Goal: Complete application form

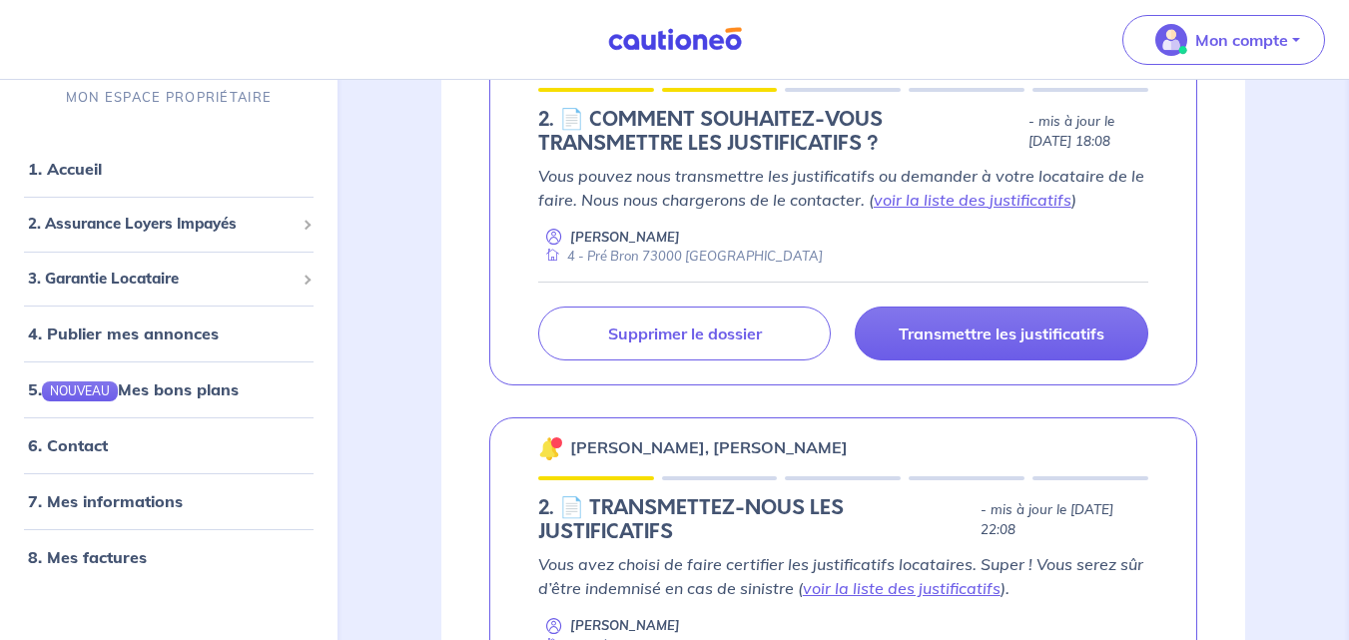
scroll to position [396, 0]
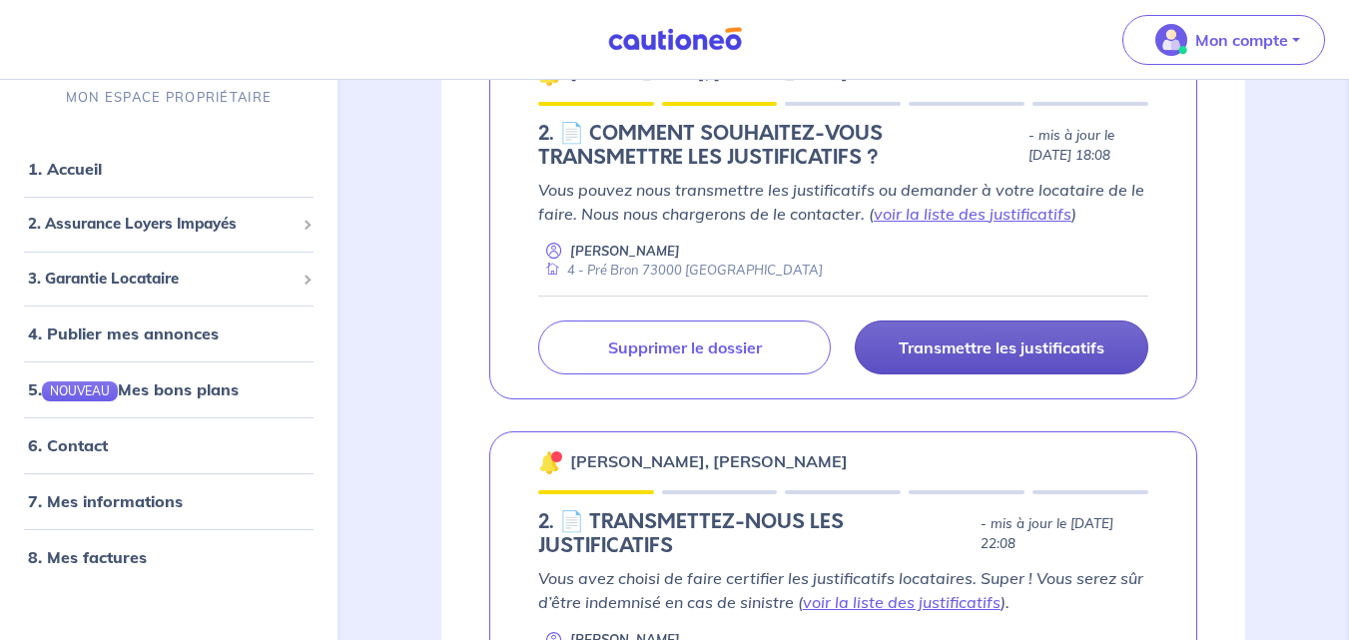
click at [901, 338] on p "Transmettre les justificatifs" at bounding box center [1002, 348] width 206 height 20
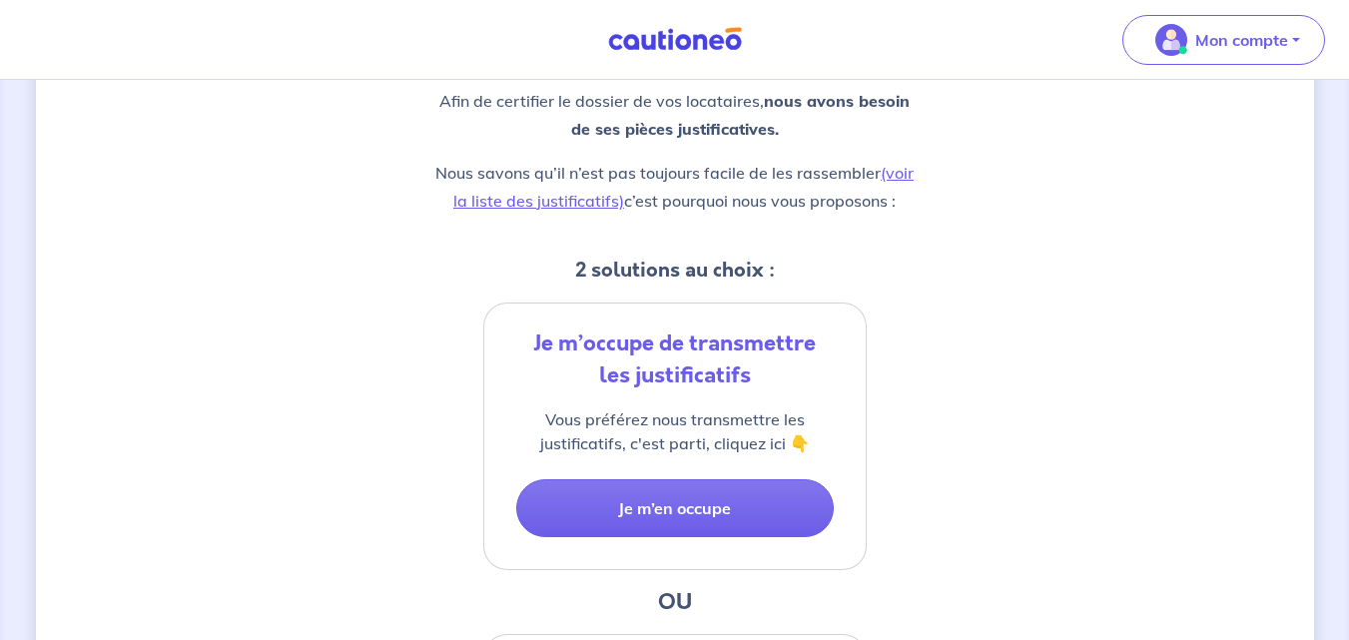
scroll to position [333, 0]
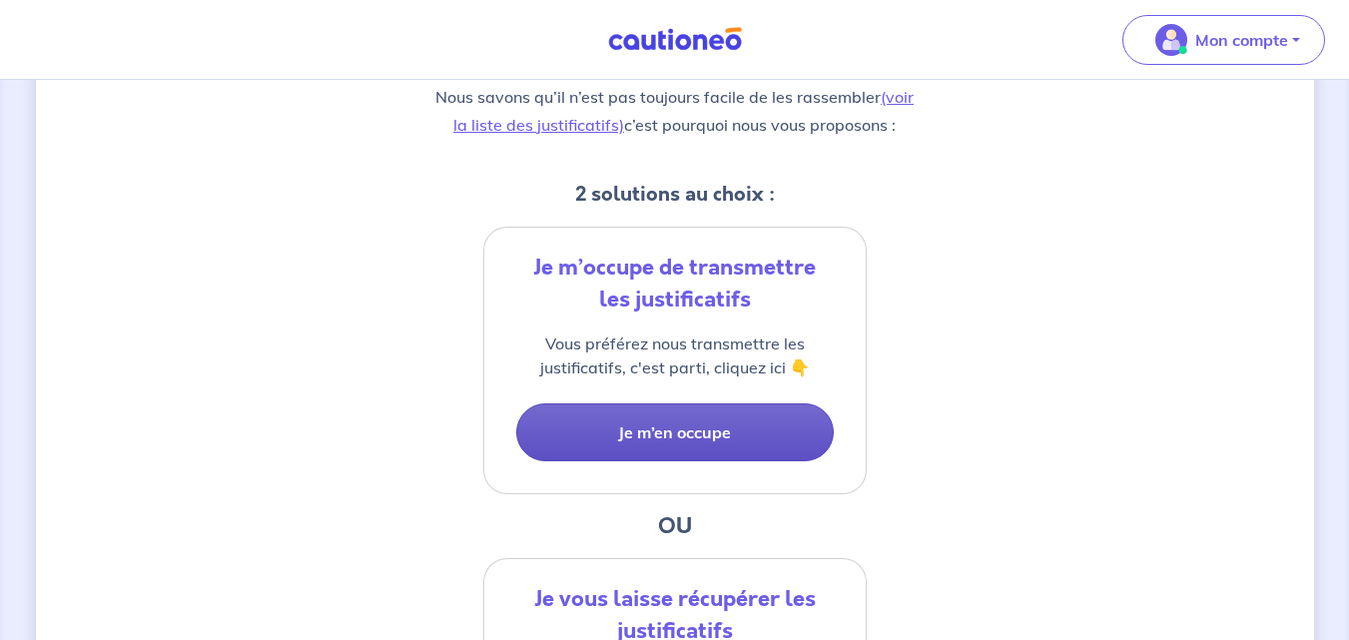
click at [601, 438] on button "Je m’en occupe" at bounding box center [675, 432] width 318 height 58
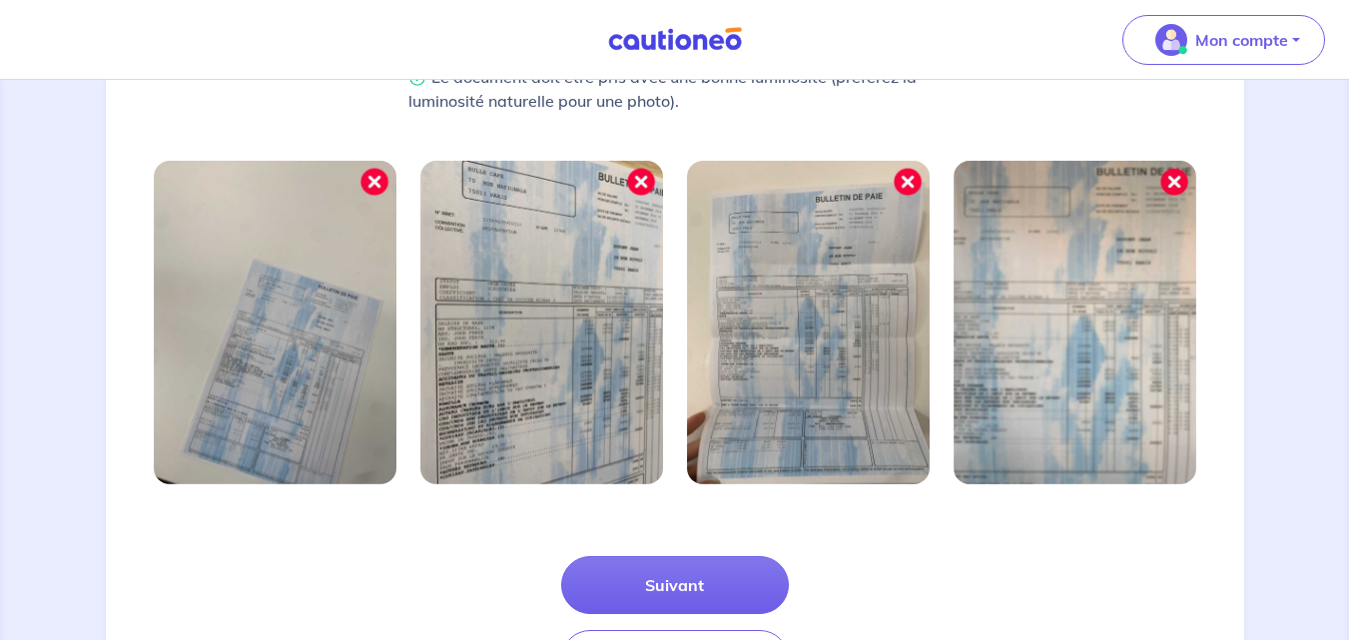
scroll to position [730, 0]
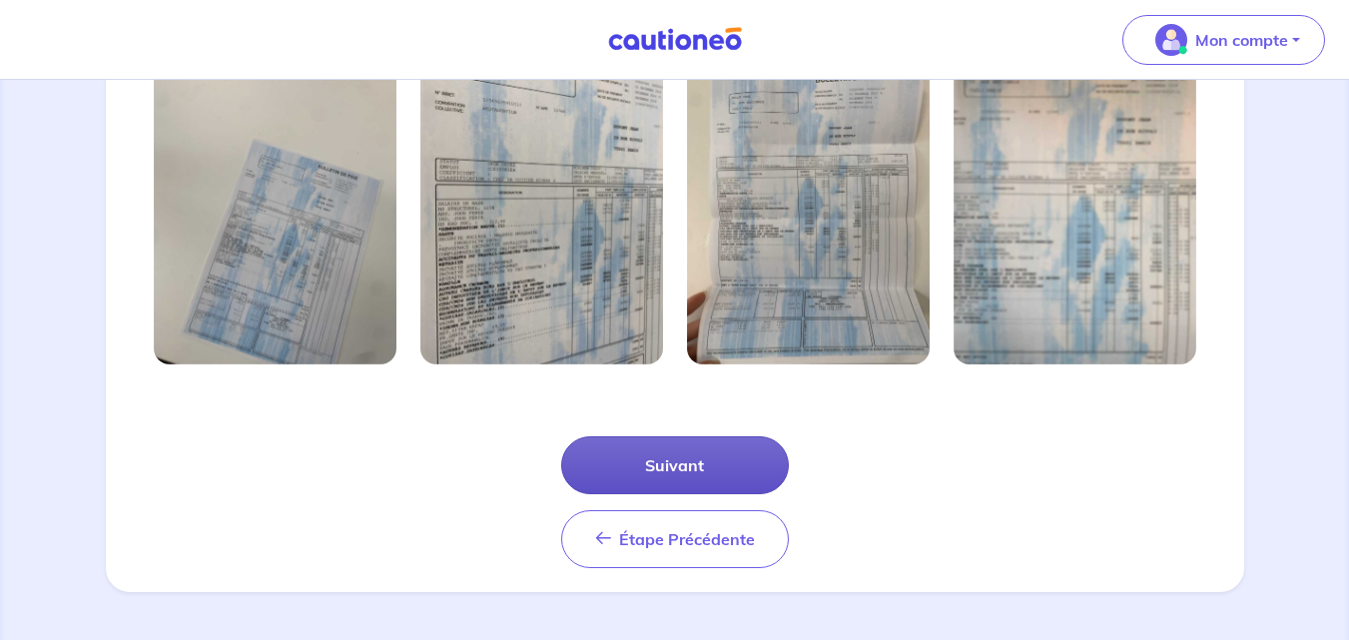
click at [632, 472] on button "Suivant" at bounding box center [675, 465] width 228 height 58
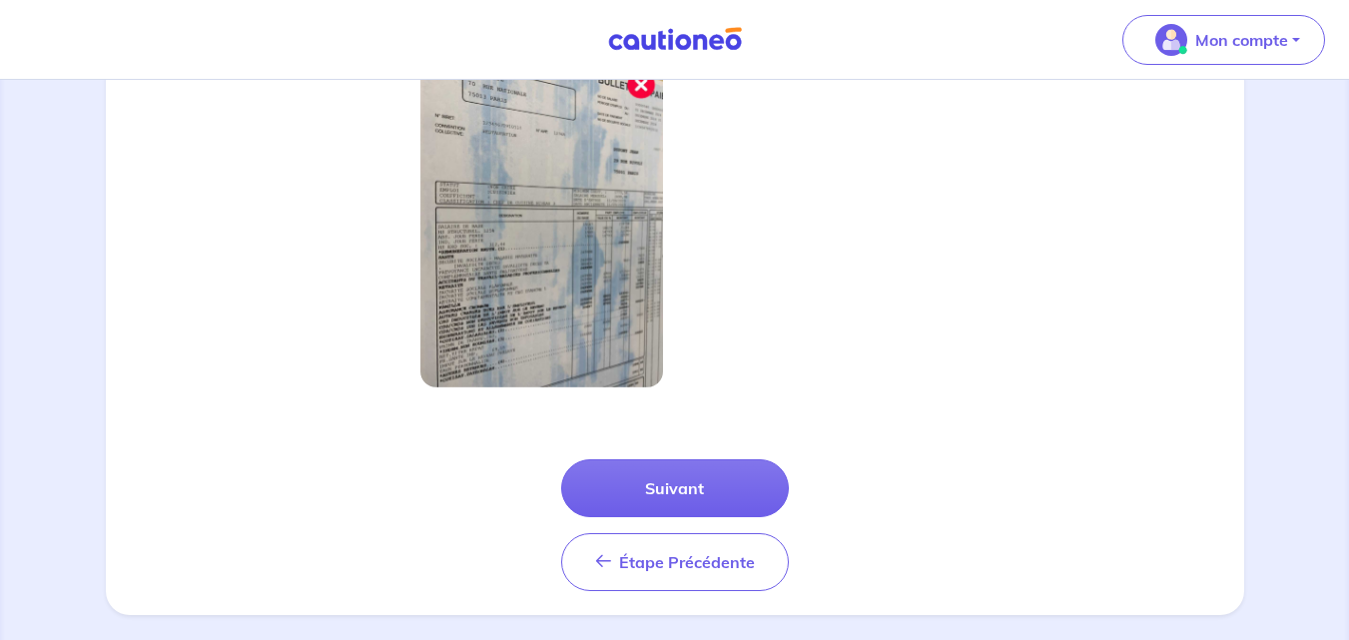
scroll to position [615, 0]
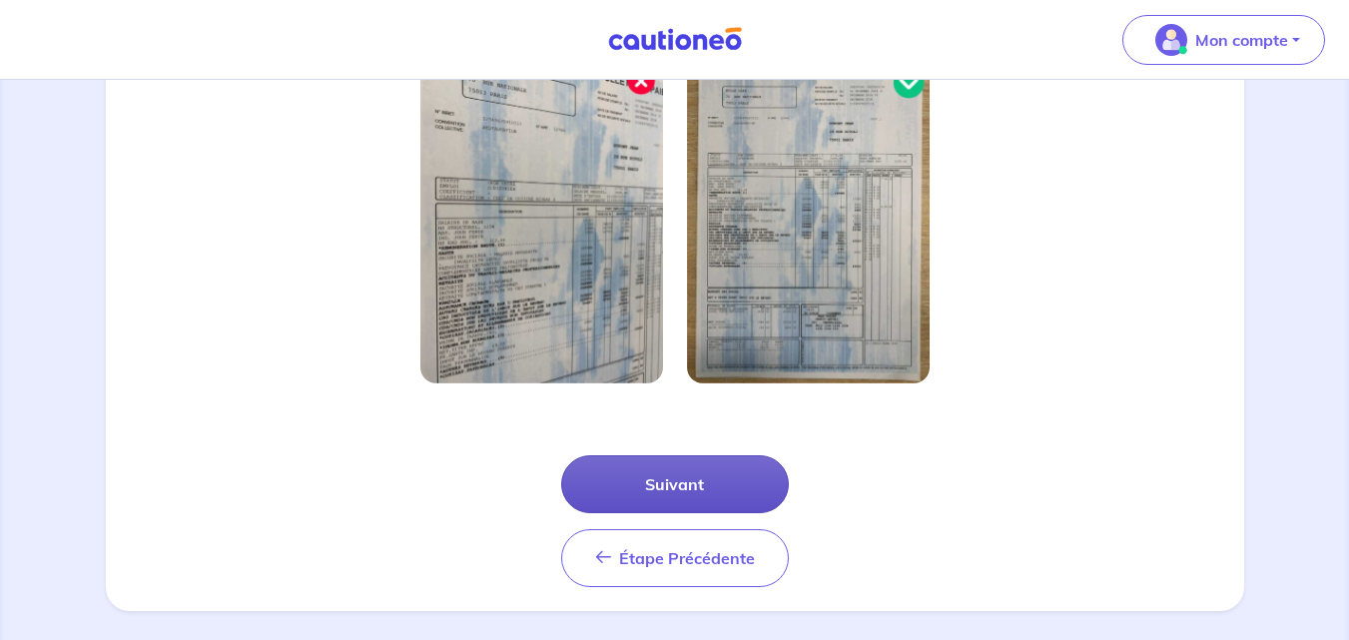
click at [657, 484] on button "Suivant" at bounding box center [675, 484] width 228 height 58
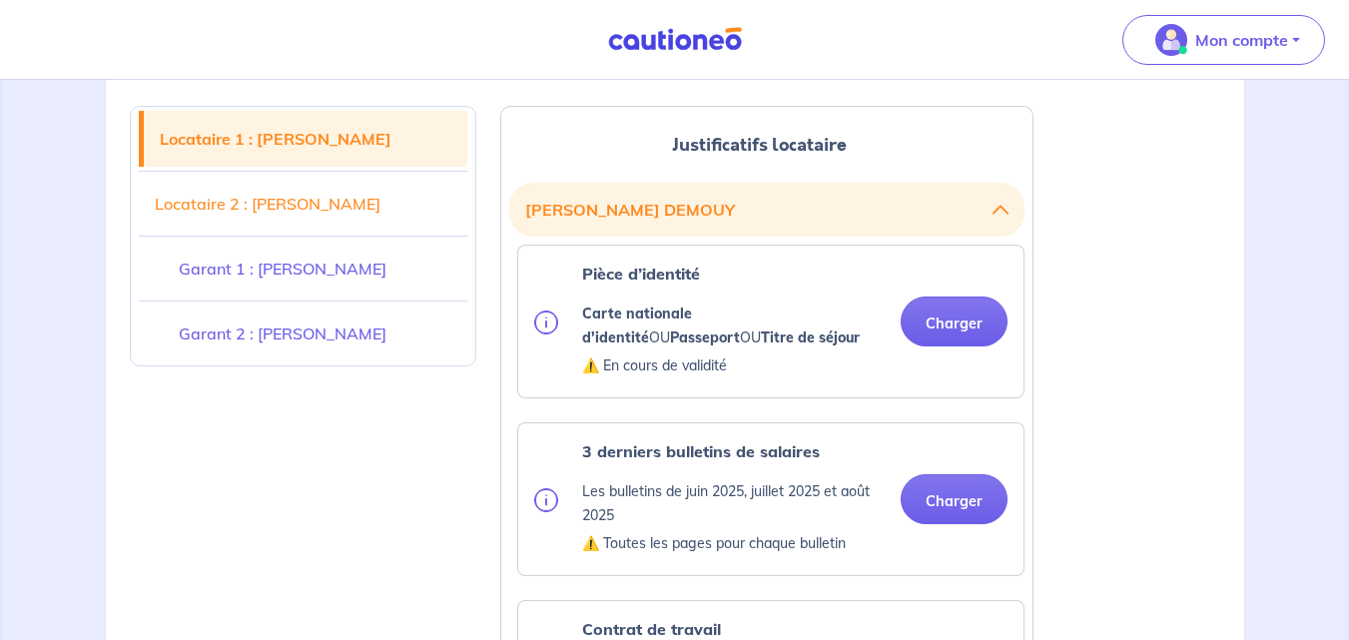
scroll to position [471, 0]
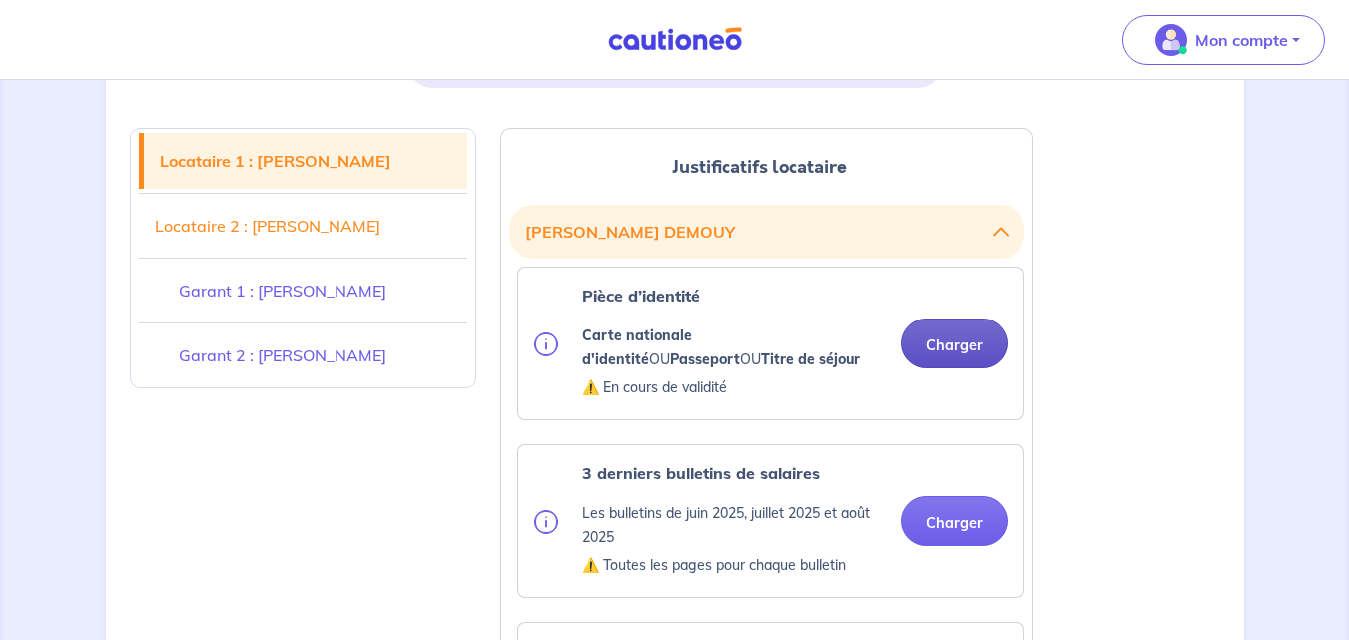
click at [937, 337] on button "Charger" at bounding box center [954, 344] width 107 height 50
click at [948, 351] on button "Charger" at bounding box center [954, 344] width 107 height 50
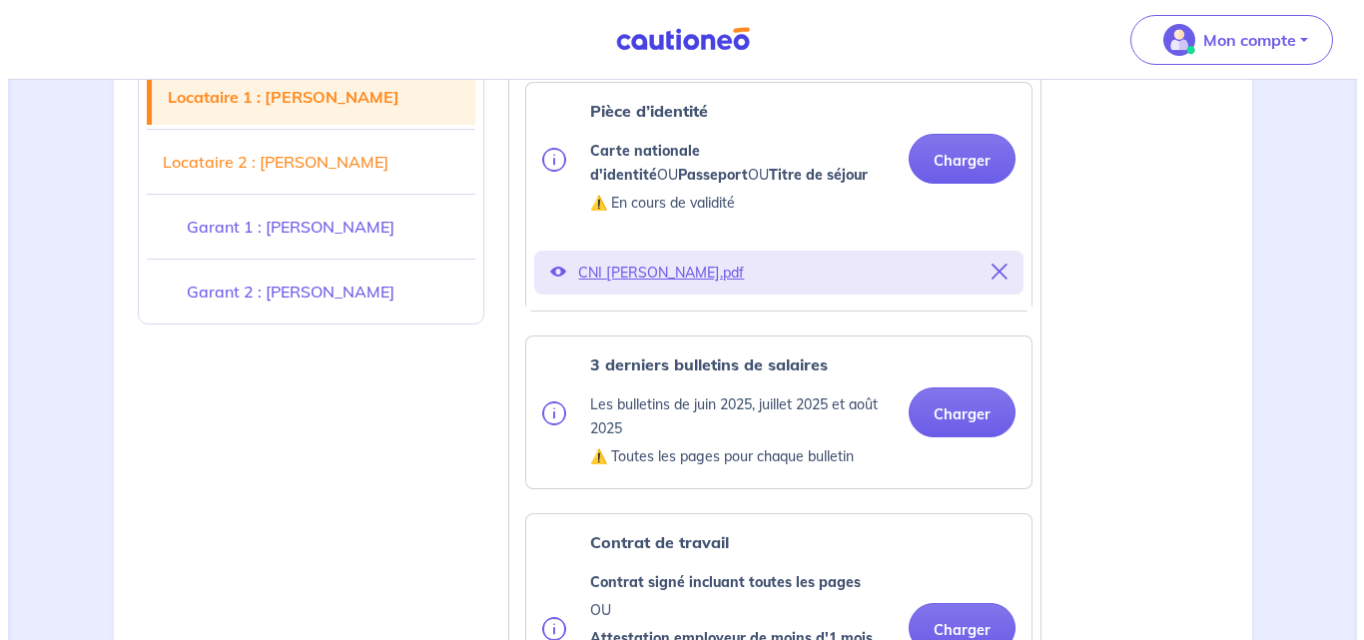
scroll to position [689, 0]
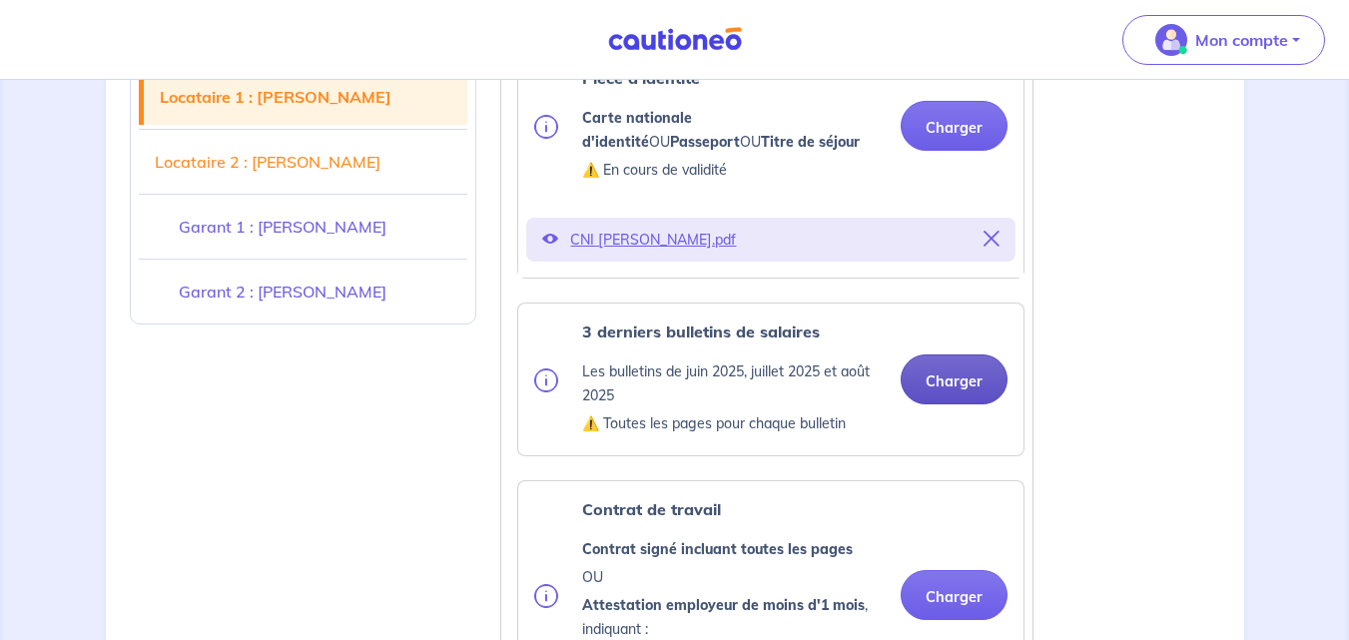
click at [941, 371] on button "Charger" at bounding box center [954, 380] width 107 height 50
click at [548, 481] on div "Contrat de travail Contrat signé incluant toutes les pages OU Attestation emplo…" at bounding box center [770, 595] width 505 height 228
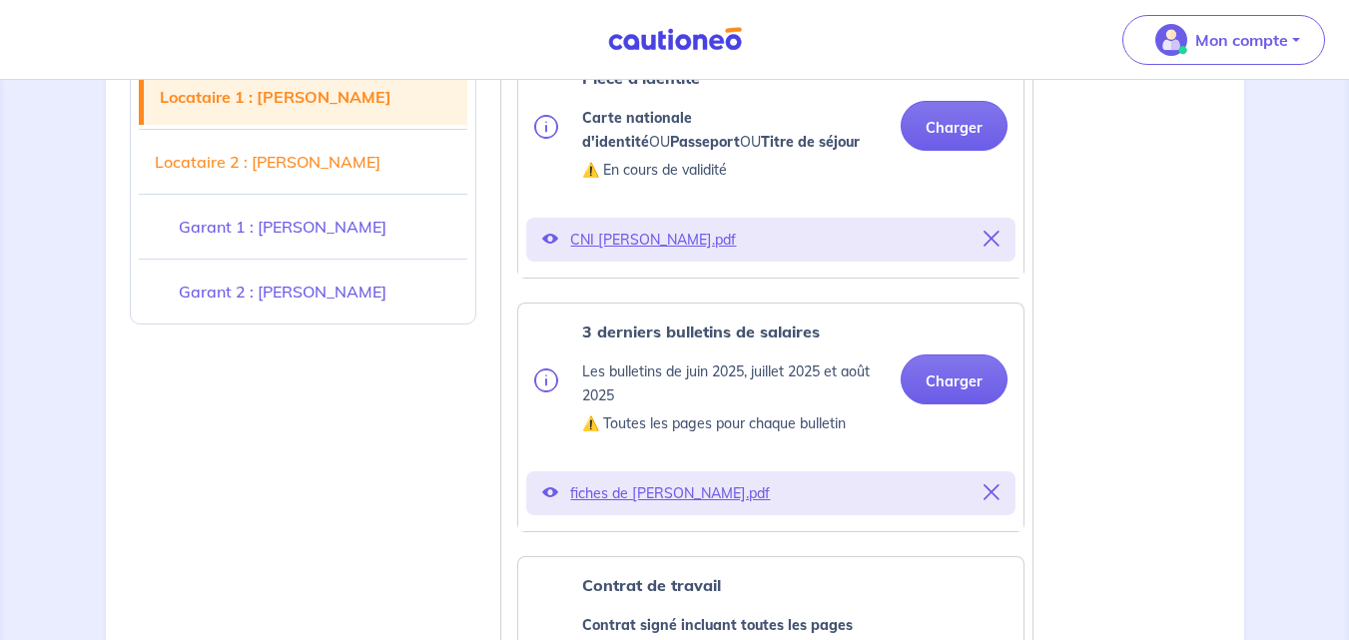
click at [545, 493] on icon at bounding box center [550, 492] width 16 height 16
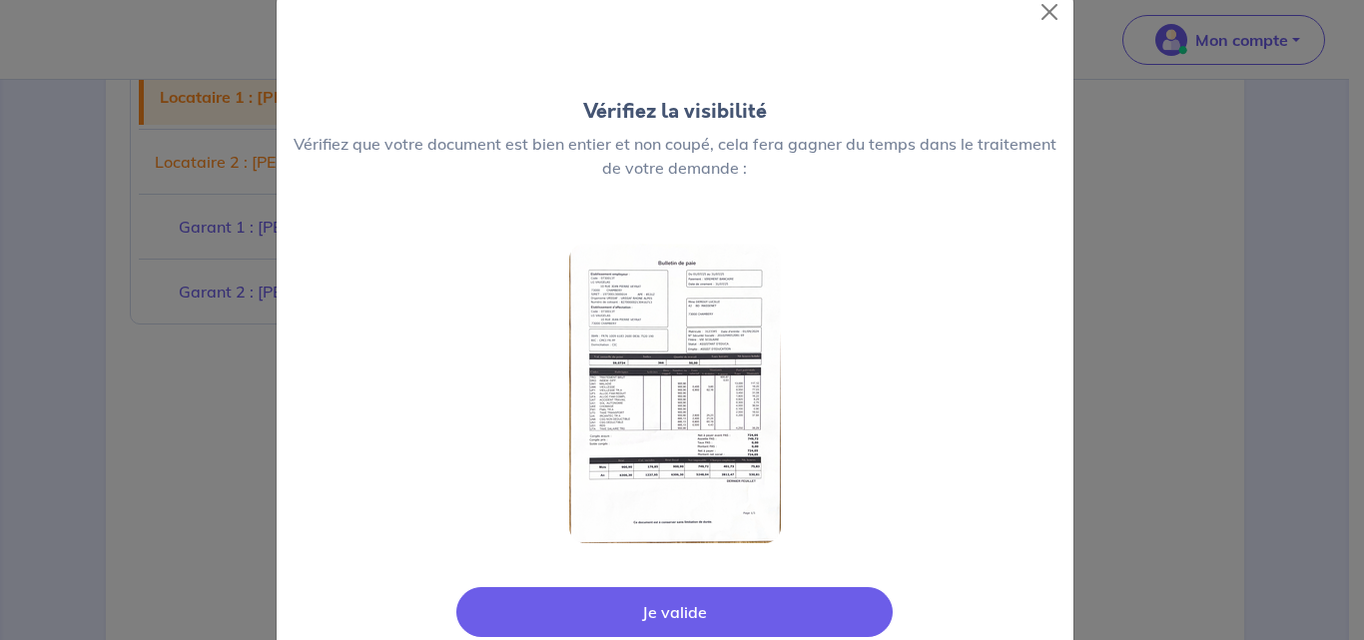
scroll to position [32, 0]
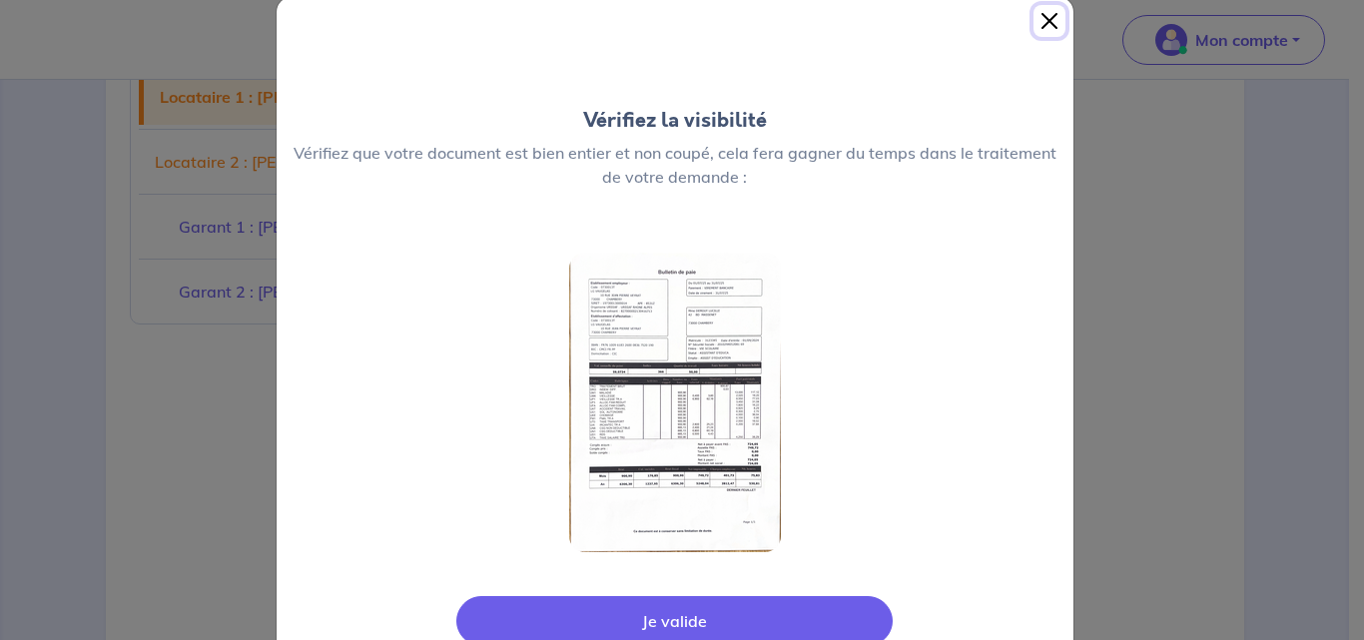
click at [1041, 19] on button "Close" at bounding box center [1050, 21] width 32 height 32
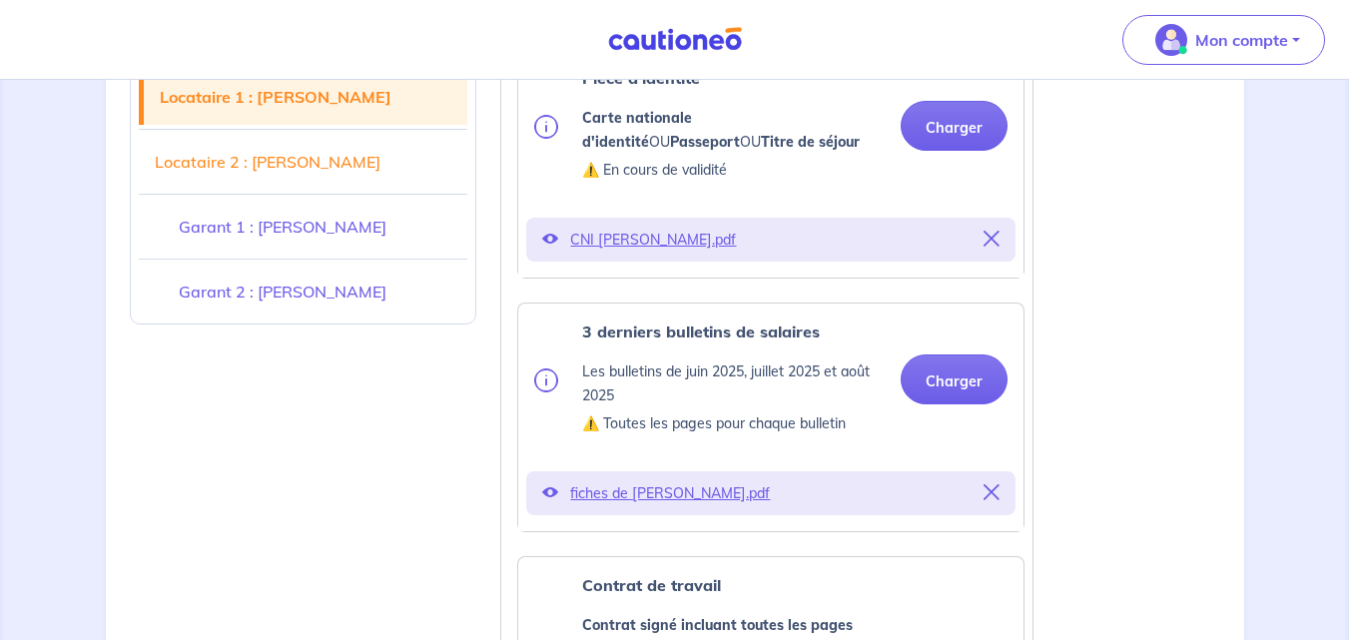
click at [549, 244] on icon at bounding box center [550, 239] width 16 height 16
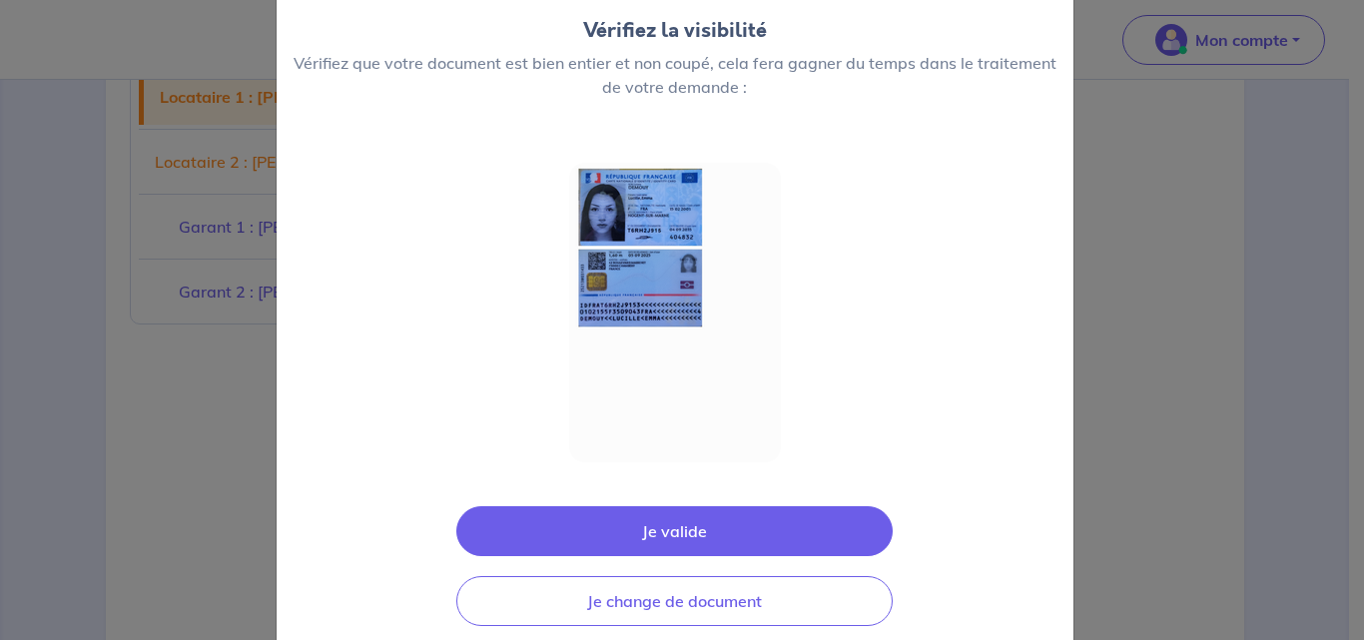
scroll to position [109, 0]
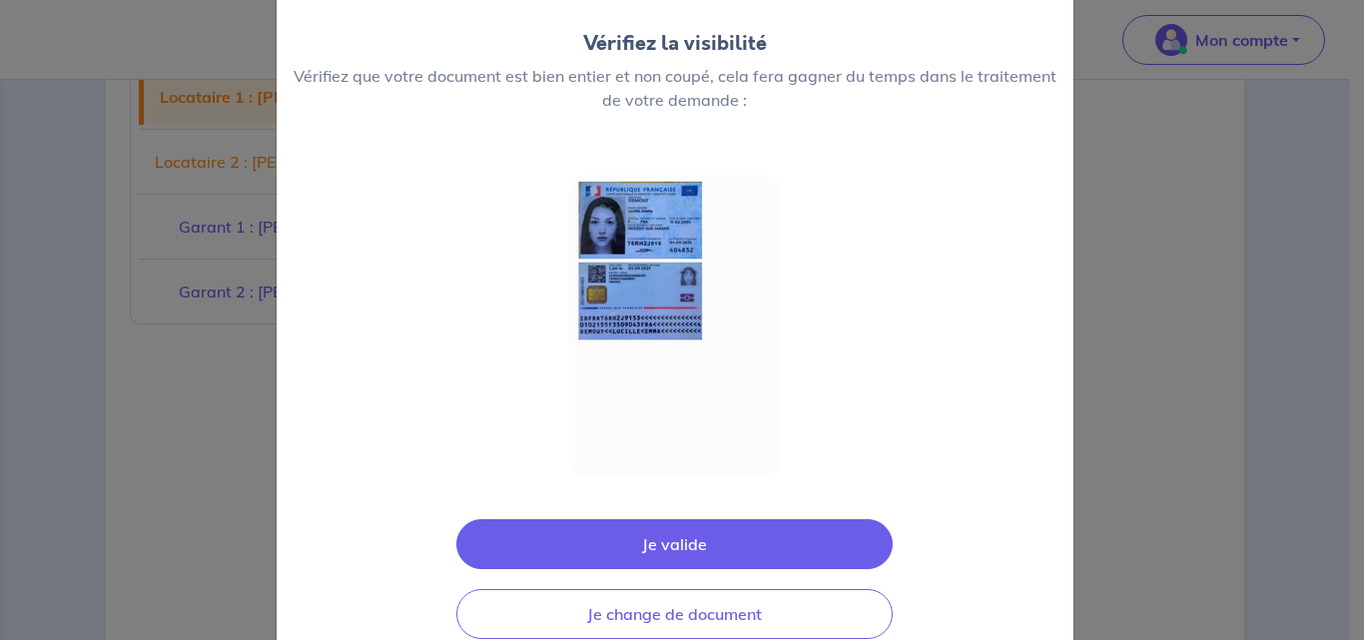
click at [612, 301] on img at bounding box center [675, 326] width 212 height 300
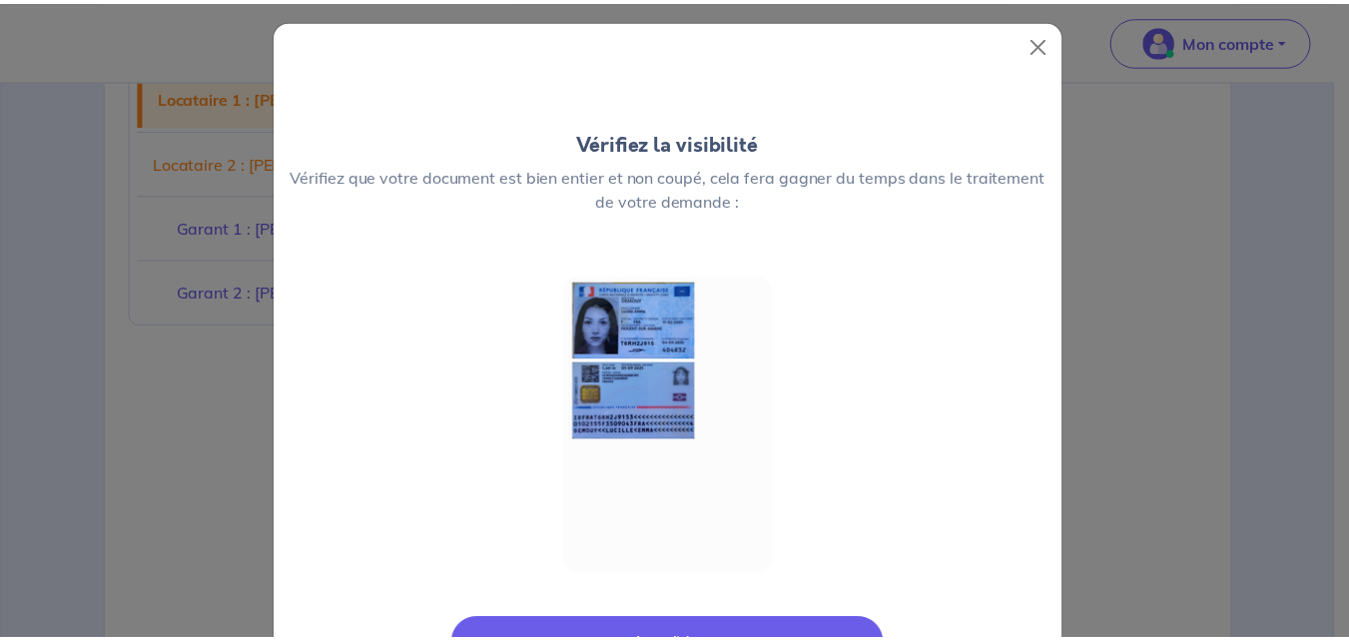
scroll to position [0, 0]
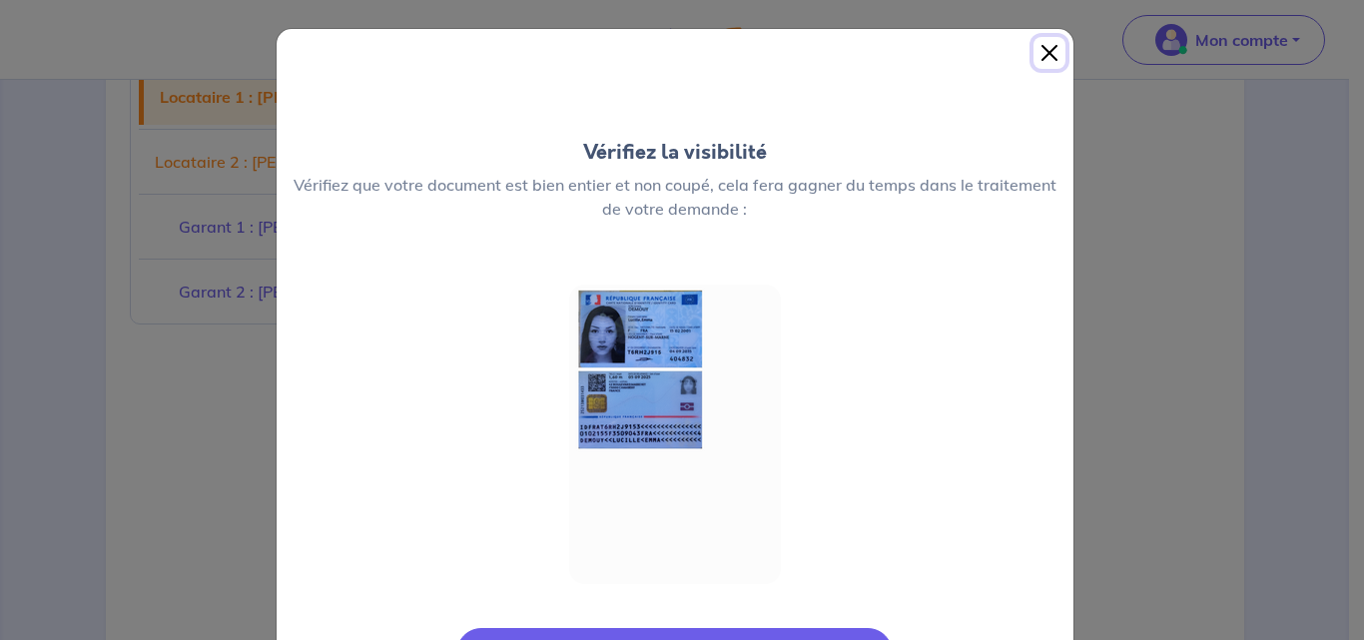
click at [1047, 47] on button "Close" at bounding box center [1050, 53] width 32 height 32
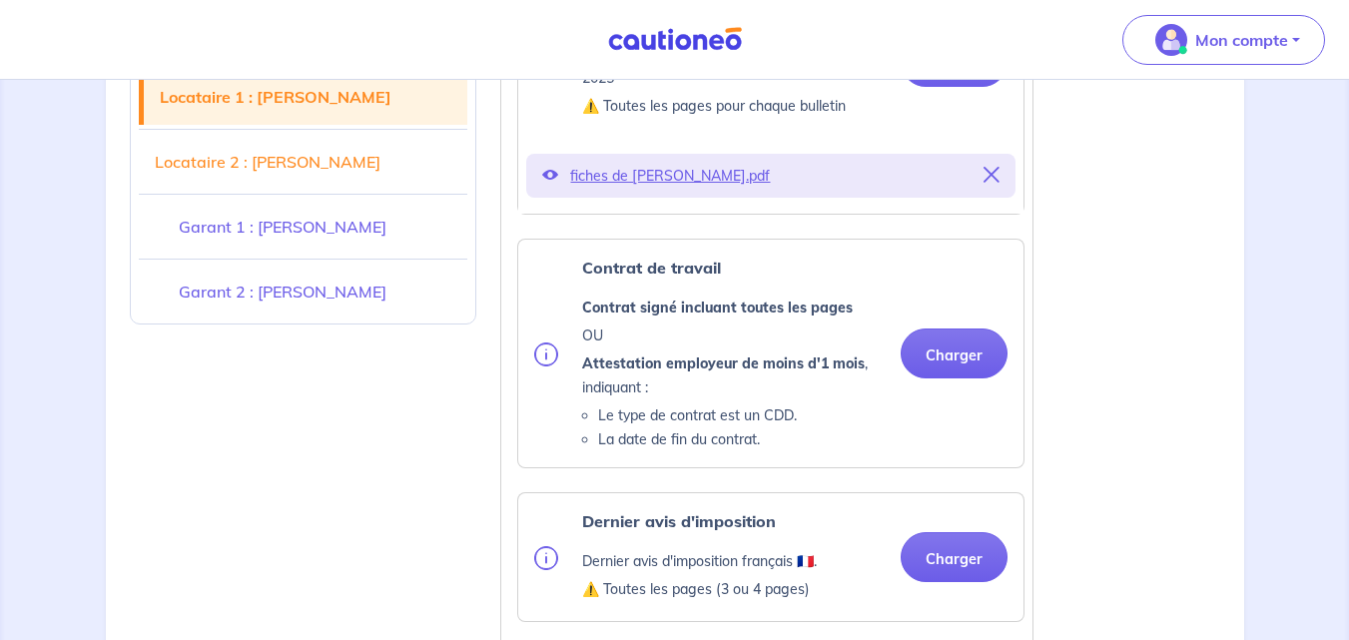
scroll to position [1029, 0]
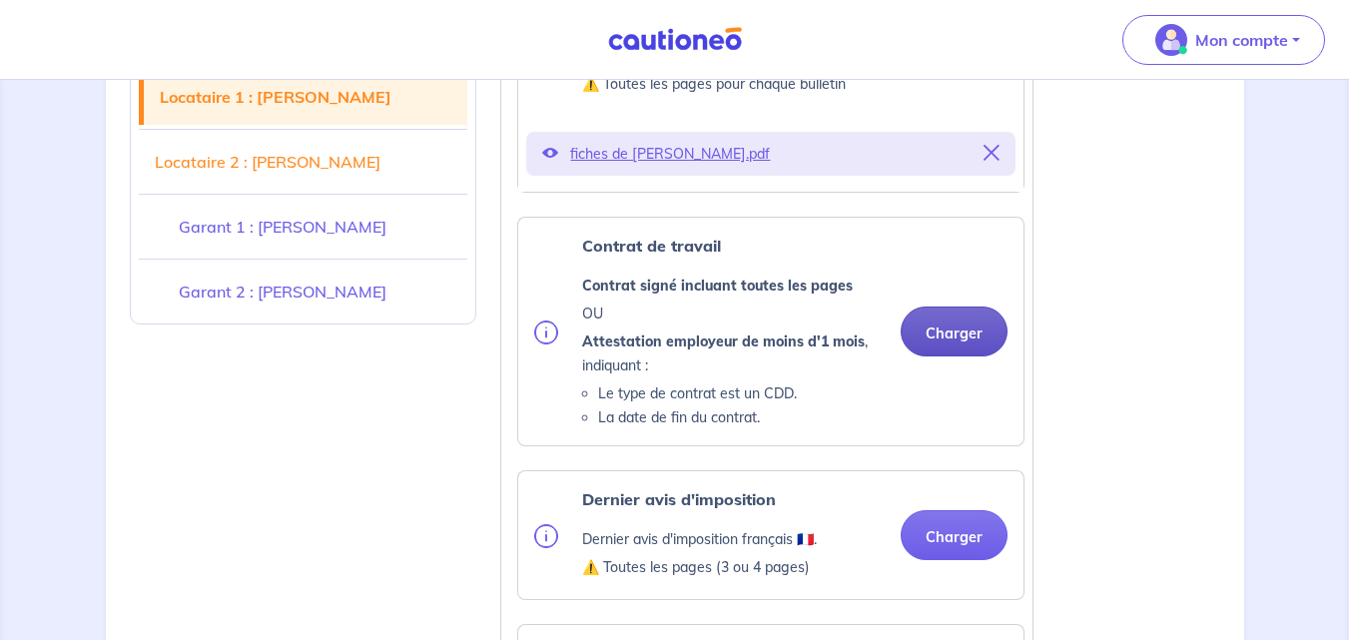
click at [934, 345] on button "Charger" at bounding box center [954, 332] width 107 height 50
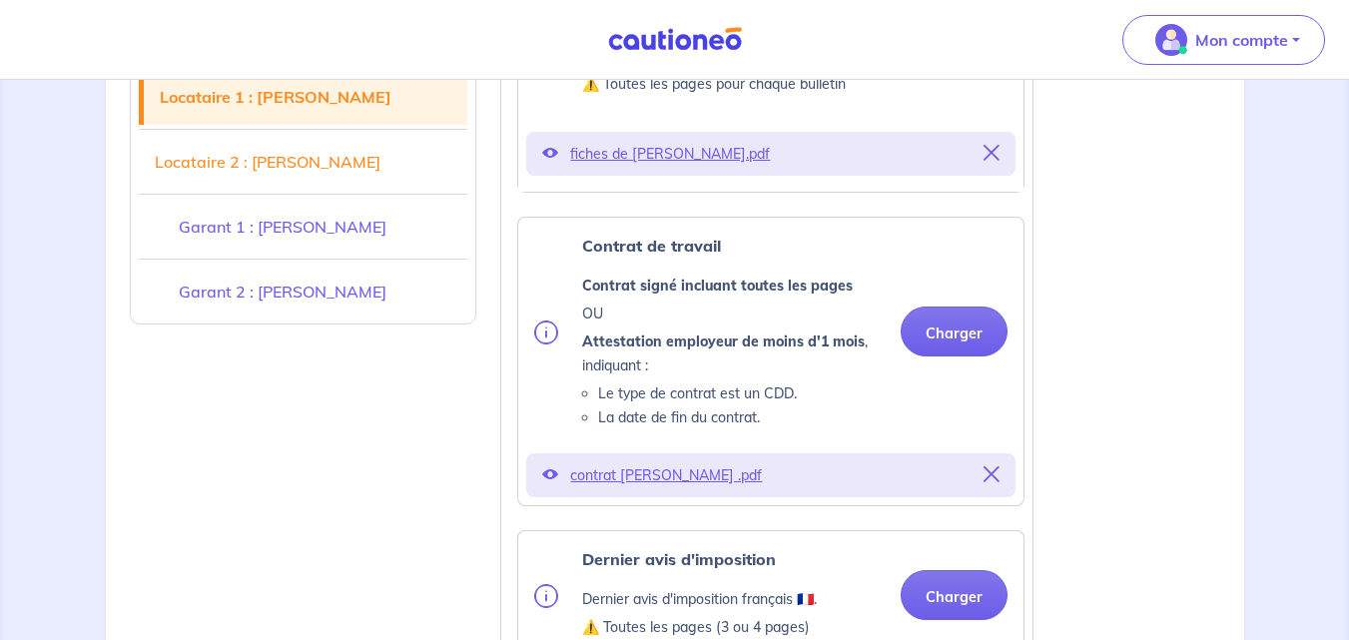
click at [552, 473] on icon at bounding box center [550, 474] width 16 height 16
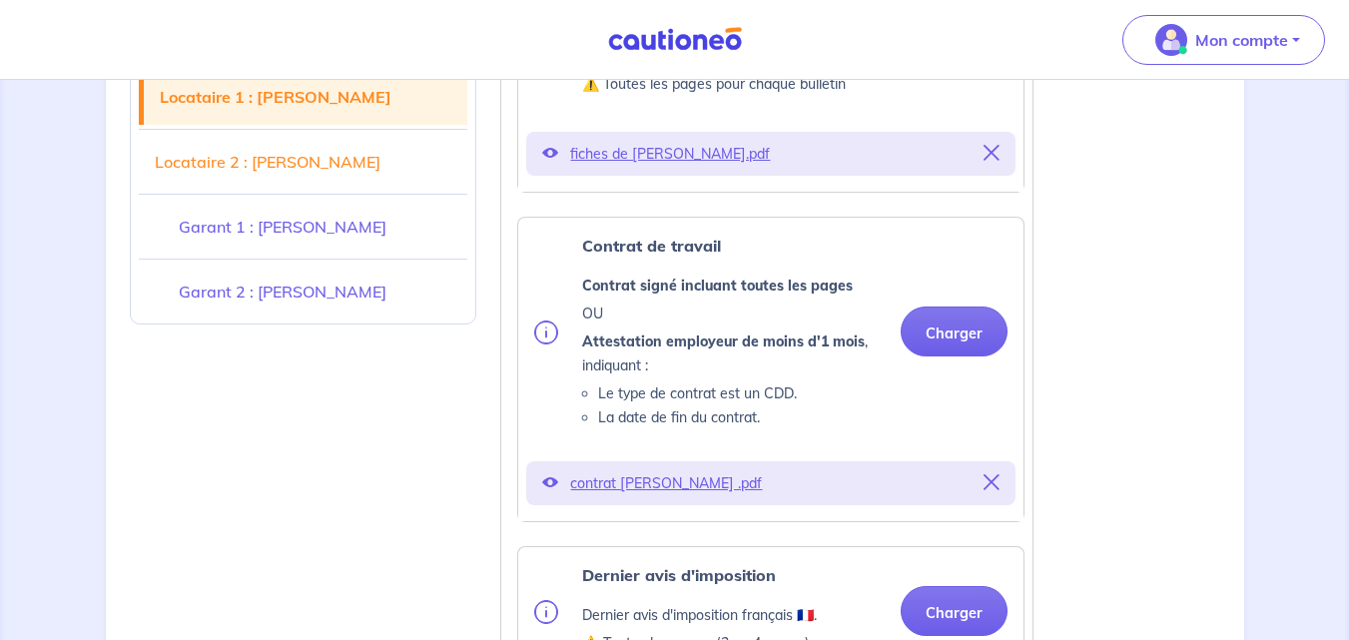
click at [550, 482] on icon at bounding box center [550, 482] width 16 height 16
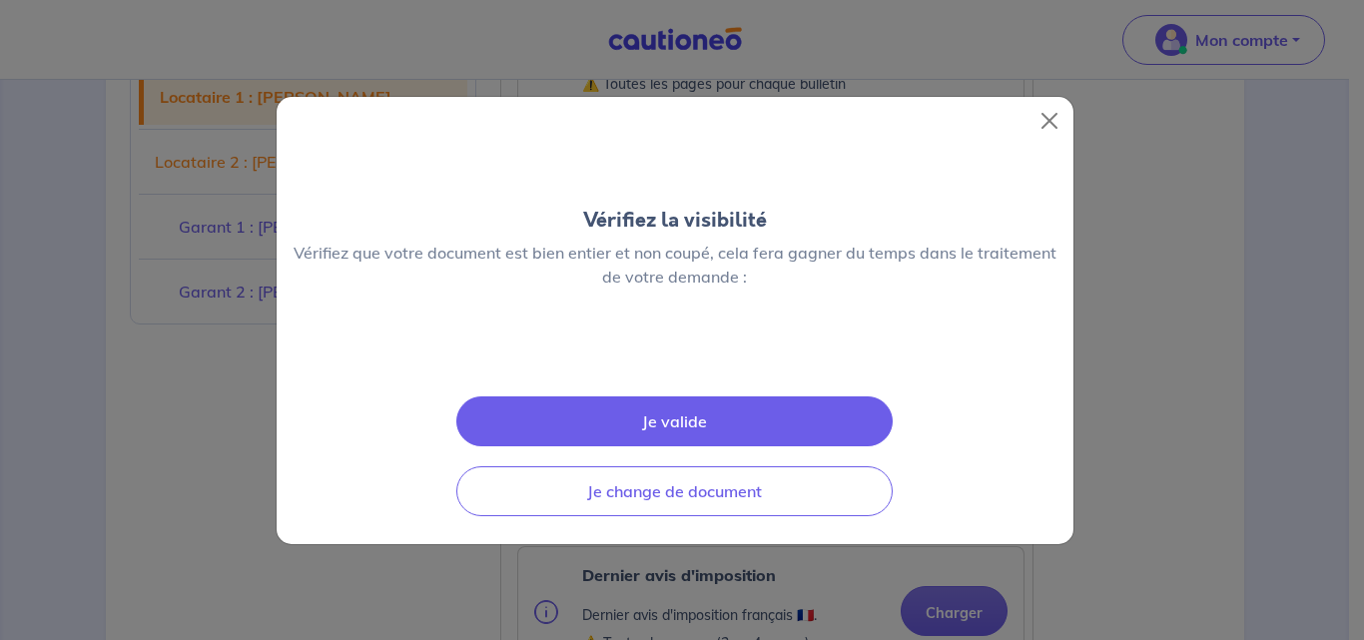
click at [675, 353] on img at bounding box center [675, 353] width 0 height 0
click at [1034, 105] on button "Close" at bounding box center [1050, 121] width 32 height 32
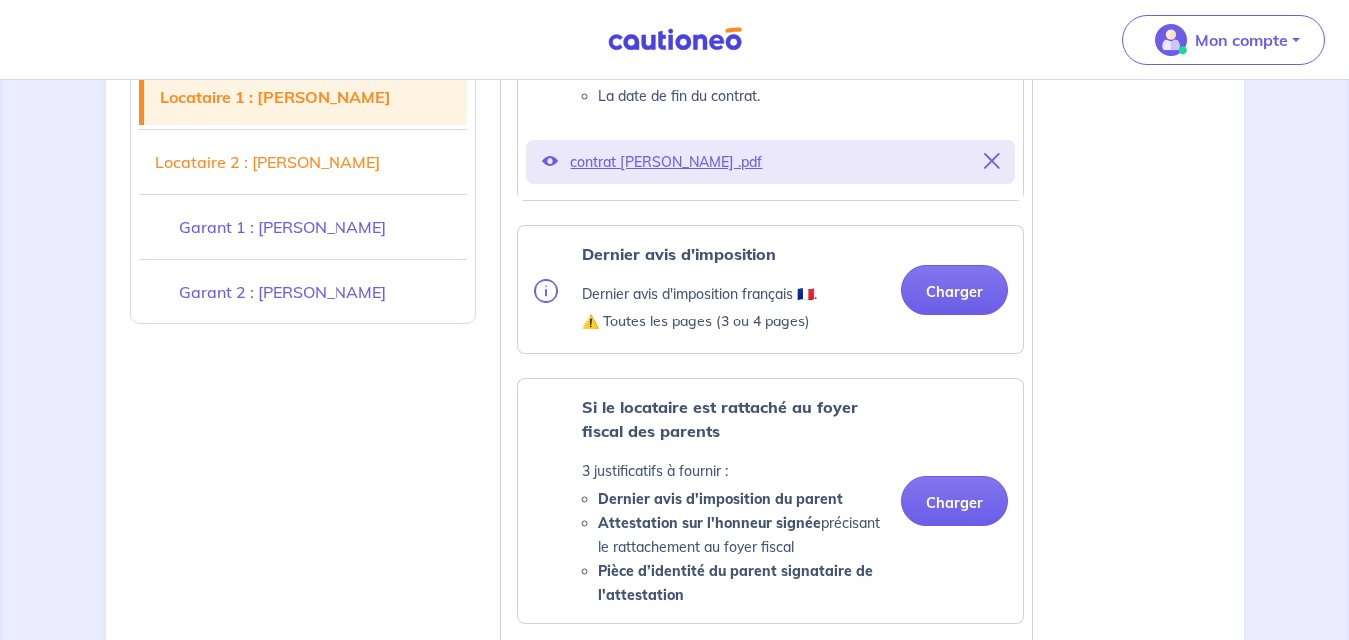
scroll to position [1361, 0]
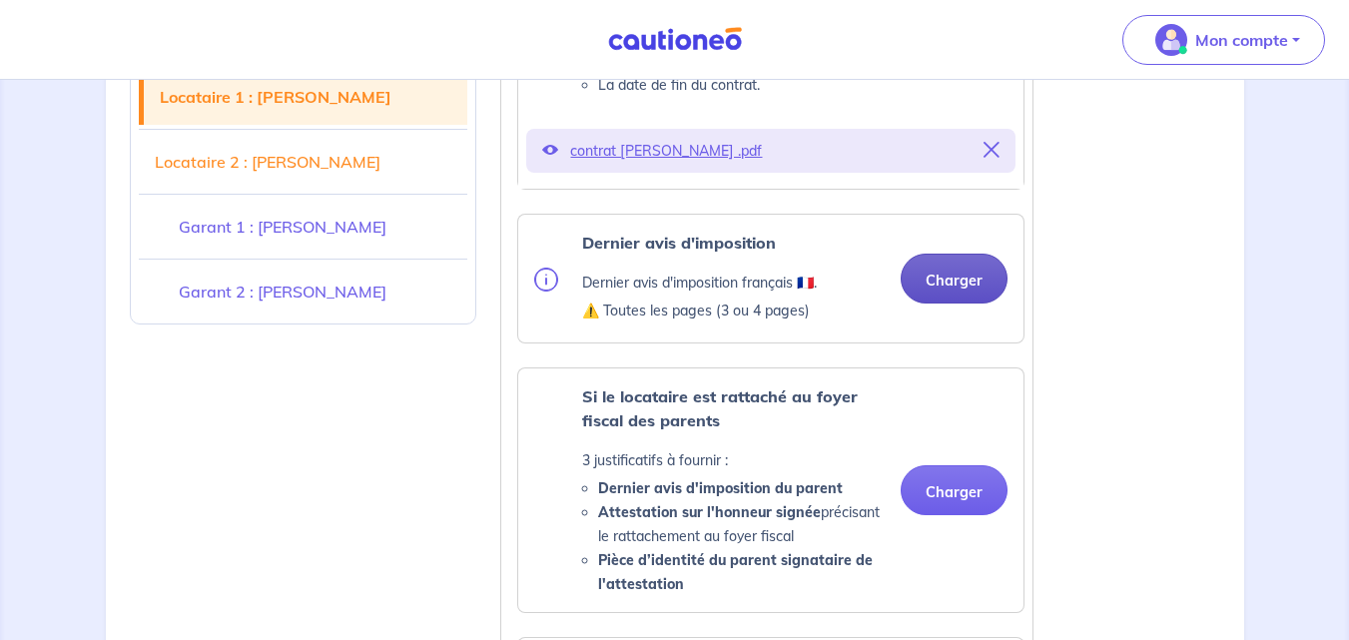
click at [944, 279] on button "Charger" at bounding box center [954, 279] width 107 height 50
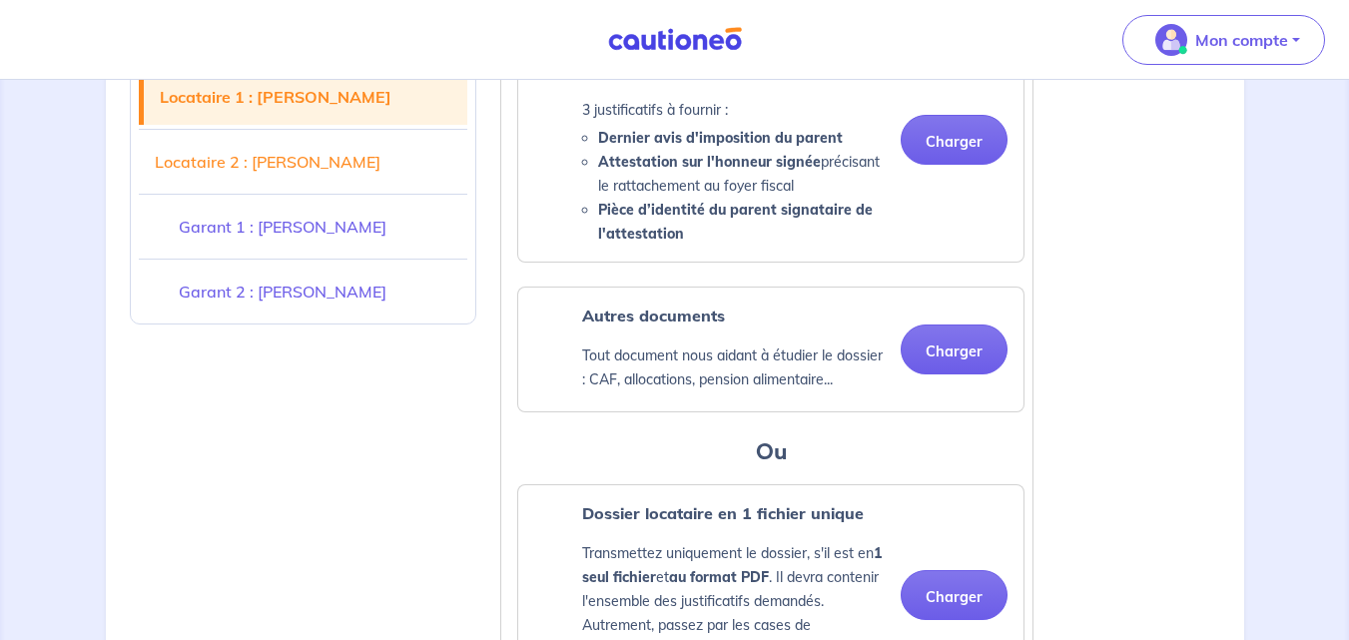
scroll to position [1877, 0]
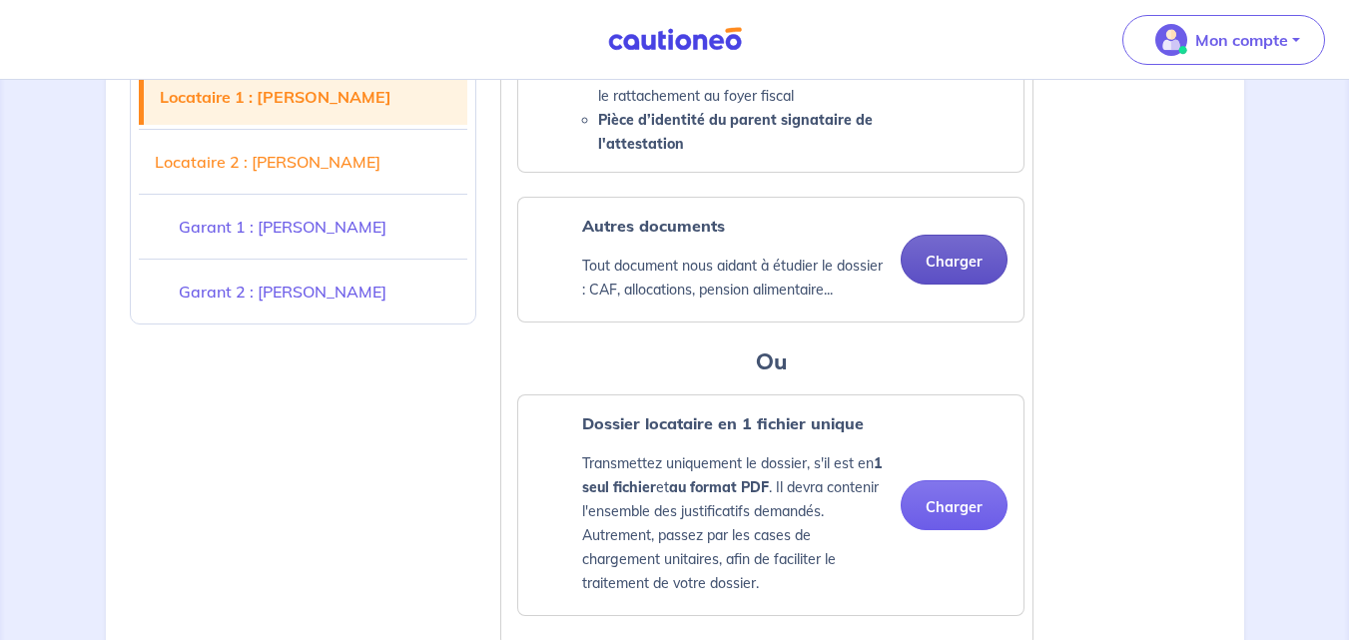
click at [940, 265] on button "Charger" at bounding box center [954, 260] width 107 height 50
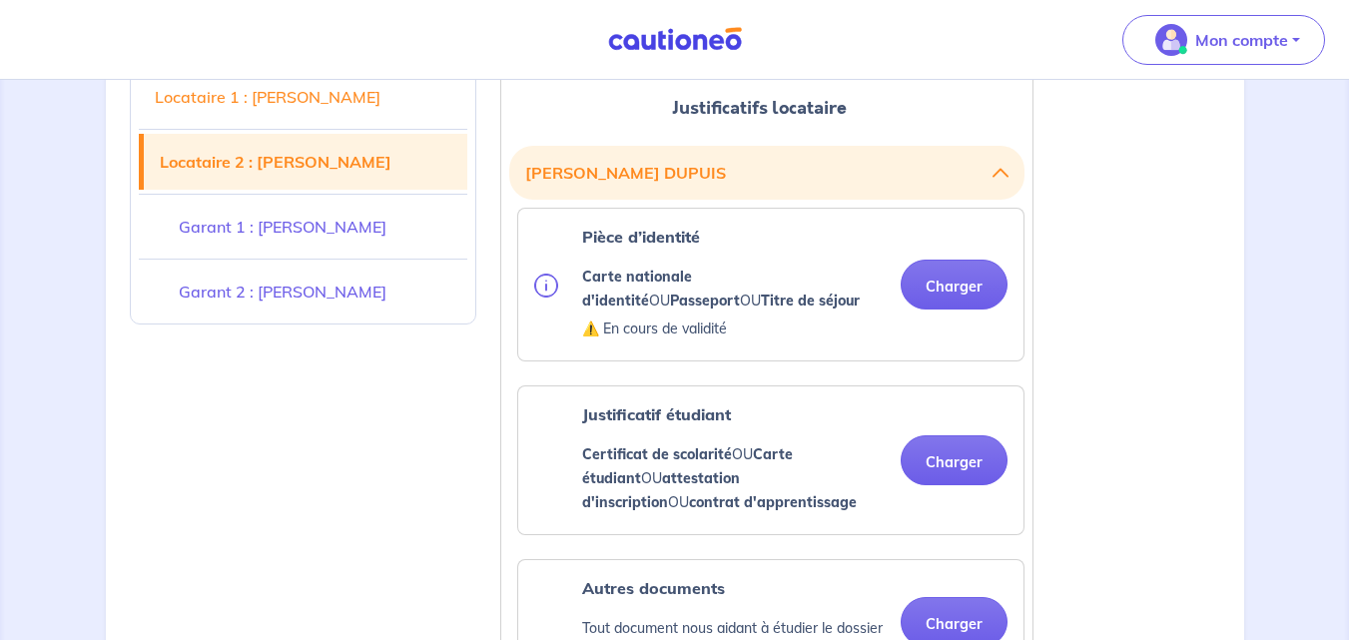
scroll to position [2672, 0]
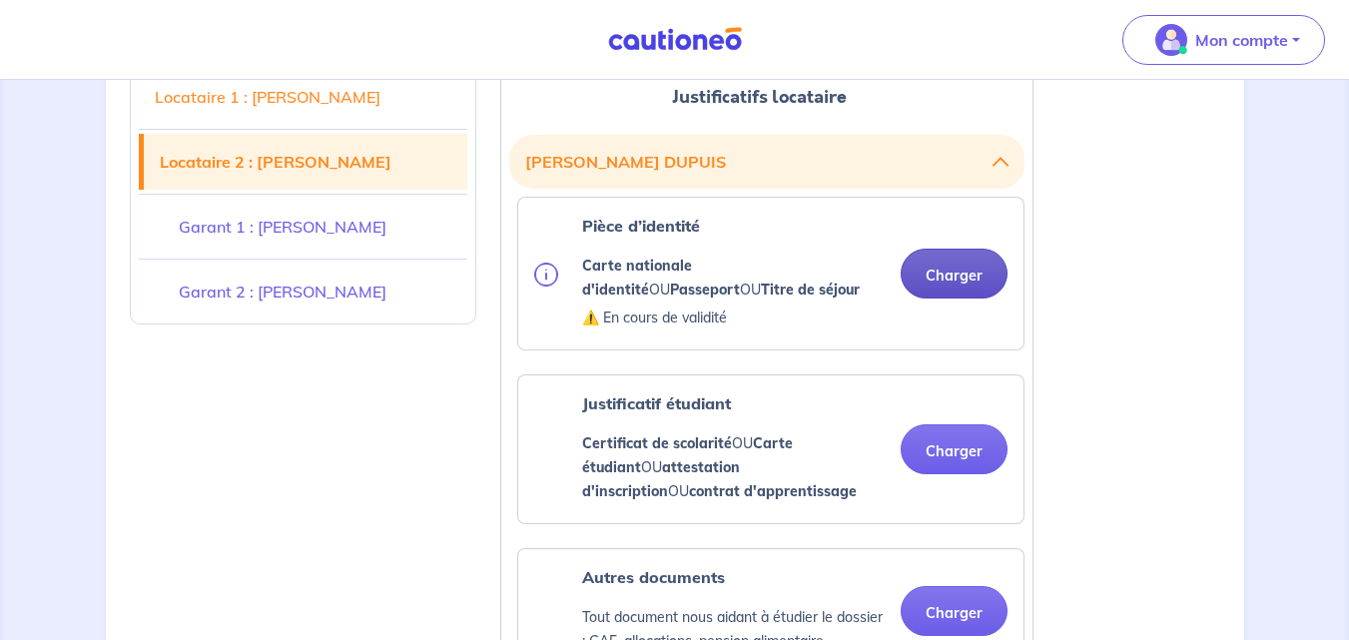
click at [937, 260] on button "Charger" at bounding box center [954, 274] width 107 height 50
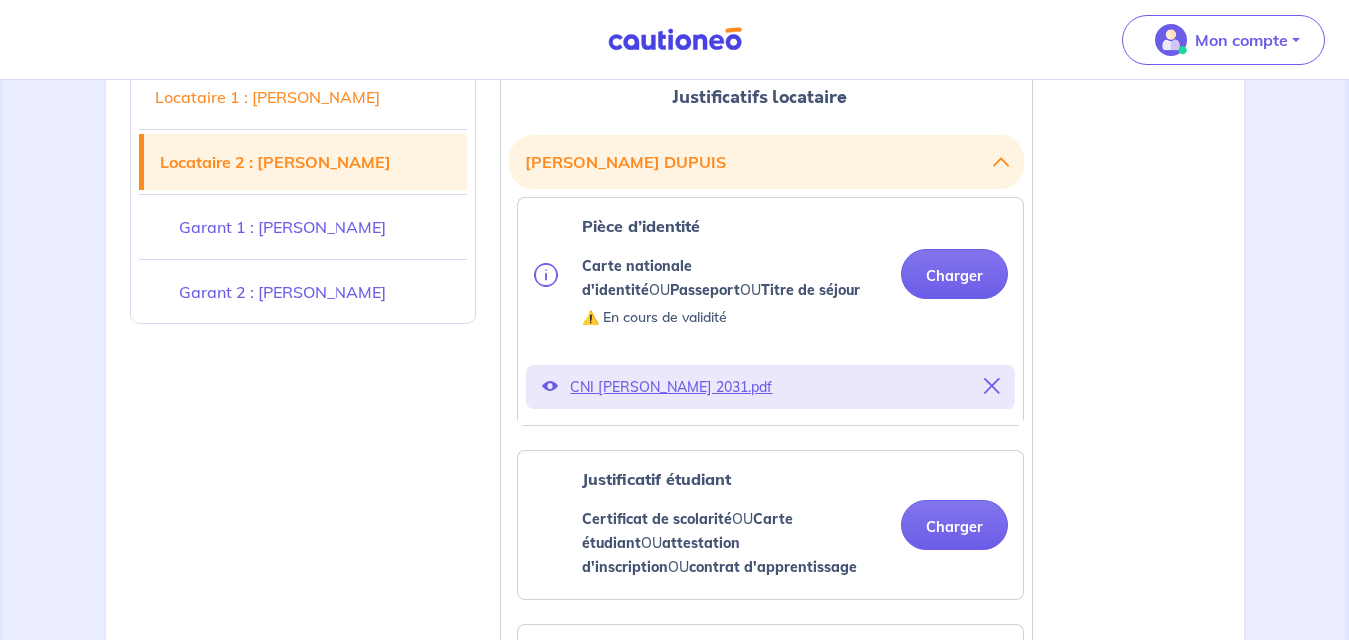
click at [548, 388] on icon at bounding box center [550, 386] width 16 height 16
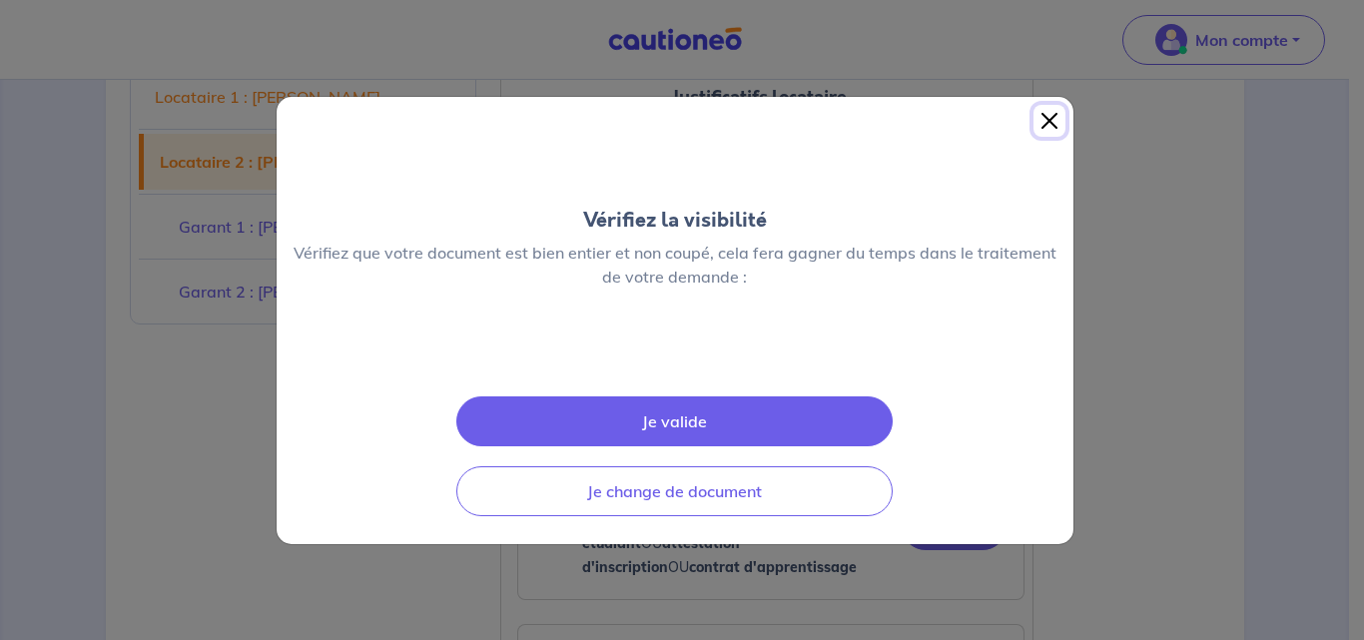
click at [1047, 105] on button "Close" at bounding box center [1050, 121] width 32 height 32
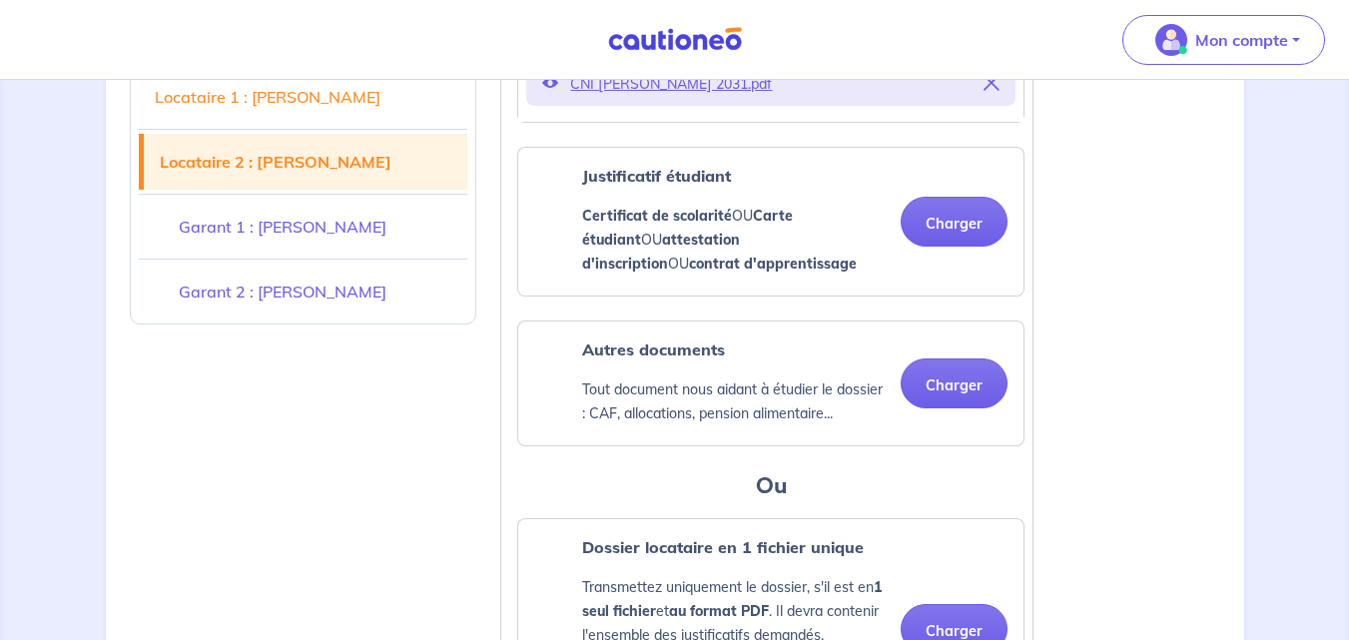
scroll to position [3022, 0]
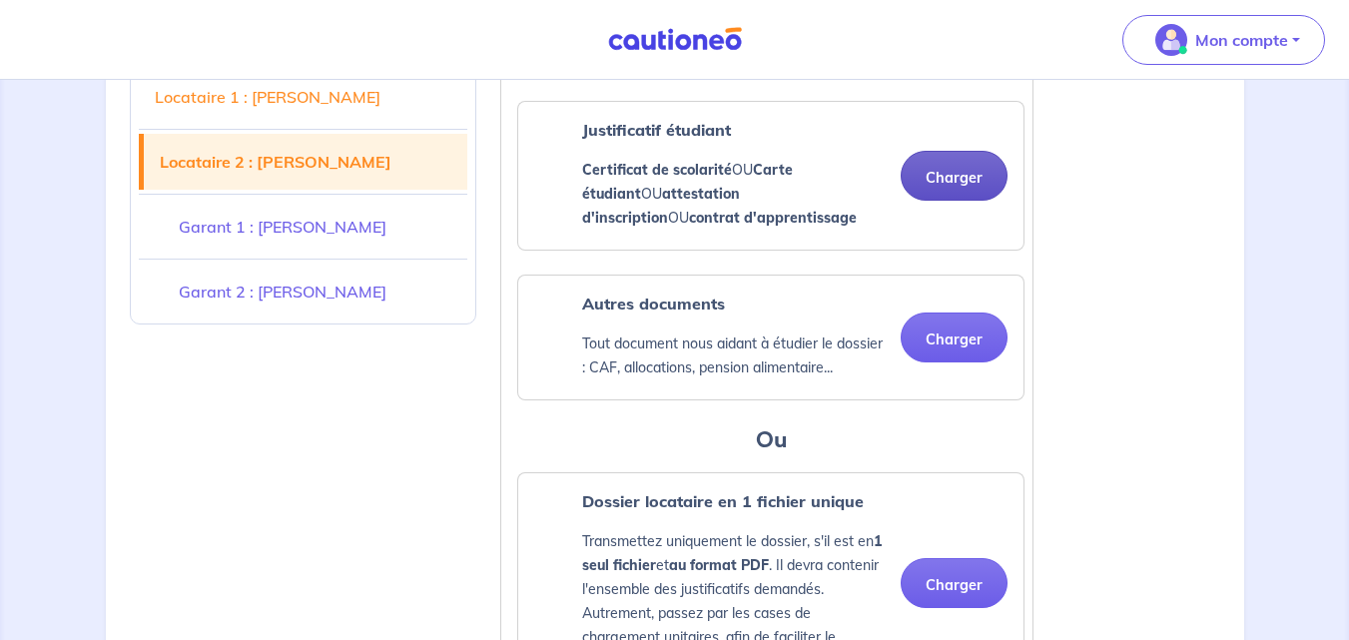
click at [931, 173] on button "Charger" at bounding box center [954, 176] width 107 height 50
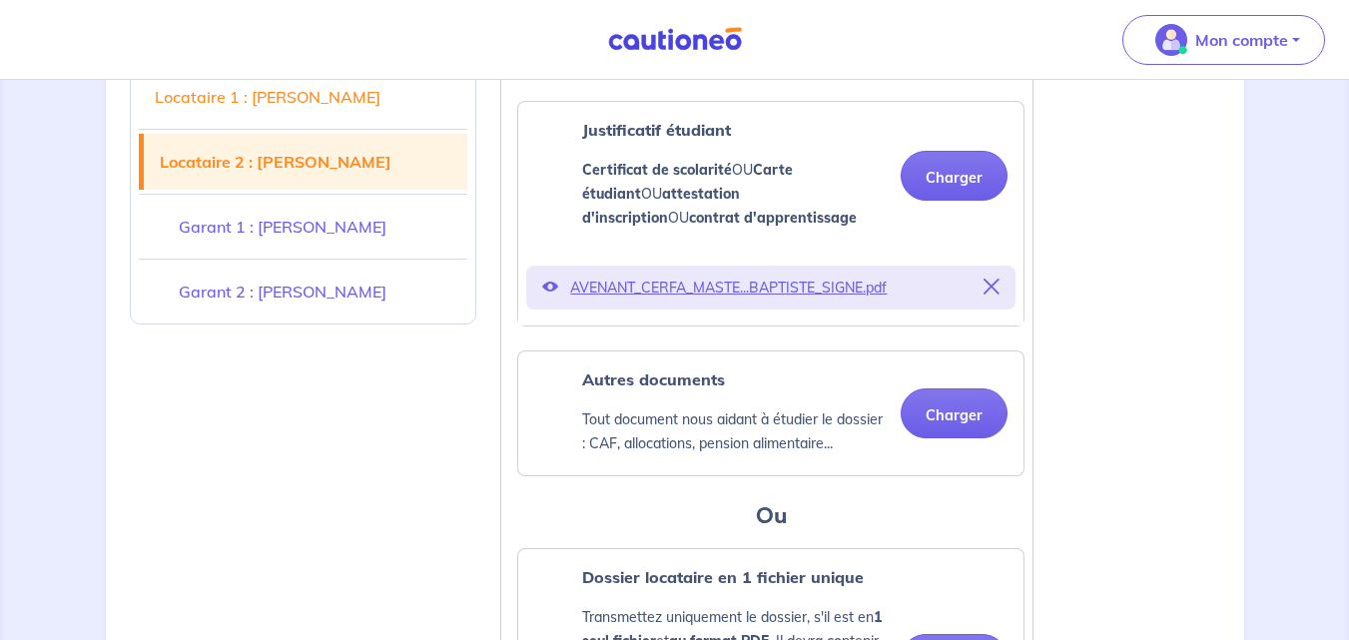
click at [547, 282] on icon at bounding box center [550, 287] width 16 height 16
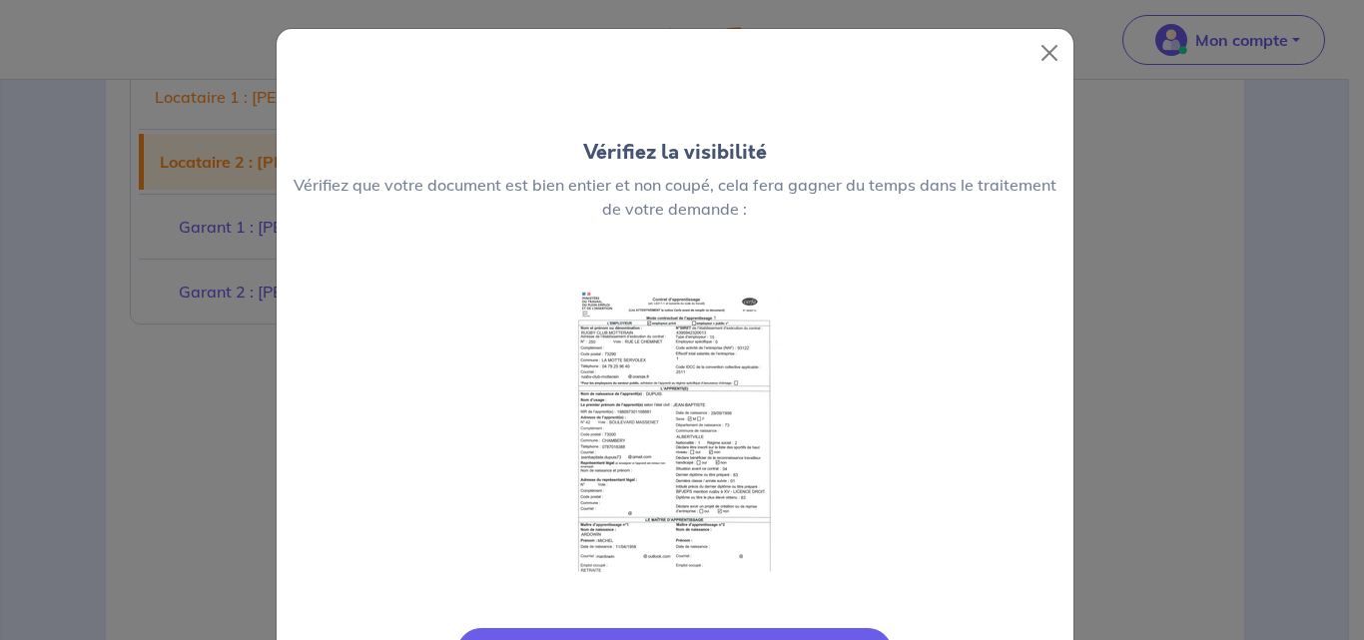
click at [704, 408] on img at bounding box center [675, 435] width 212 height 300
click at [1042, 56] on button "Close" at bounding box center [1050, 53] width 32 height 32
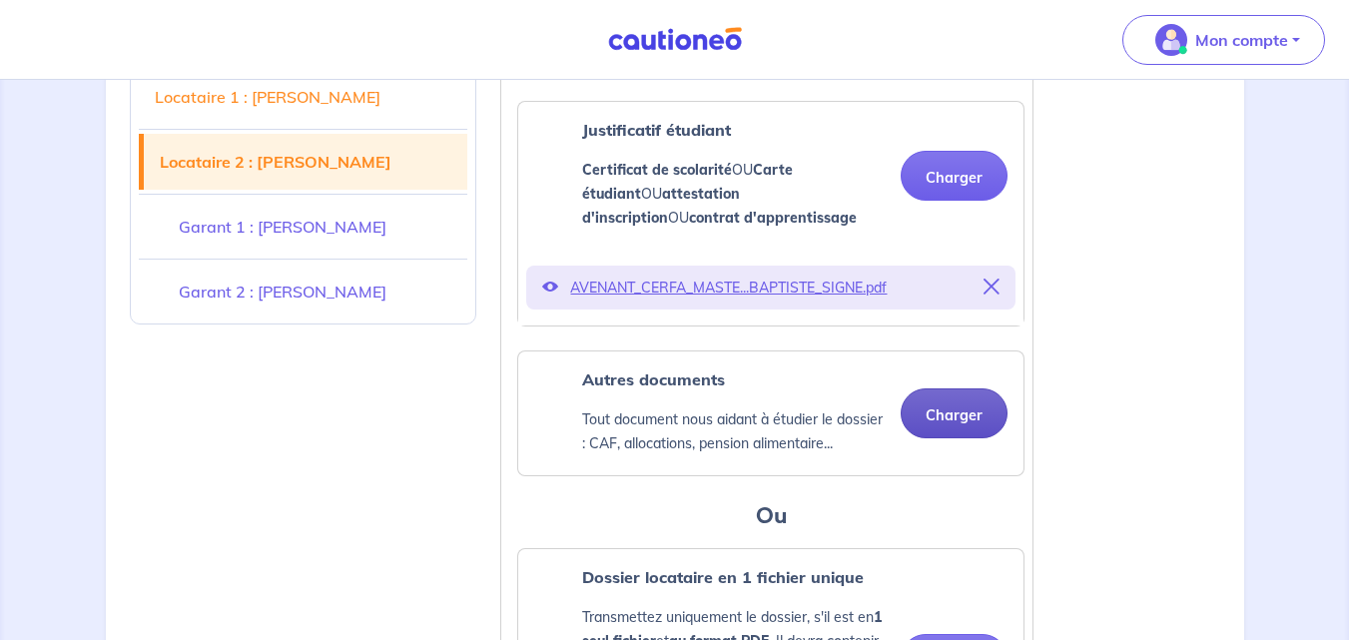
click at [950, 419] on button "Charger" at bounding box center [954, 413] width 107 height 50
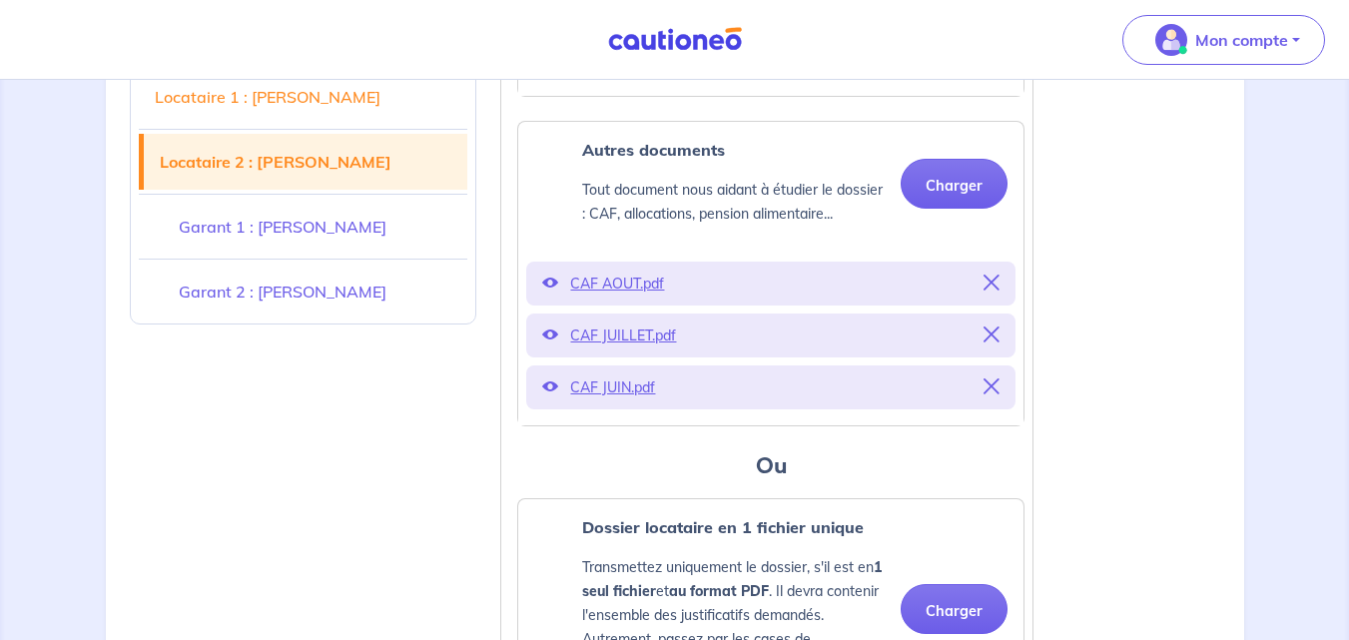
scroll to position [3335, 0]
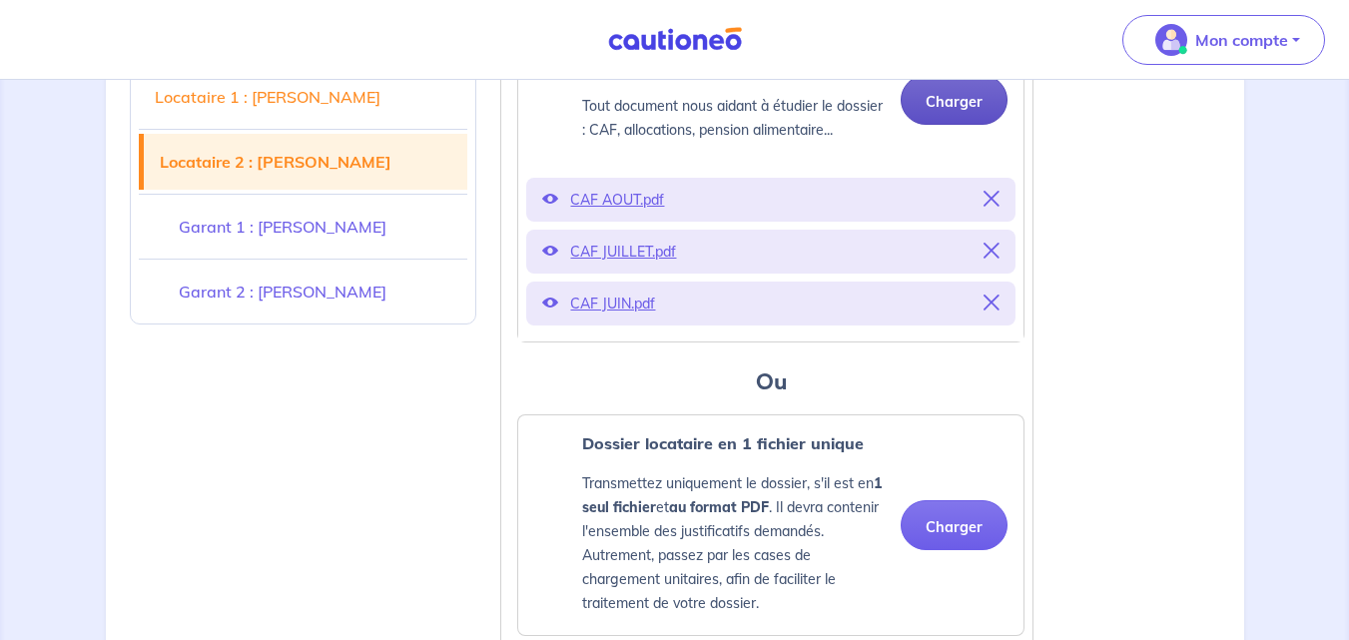
click at [921, 107] on button "Charger" at bounding box center [954, 100] width 107 height 50
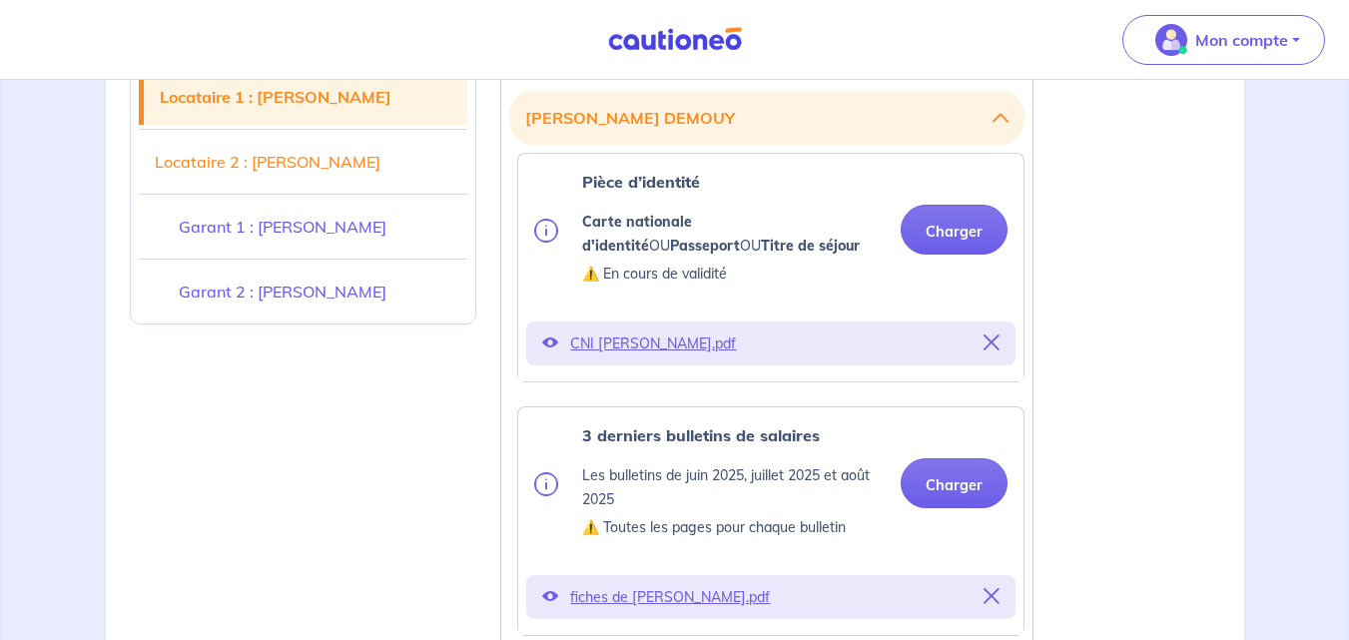
scroll to position [694, 0]
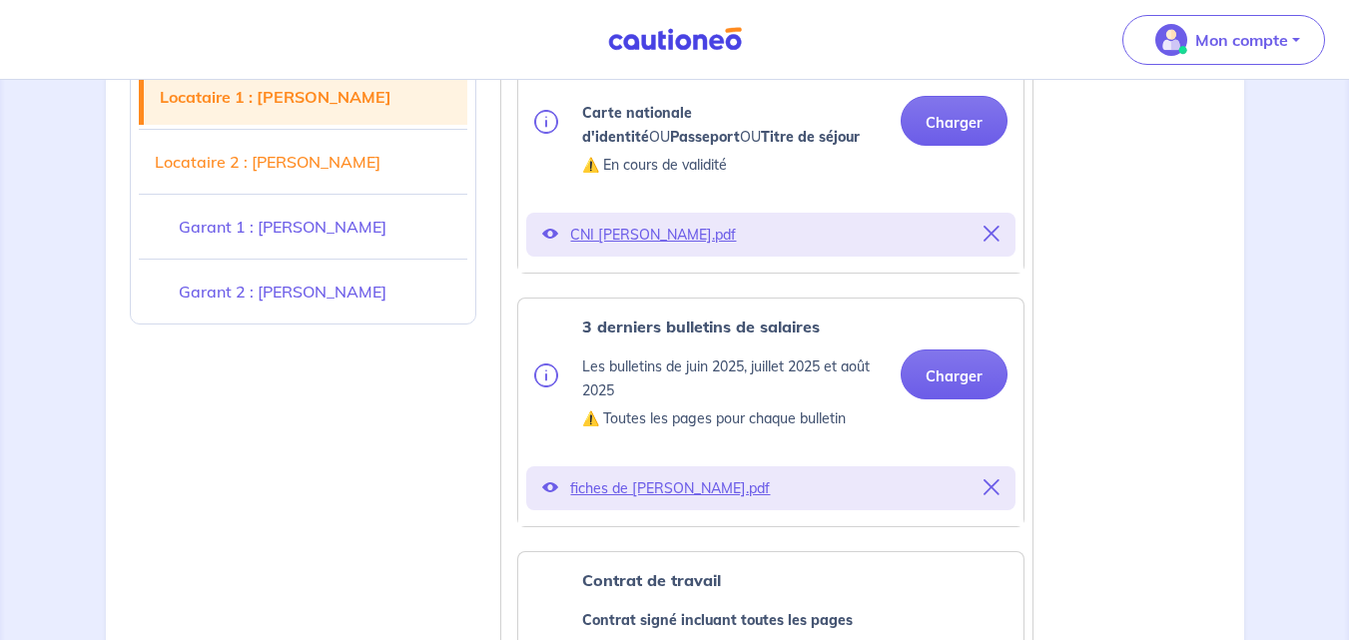
click at [997, 231] on icon at bounding box center [992, 234] width 16 height 16
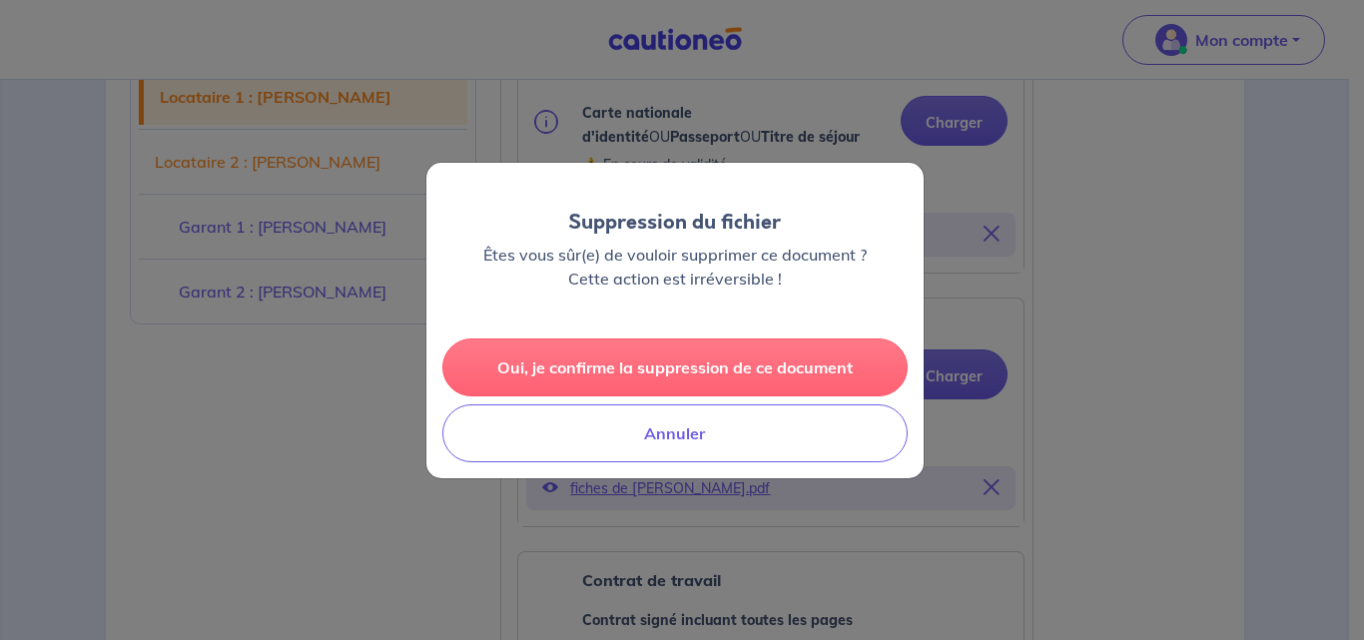
click at [664, 365] on button "Oui, je confirme la suppression de ce document" at bounding box center [674, 368] width 465 height 58
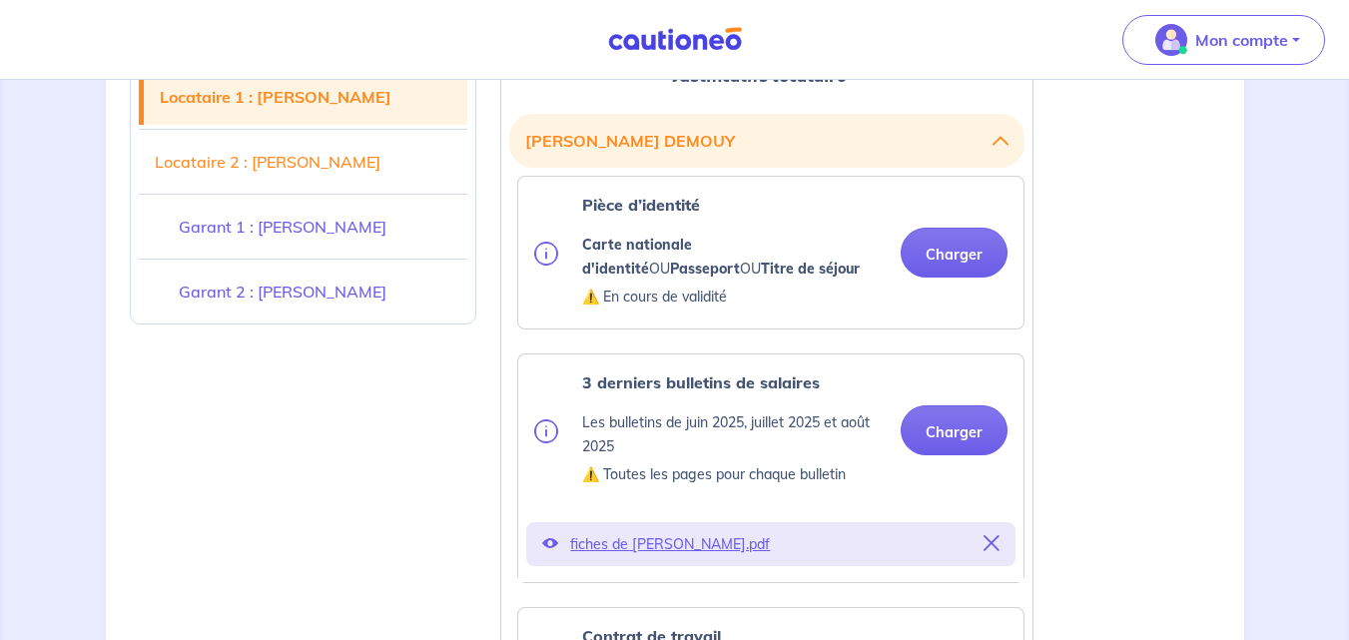
scroll to position [502, 0]
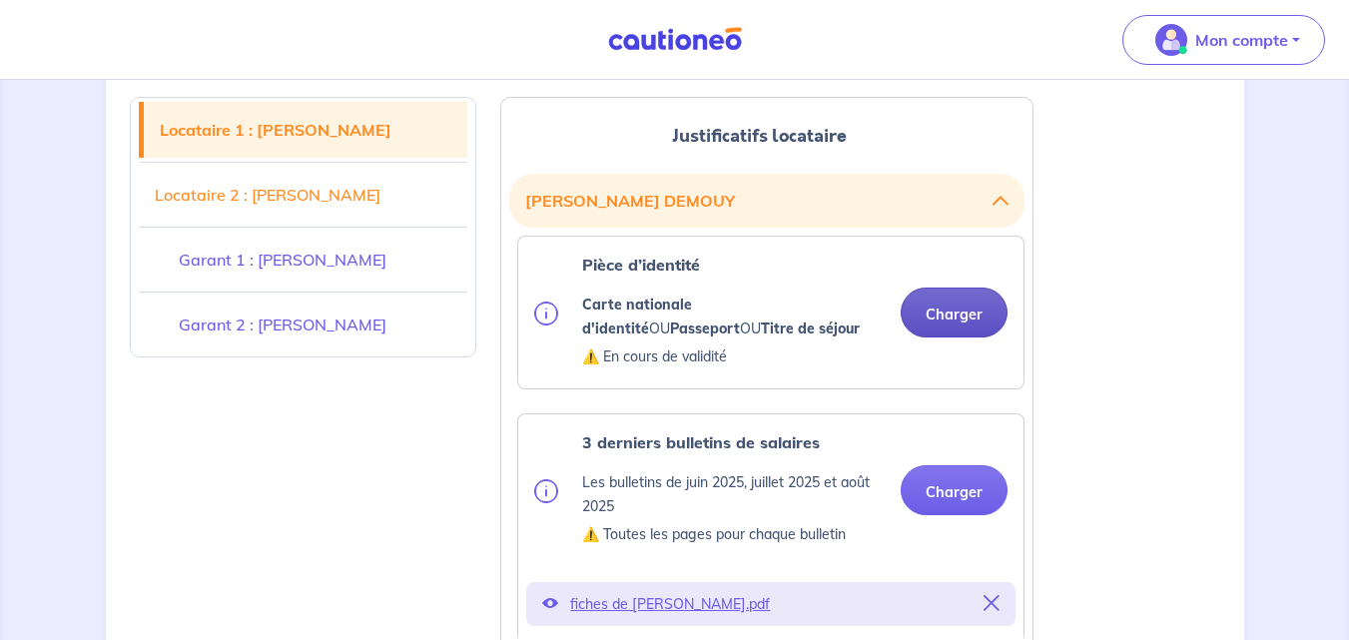
click at [961, 308] on button "Charger" at bounding box center [954, 313] width 107 height 50
click at [948, 314] on button "Charger" at bounding box center [954, 313] width 107 height 50
click at [957, 313] on button "Charger" at bounding box center [954, 313] width 107 height 50
click at [937, 308] on button "Charger" at bounding box center [954, 313] width 107 height 50
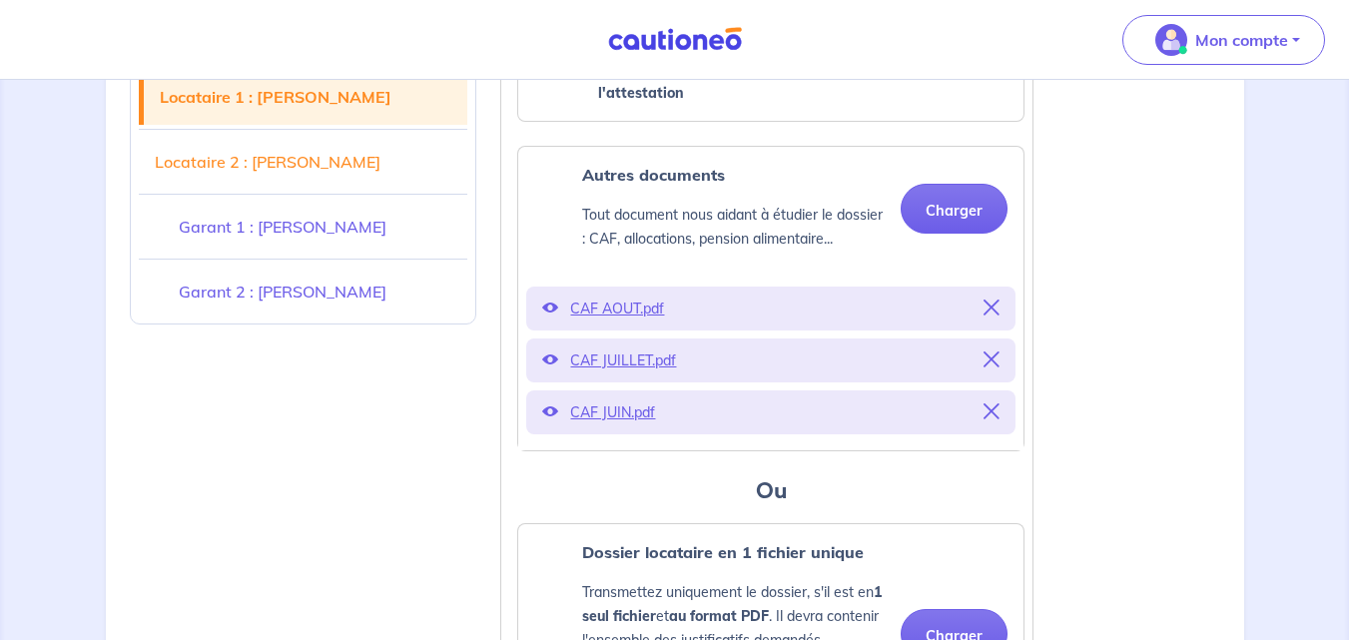
scroll to position [1864, 0]
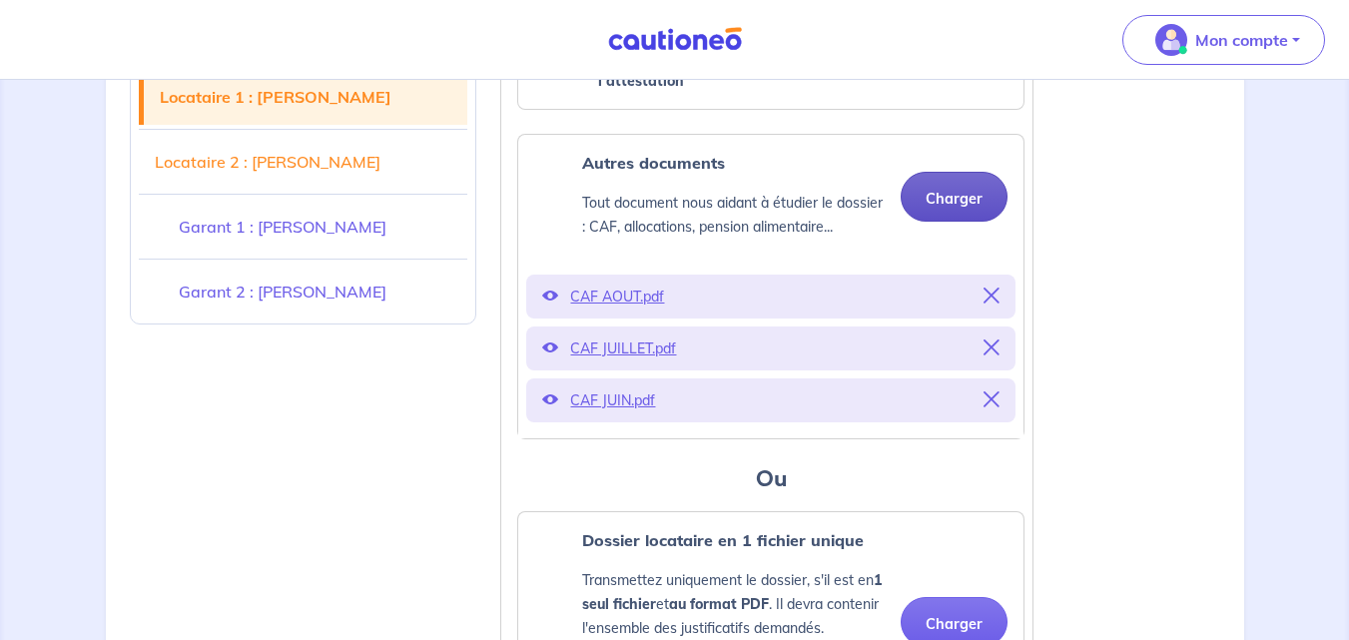
click at [954, 201] on button "Charger" at bounding box center [954, 197] width 107 height 50
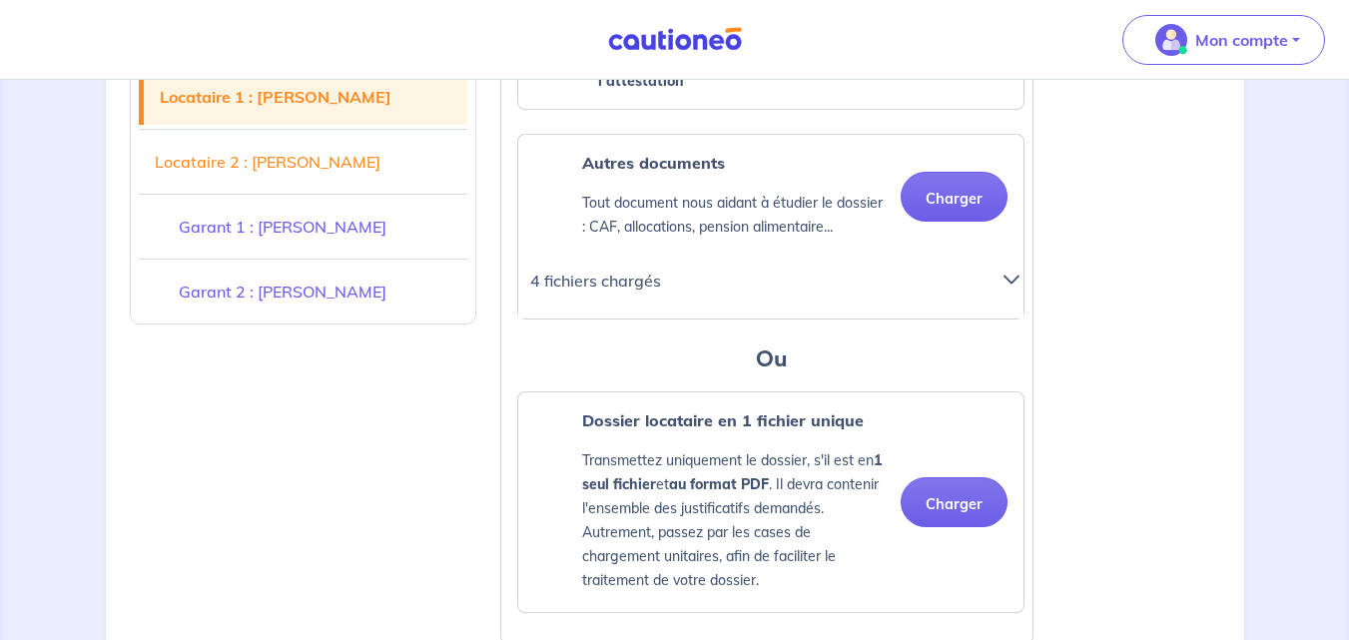
click at [1012, 277] on icon at bounding box center [1012, 280] width 16 height 16
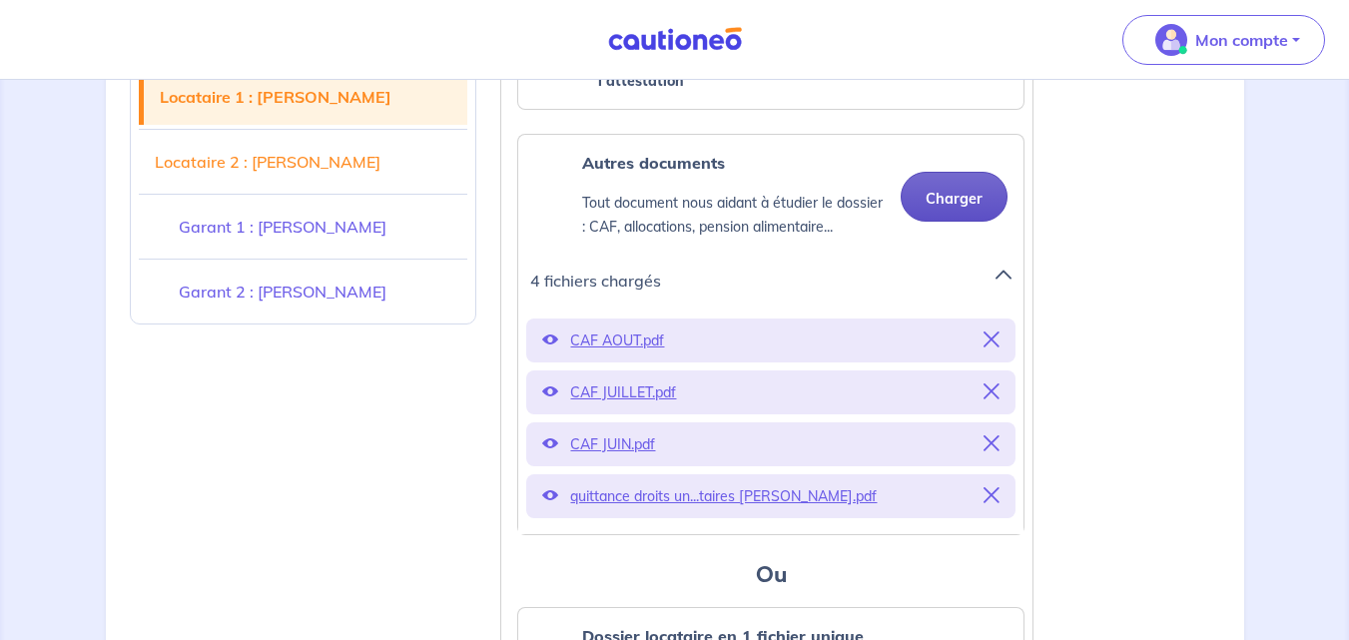
click at [934, 194] on button "Charger" at bounding box center [954, 197] width 107 height 50
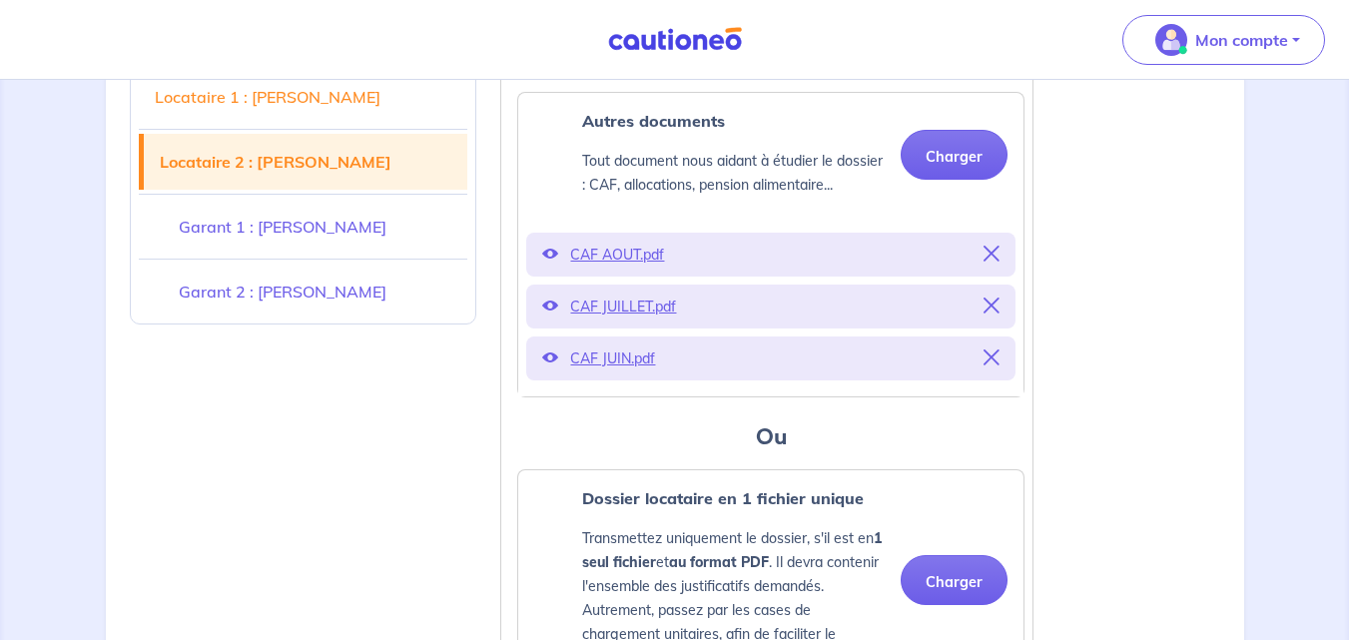
scroll to position [3340, 0]
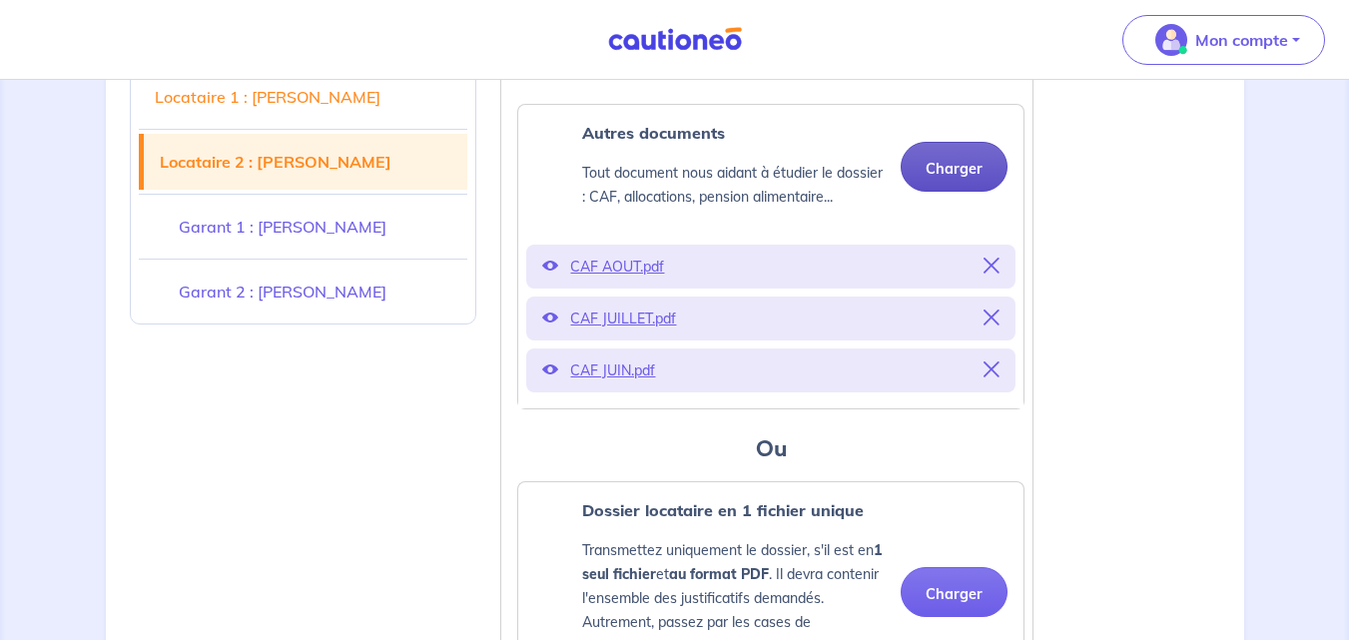
click at [952, 162] on button "Charger" at bounding box center [954, 167] width 107 height 50
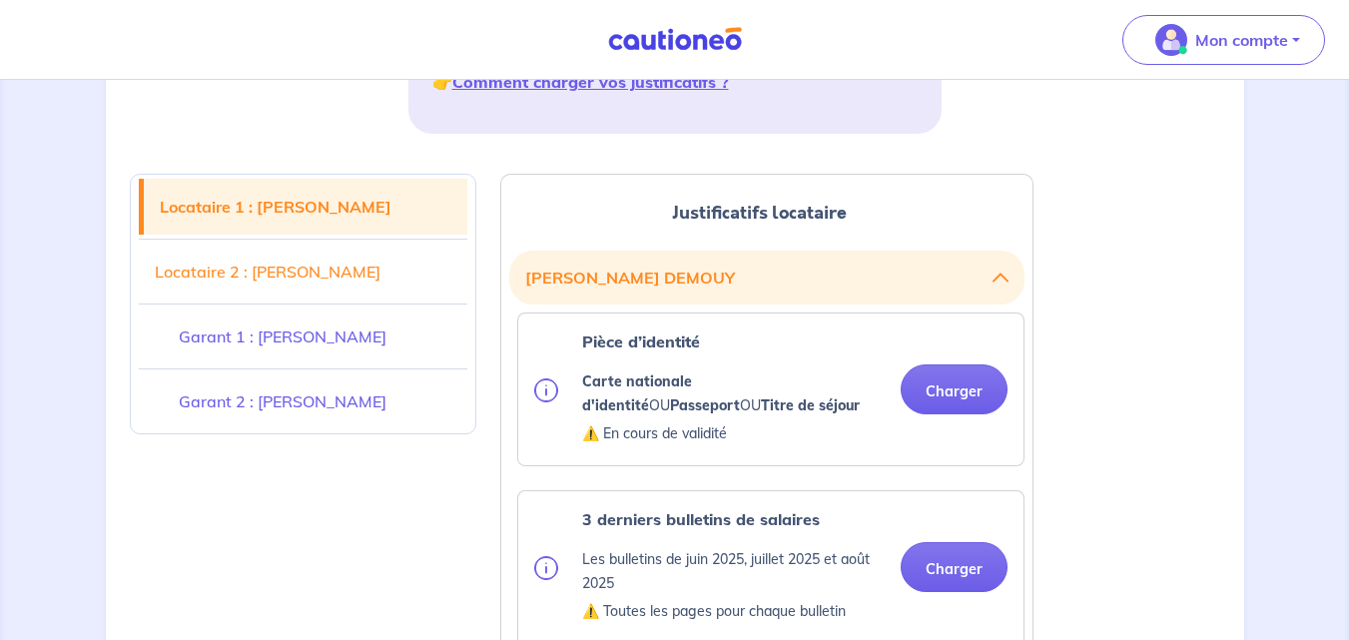
scroll to position [401, 0]
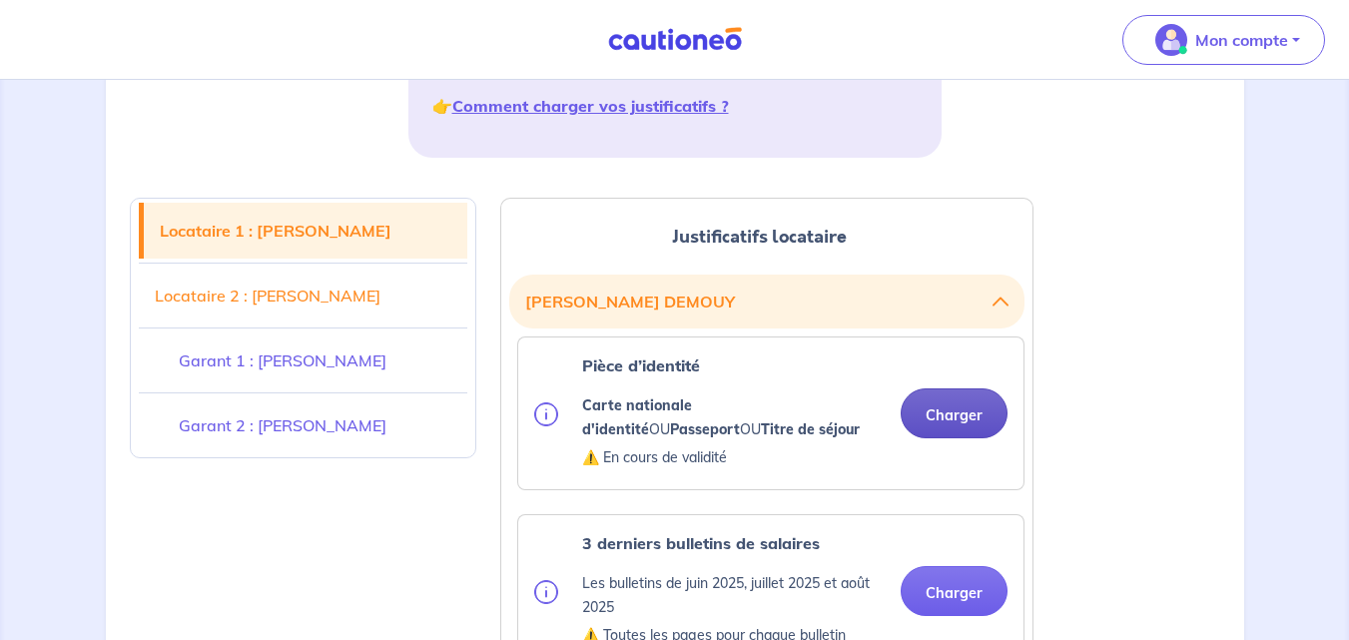
click at [944, 419] on button "Charger" at bounding box center [954, 413] width 107 height 50
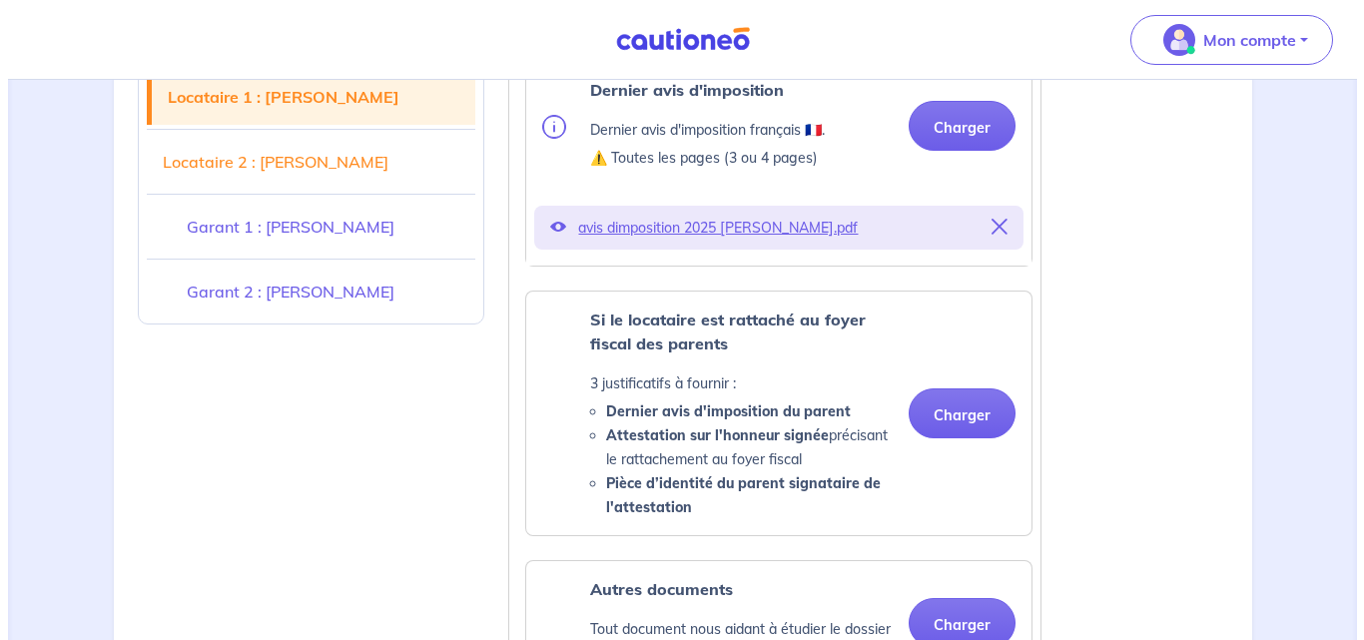
scroll to position [1413, 0]
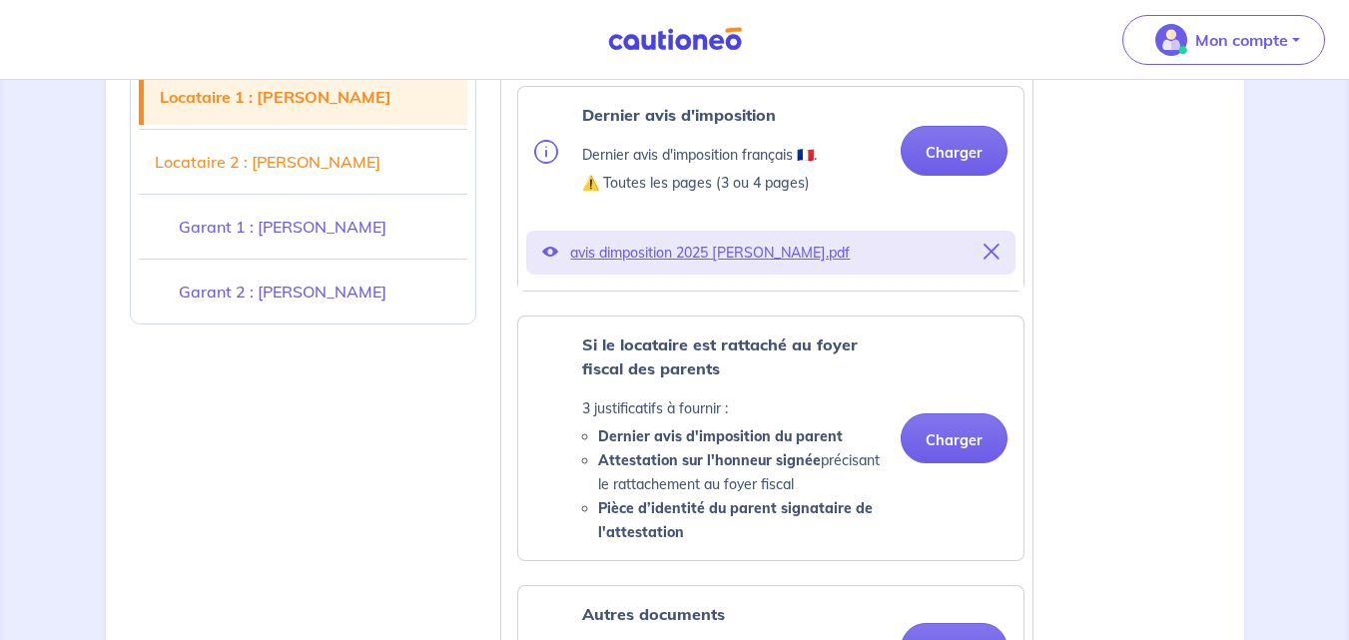
click at [691, 256] on p "avis dimposition 2025 [PERSON_NAME].pdf" at bounding box center [770, 253] width 401 height 28
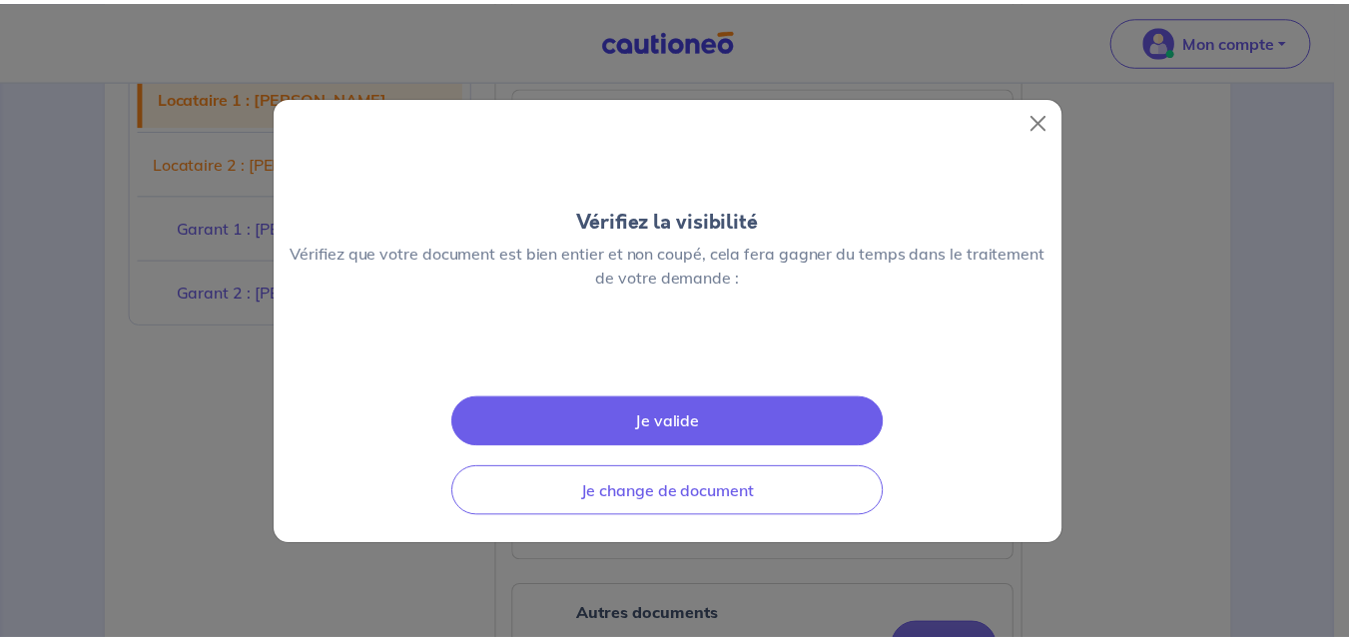
scroll to position [0, 0]
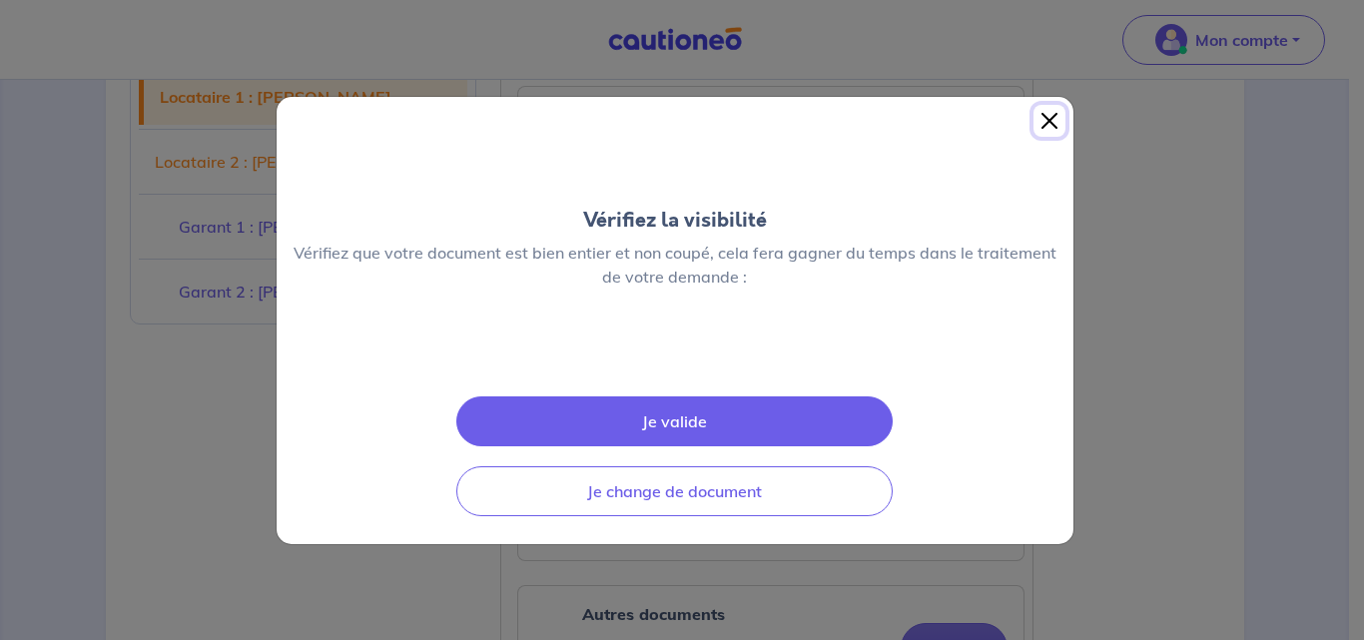
click at [1040, 105] on button "Close" at bounding box center [1050, 121] width 32 height 32
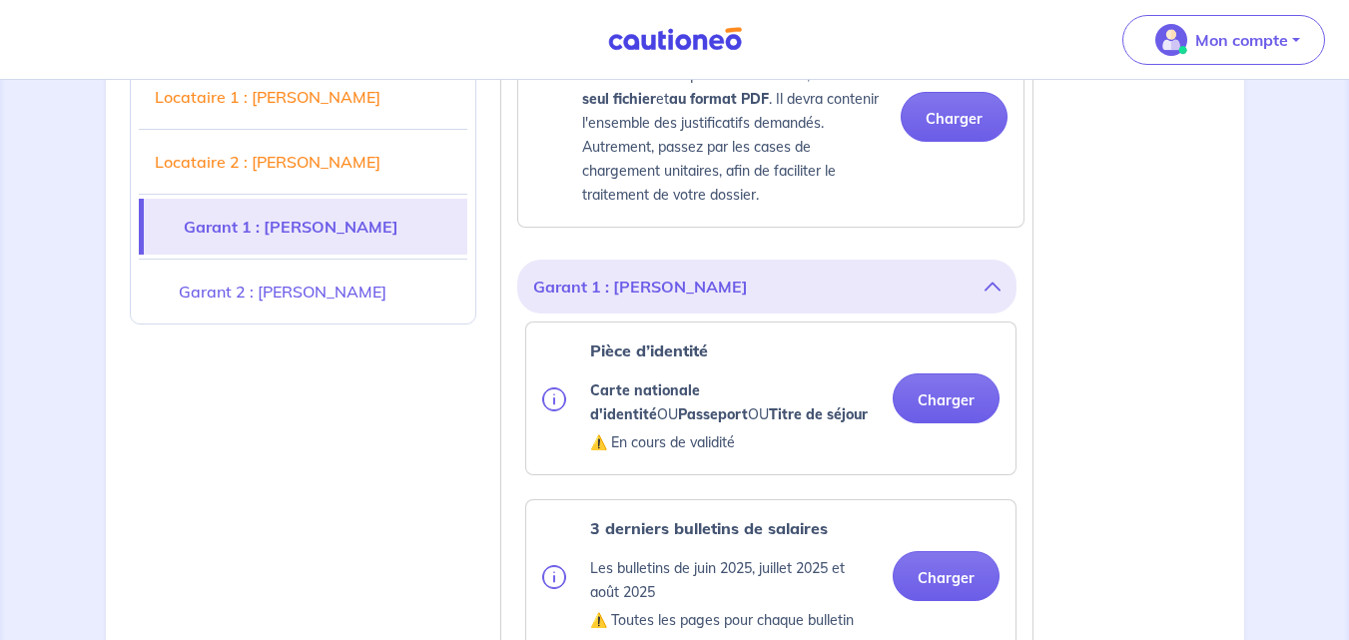
scroll to position [3840, 0]
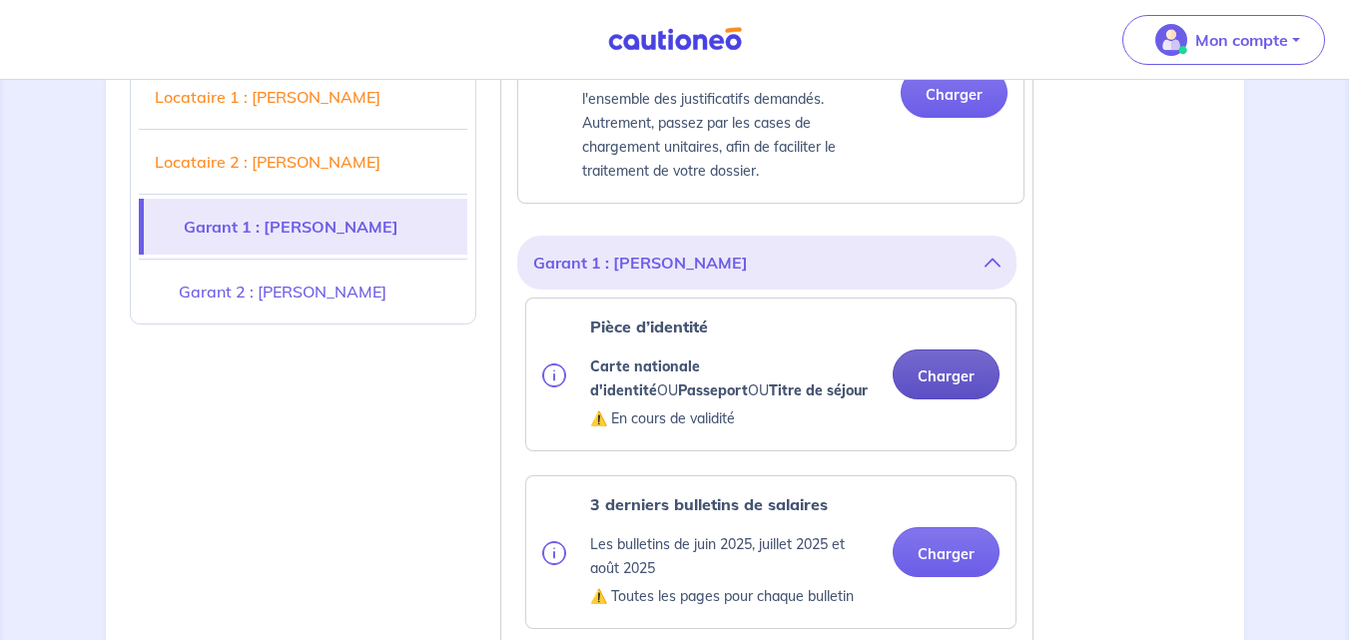
click at [933, 383] on button "Charger" at bounding box center [946, 375] width 107 height 50
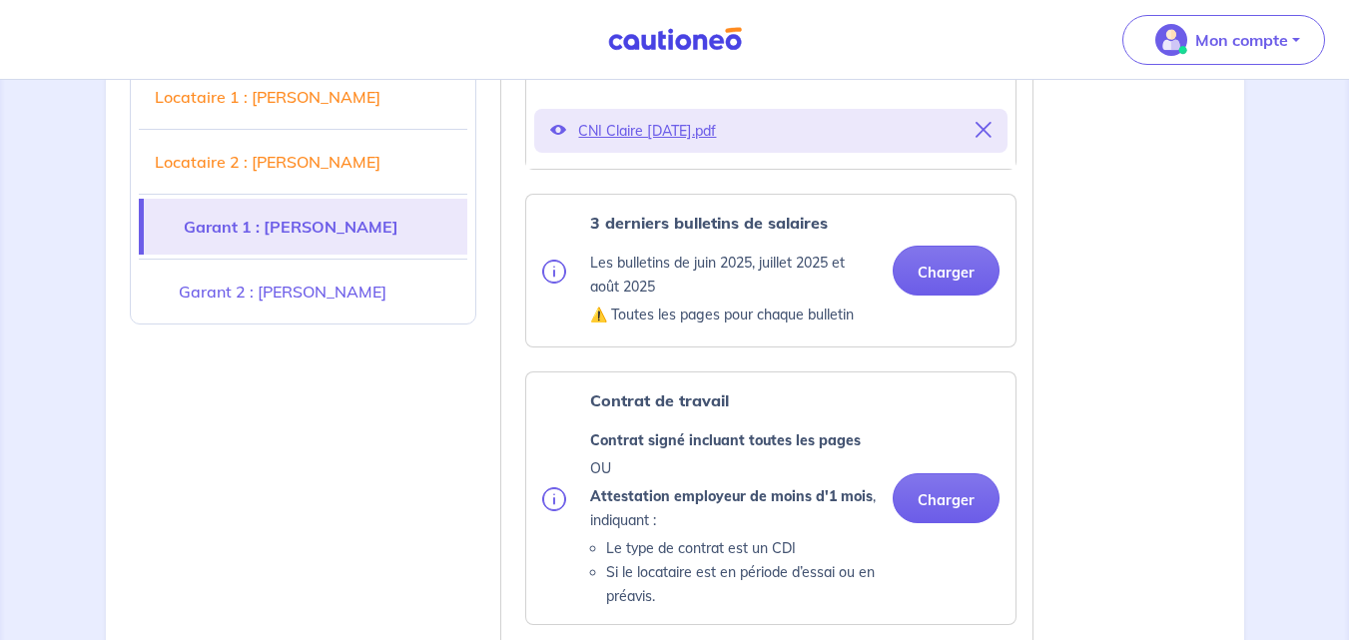
scroll to position [4209, 0]
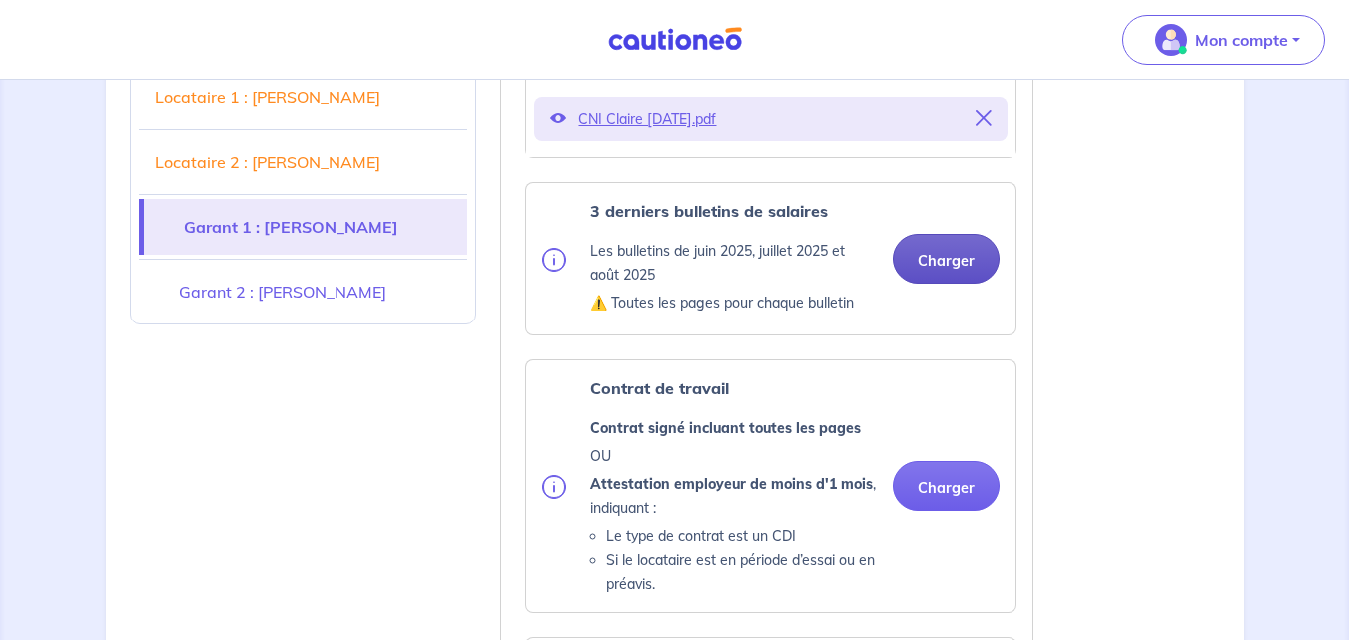
click at [941, 266] on button "Charger" at bounding box center [946, 259] width 107 height 50
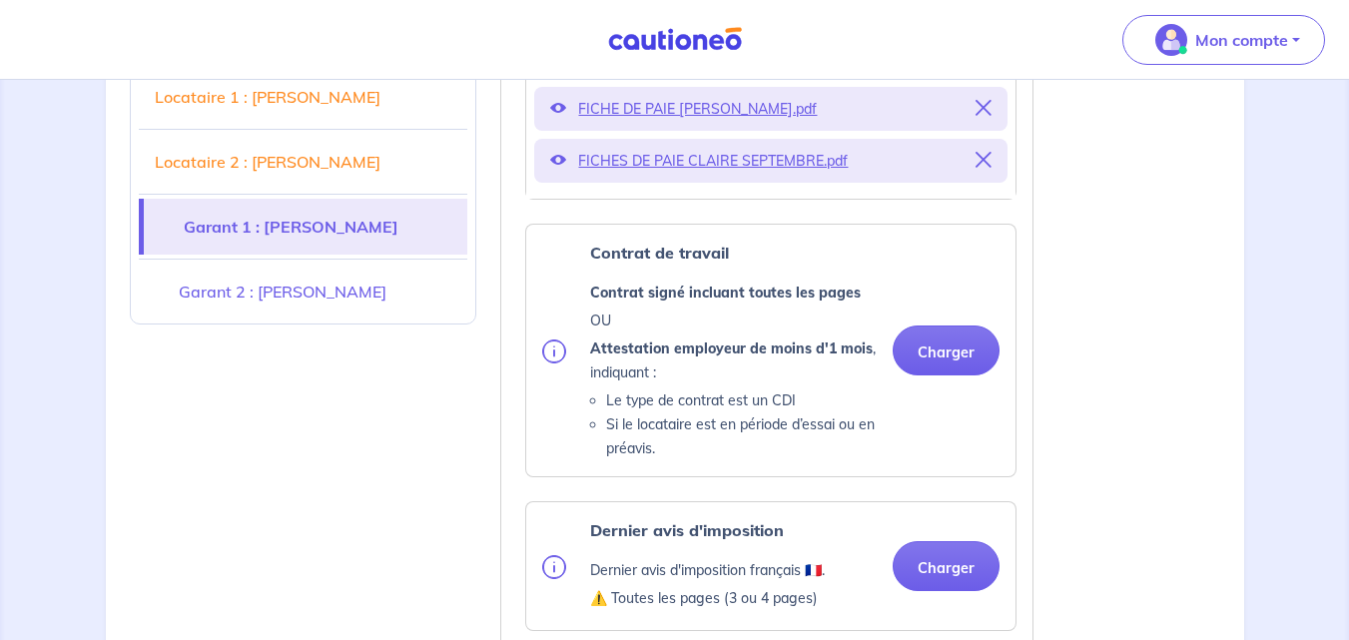
scroll to position [4588, 0]
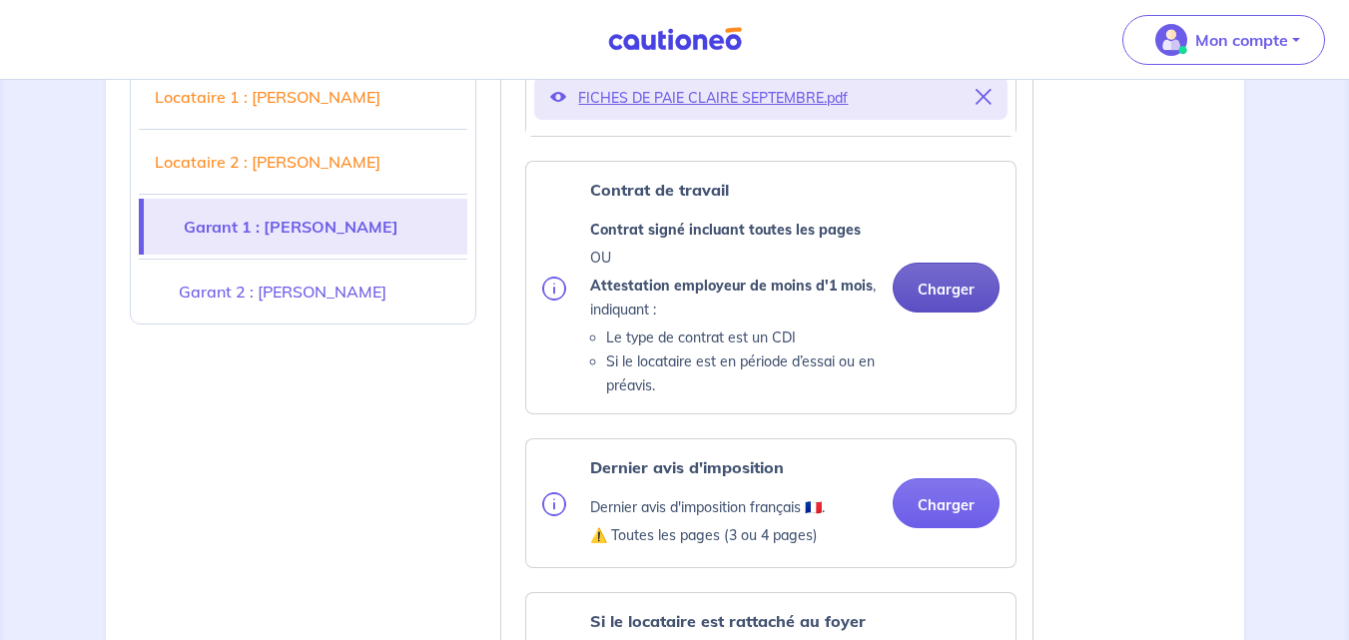
click at [943, 281] on button "Charger" at bounding box center [946, 288] width 107 height 50
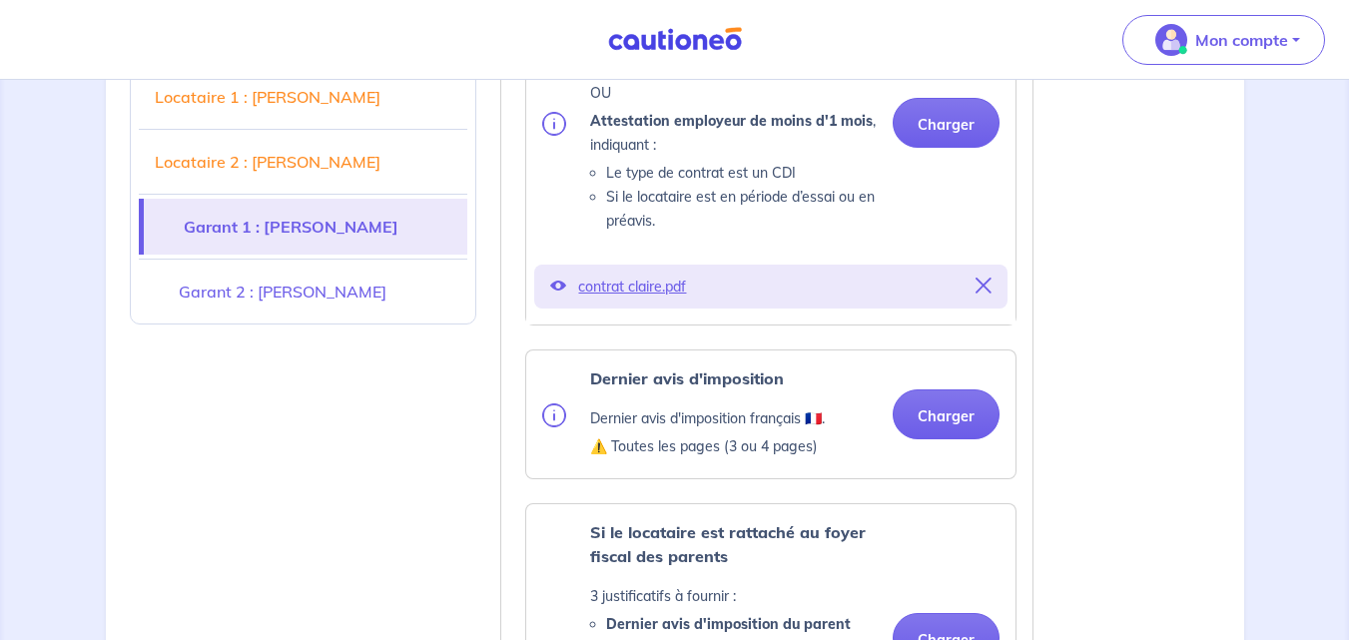
scroll to position [4828, 0]
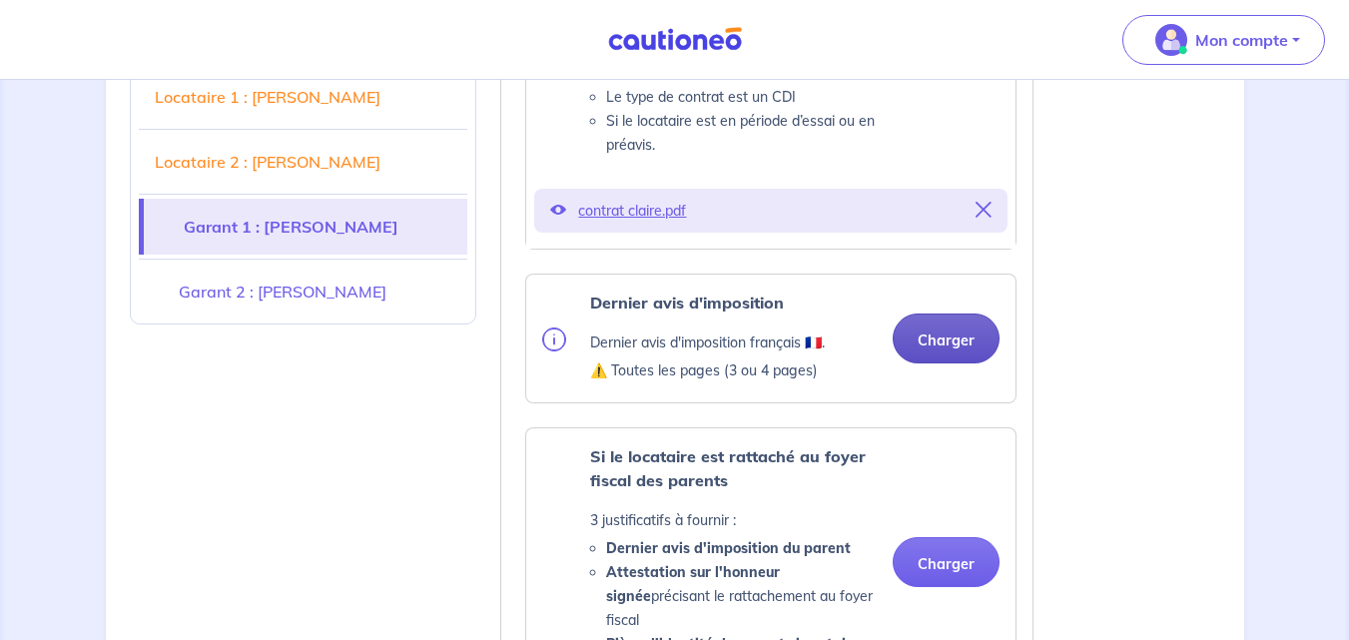
click at [934, 355] on button "Charger" at bounding box center [946, 339] width 107 height 50
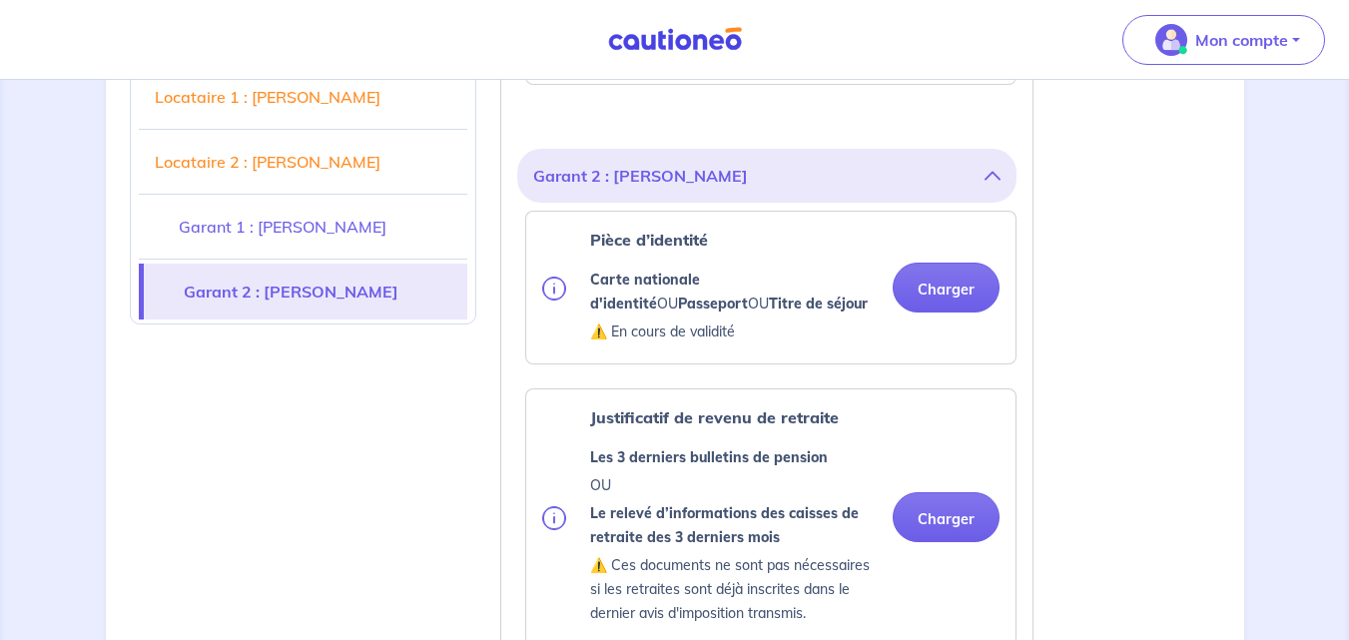
scroll to position [5703, 0]
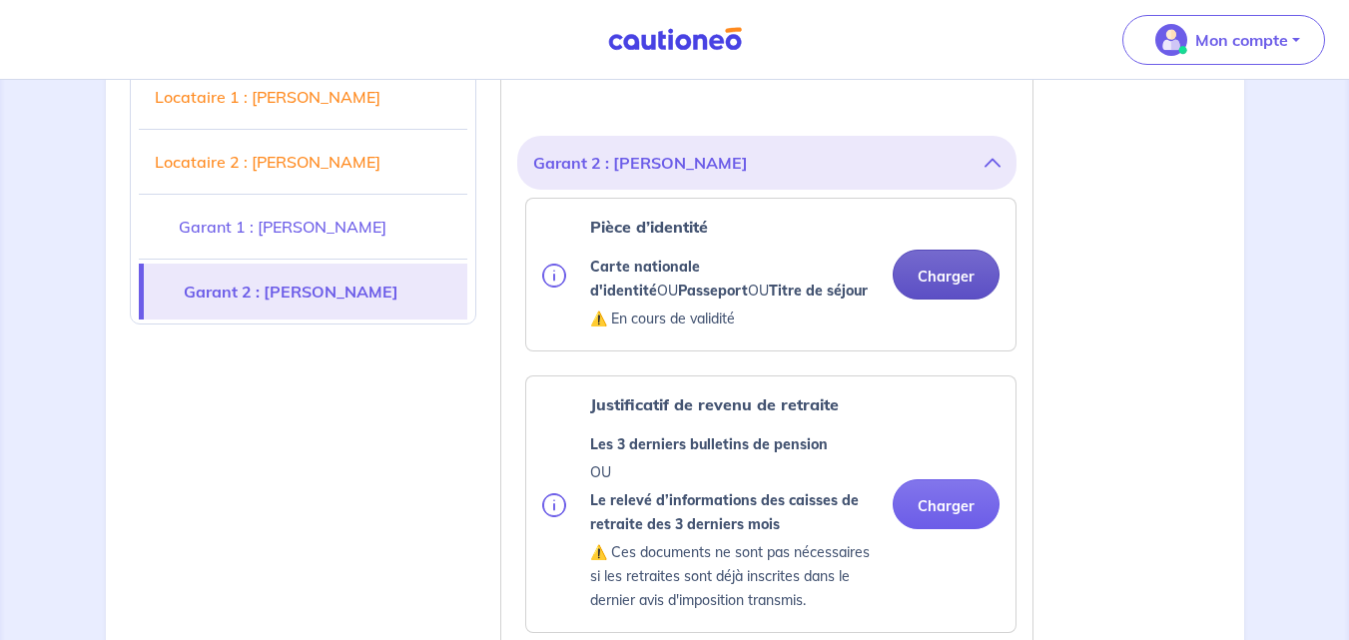
click at [920, 250] on button "Charger" at bounding box center [946, 275] width 107 height 50
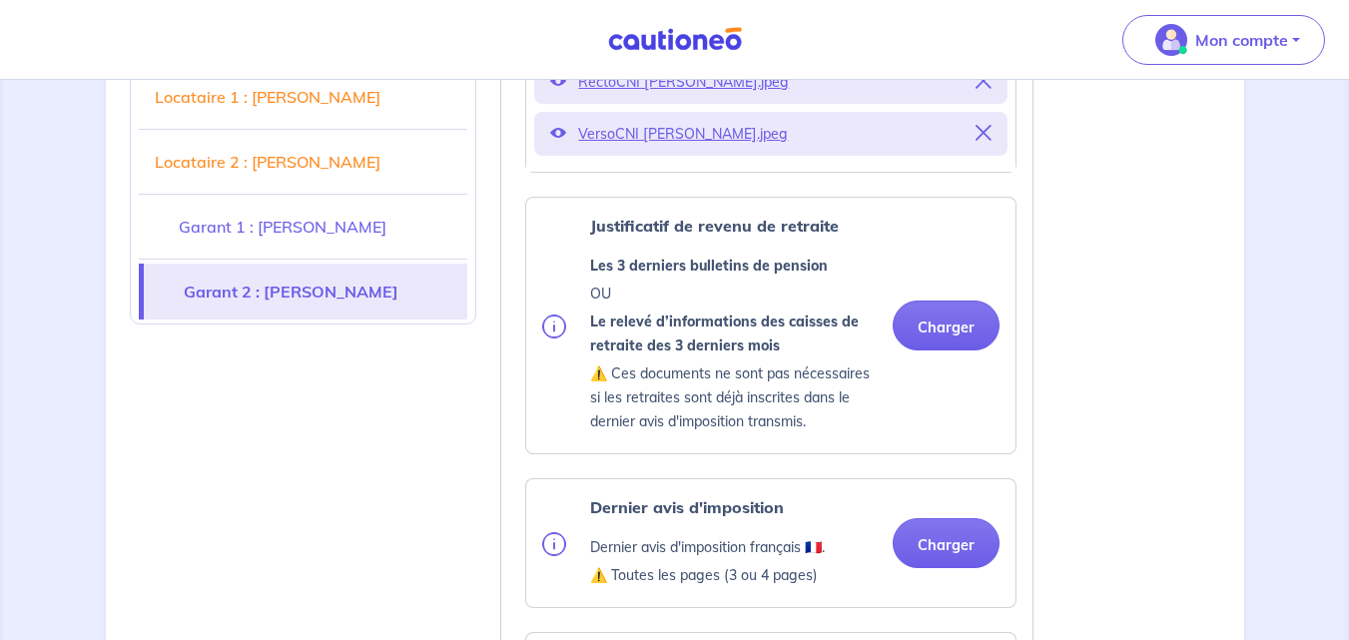
scroll to position [6050, 0]
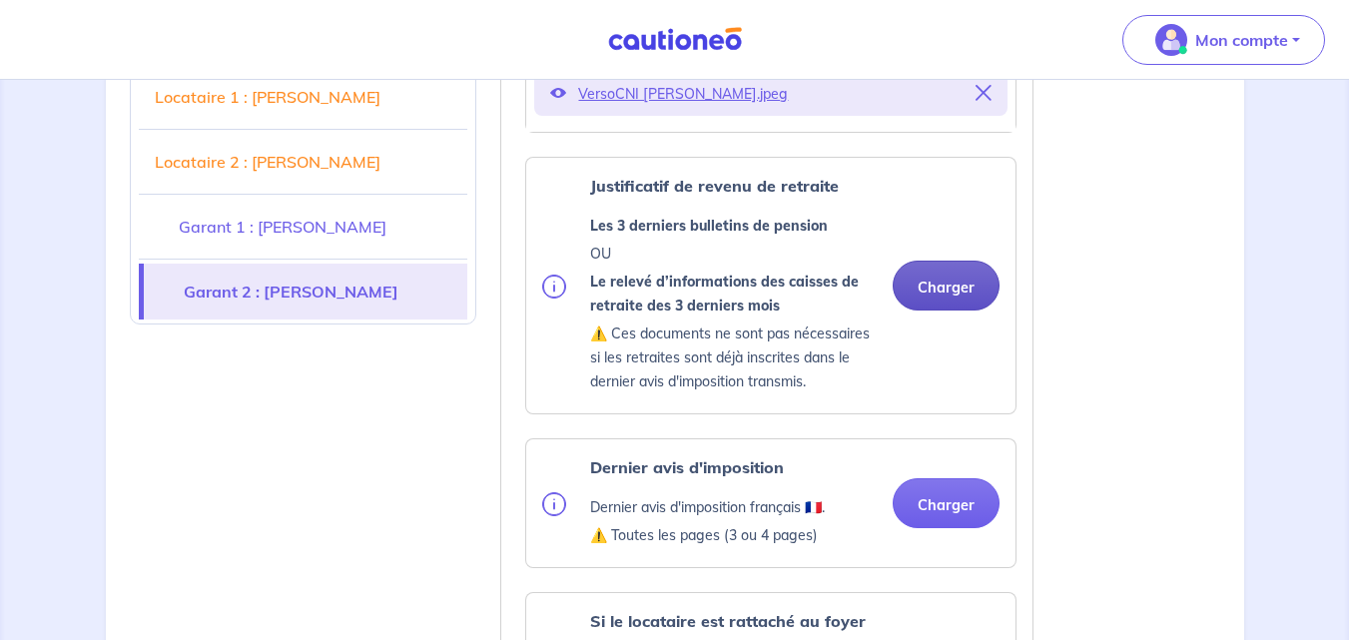
click at [943, 261] on button "Charger" at bounding box center [946, 286] width 107 height 50
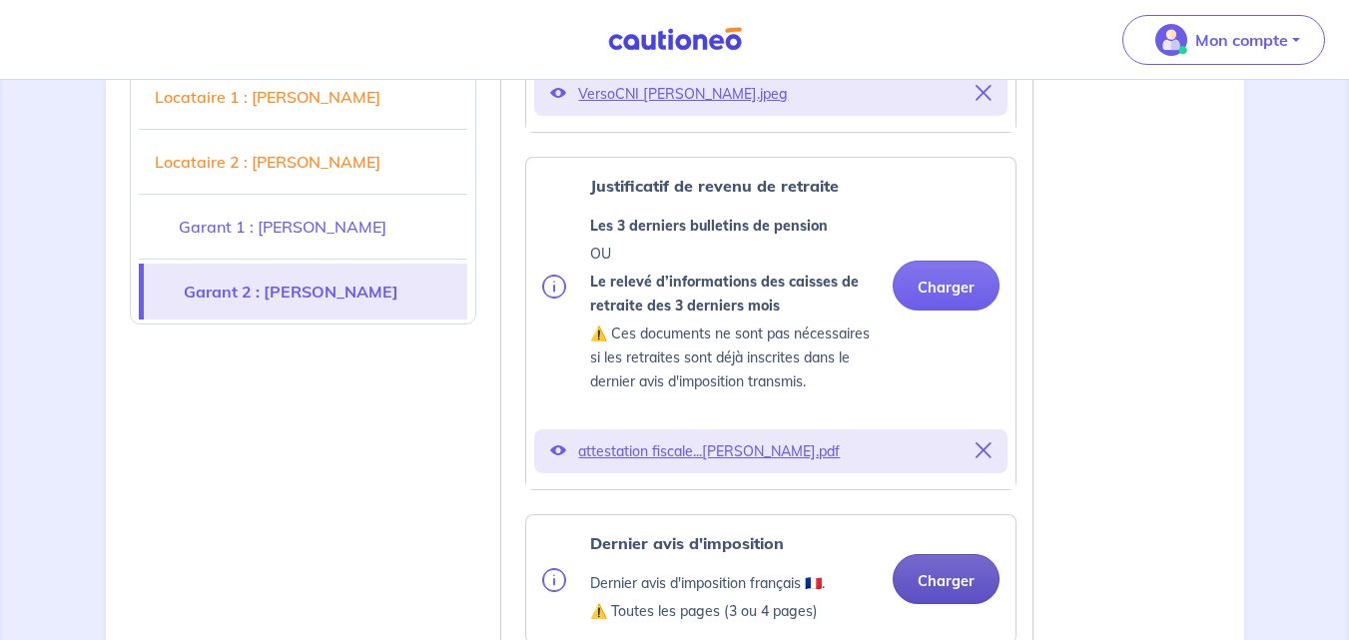
click at [948, 554] on button "Charger" at bounding box center [946, 579] width 107 height 50
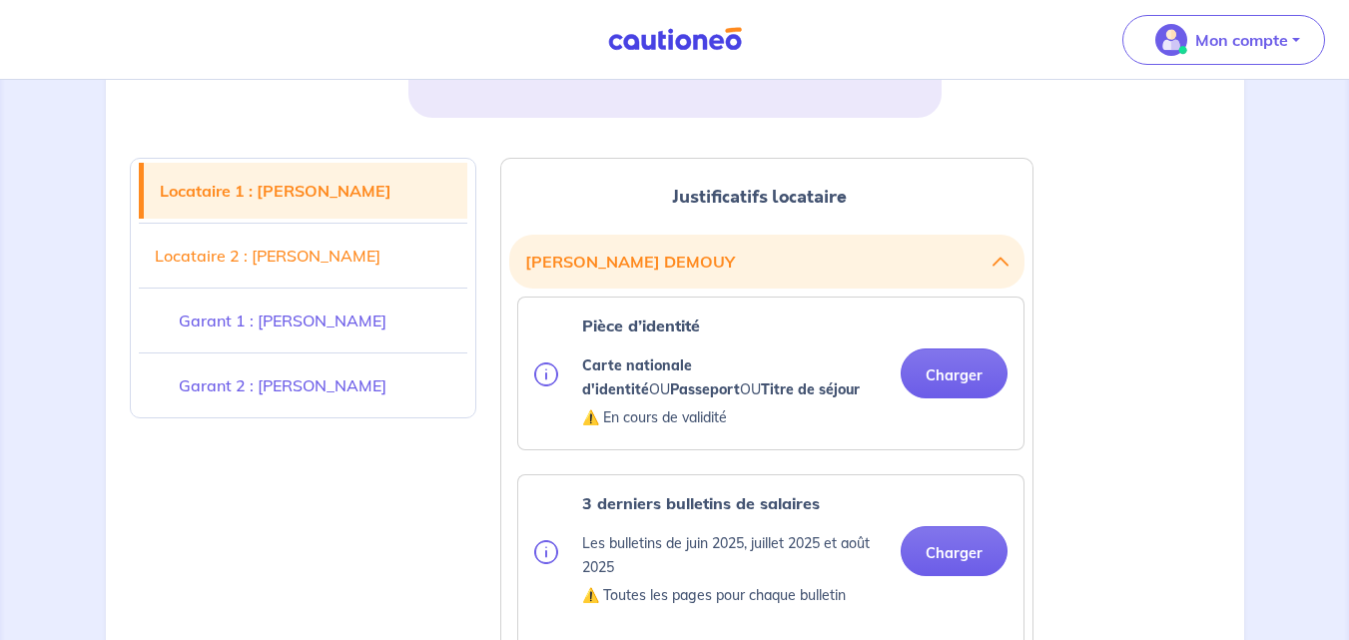
scroll to position [468, 0]
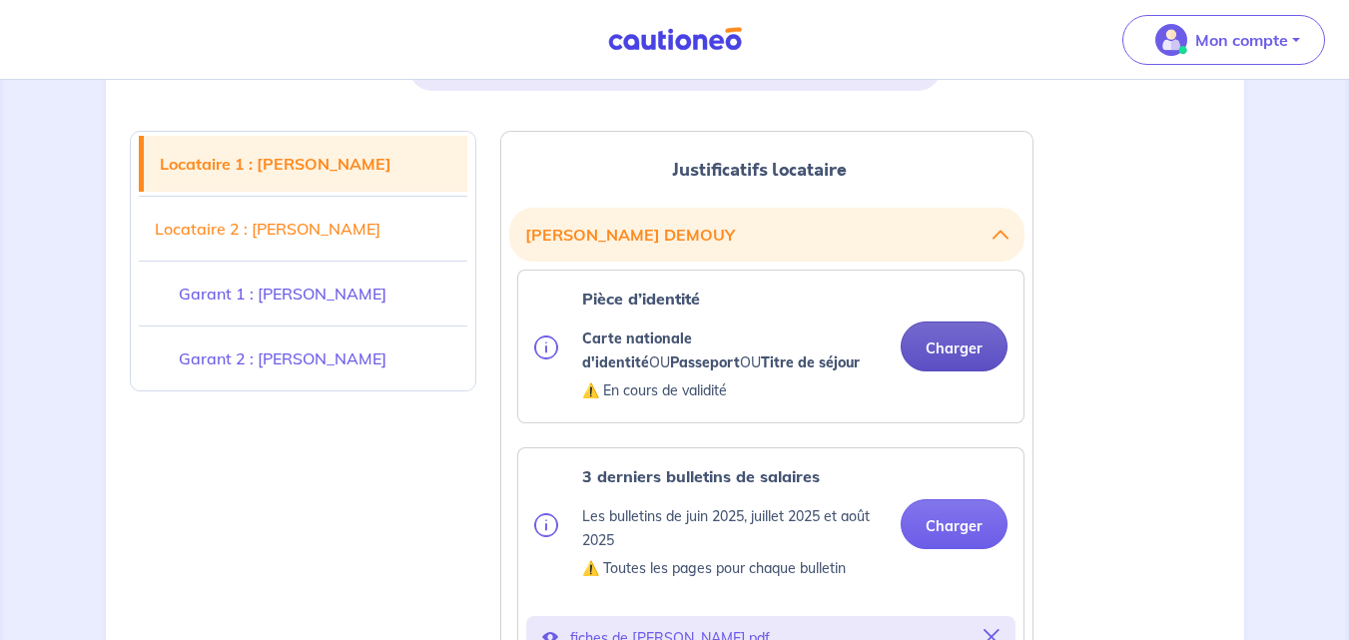
click at [955, 347] on button "Charger" at bounding box center [954, 347] width 107 height 50
click at [940, 343] on button "Charger" at bounding box center [954, 347] width 107 height 50
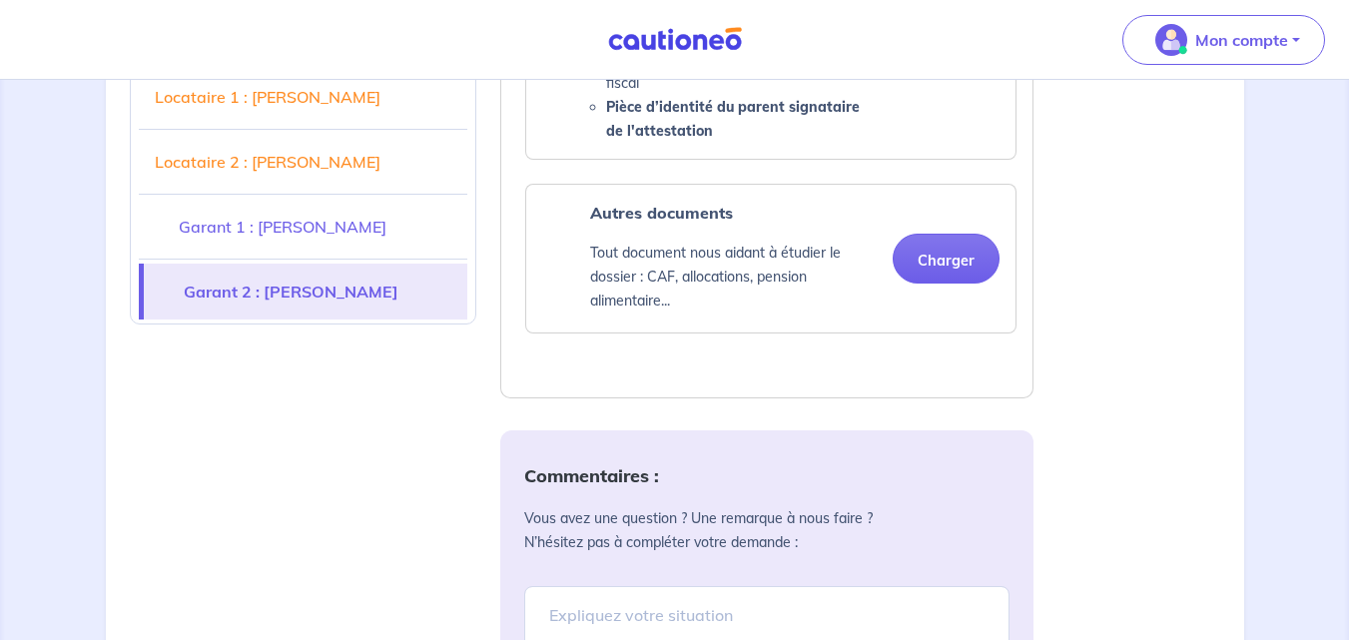
scroll to position [7058, 0]
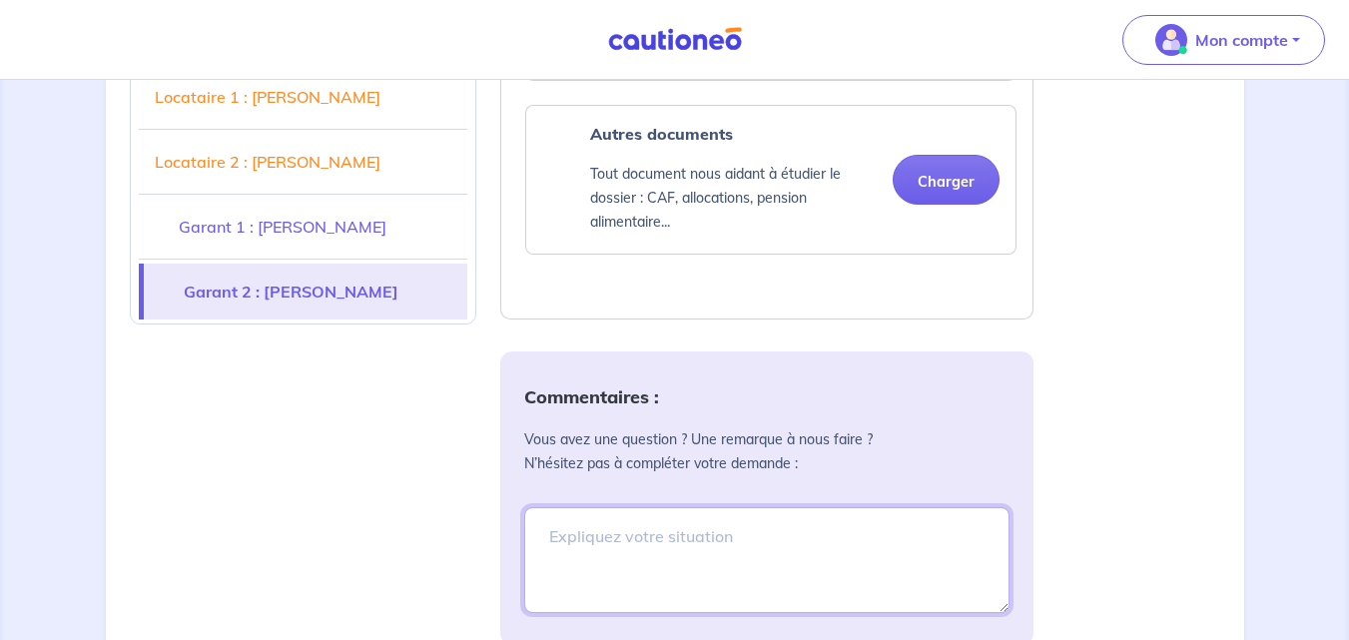
click at [641, 518] on textarea at bounding box center [766, 560] width 485 height 106
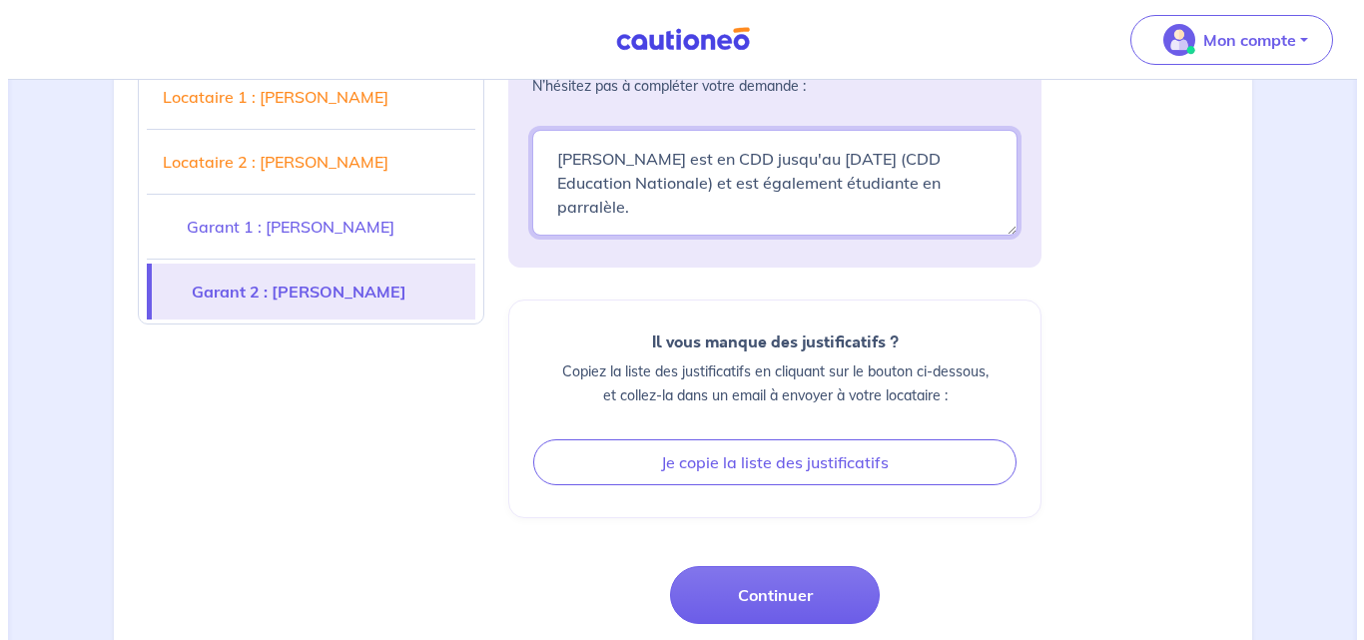
scroll to position [7494, 0]
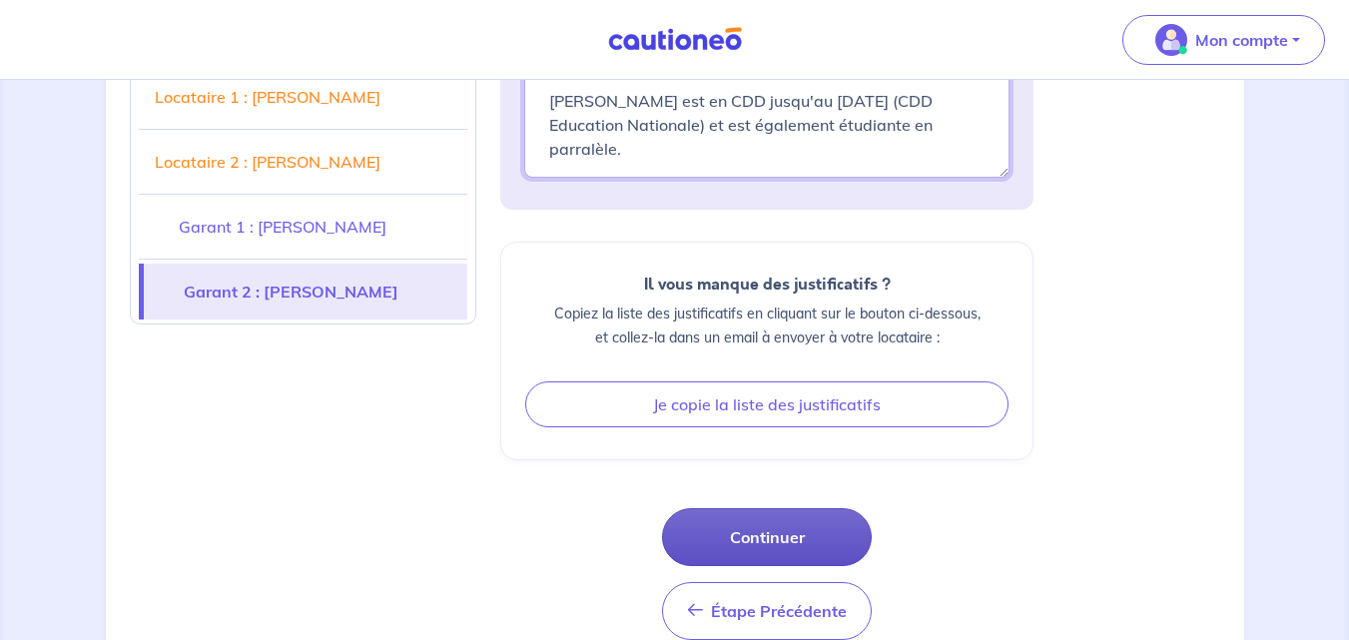
type textarea "[PERSON_NAME] est en CDD jusqu'au [DATE] (CDD Education Nationale) et est égale…"
click at [730, 508] on button "Continuer" at bounding box center [767, 537] width 210 height 58
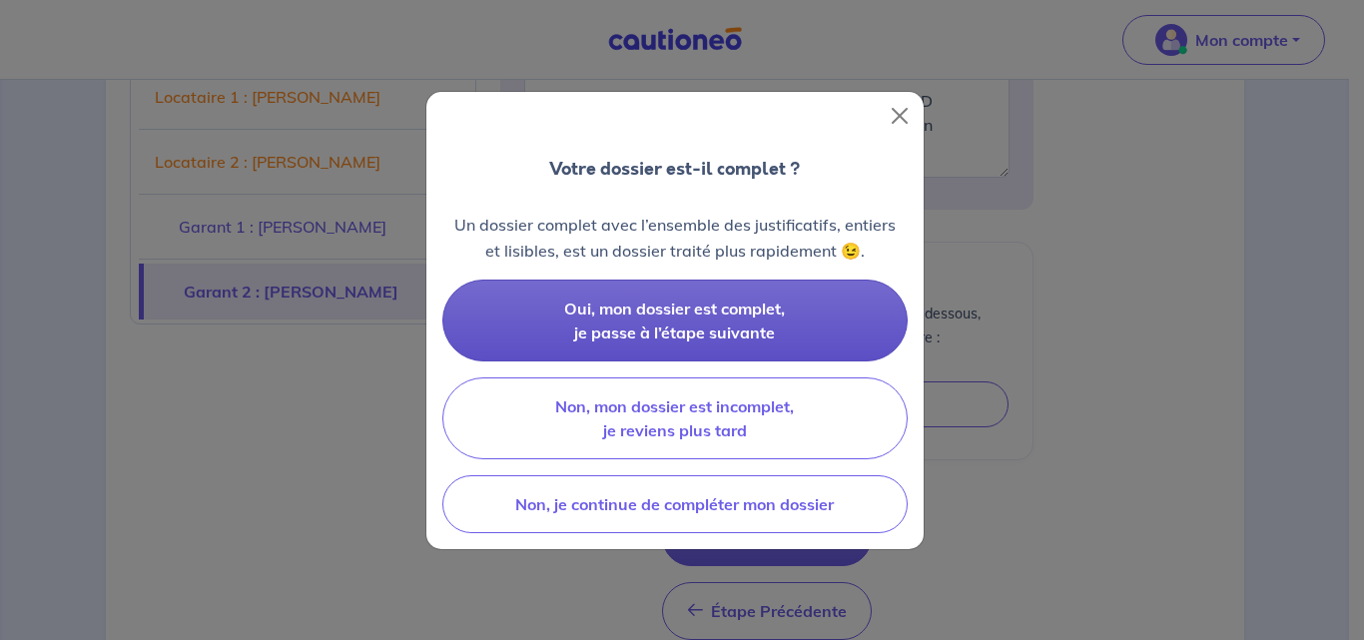
click at [491, 300] on button "Oui, mon dossier est complet, je passe à l’étape suivante" at bounding box center [674, 321] width 465 height 82
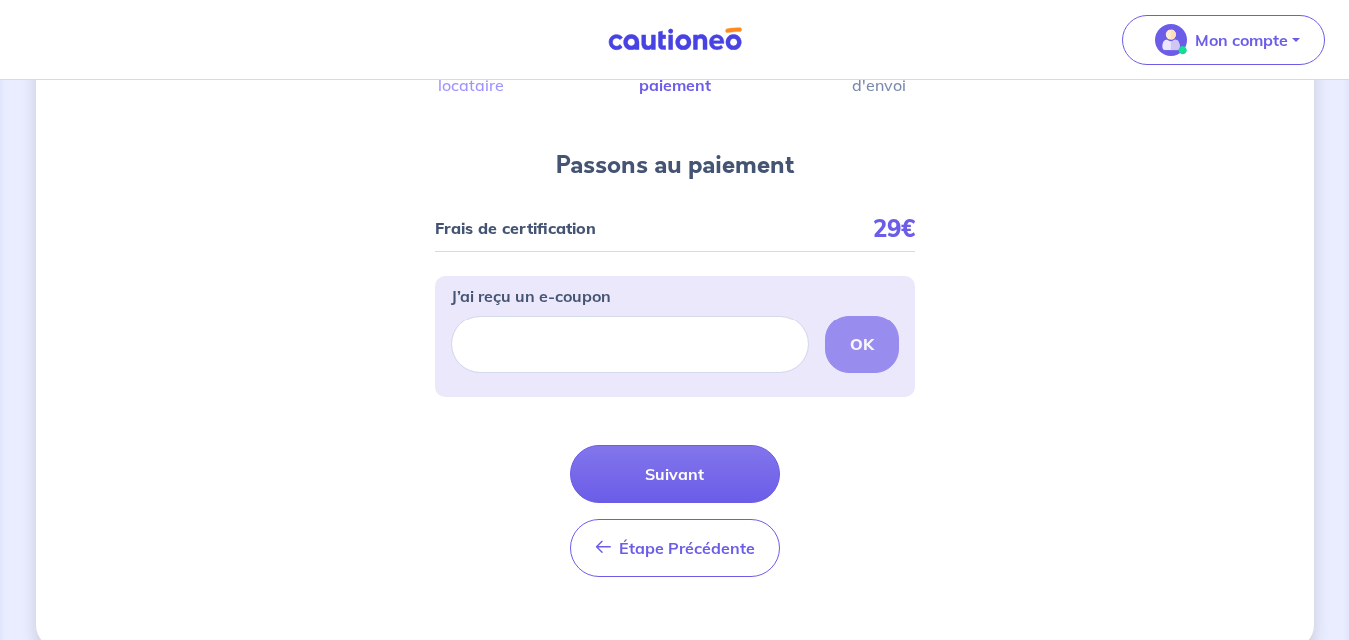
scroll to position [196, 0]
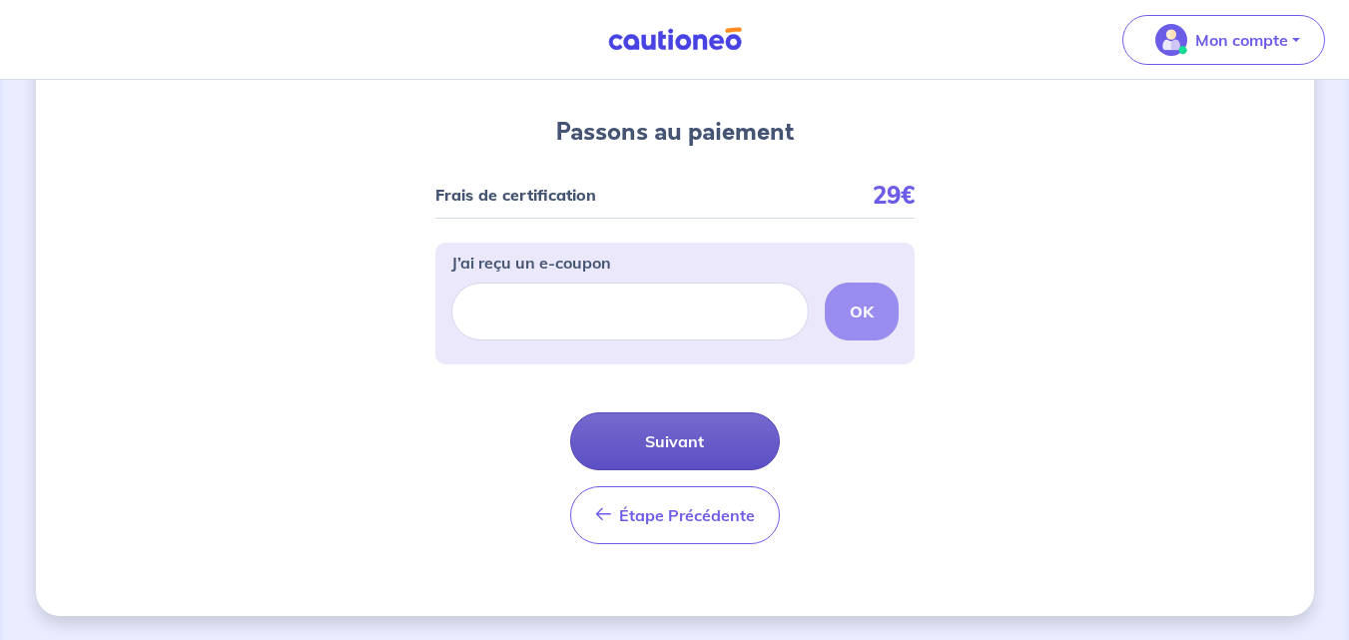
click at [625, 433] on button "Suivant" at bounding box center [675, 441] width 210 height 58
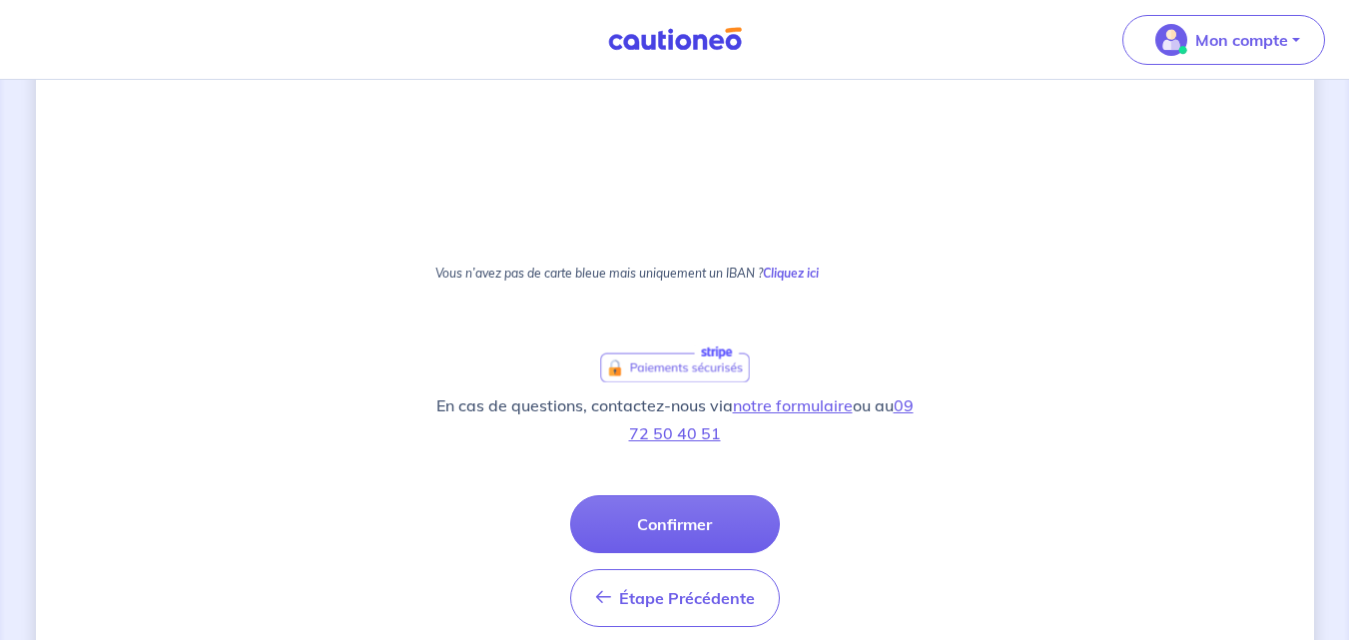
scroll to position [1317, 0]
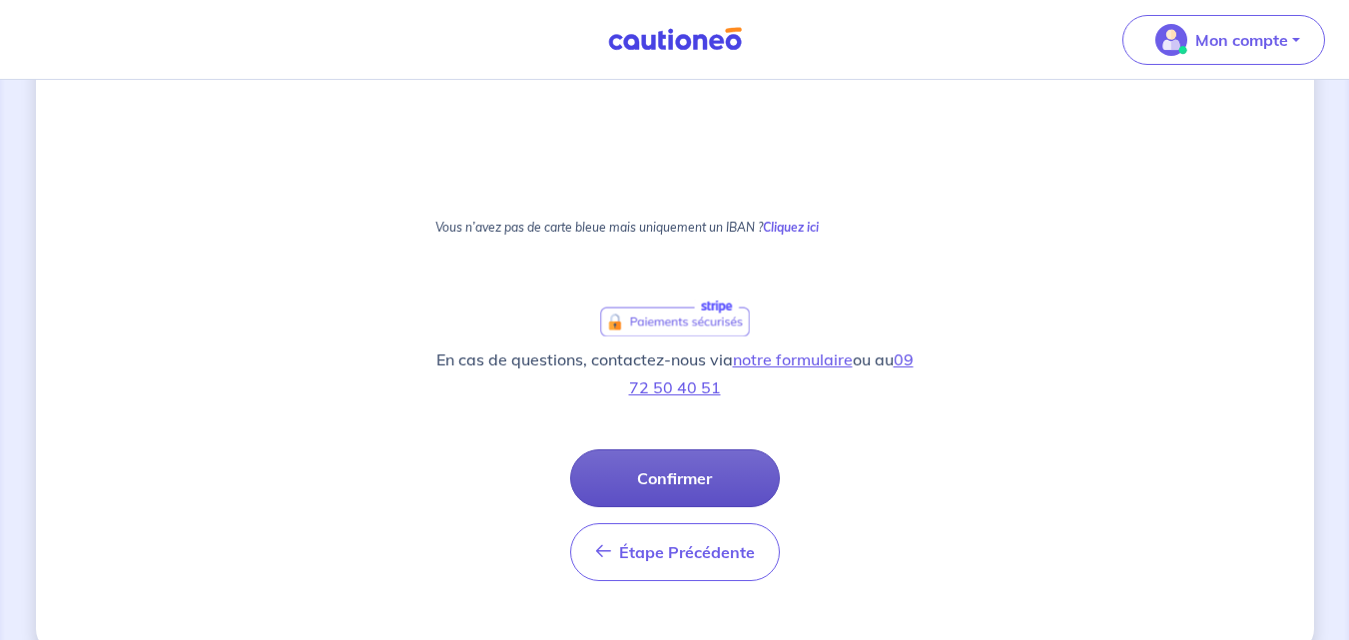
click at [675, 484] on button "Confirmer" at bounding box center [675, 478] width 210 height 58
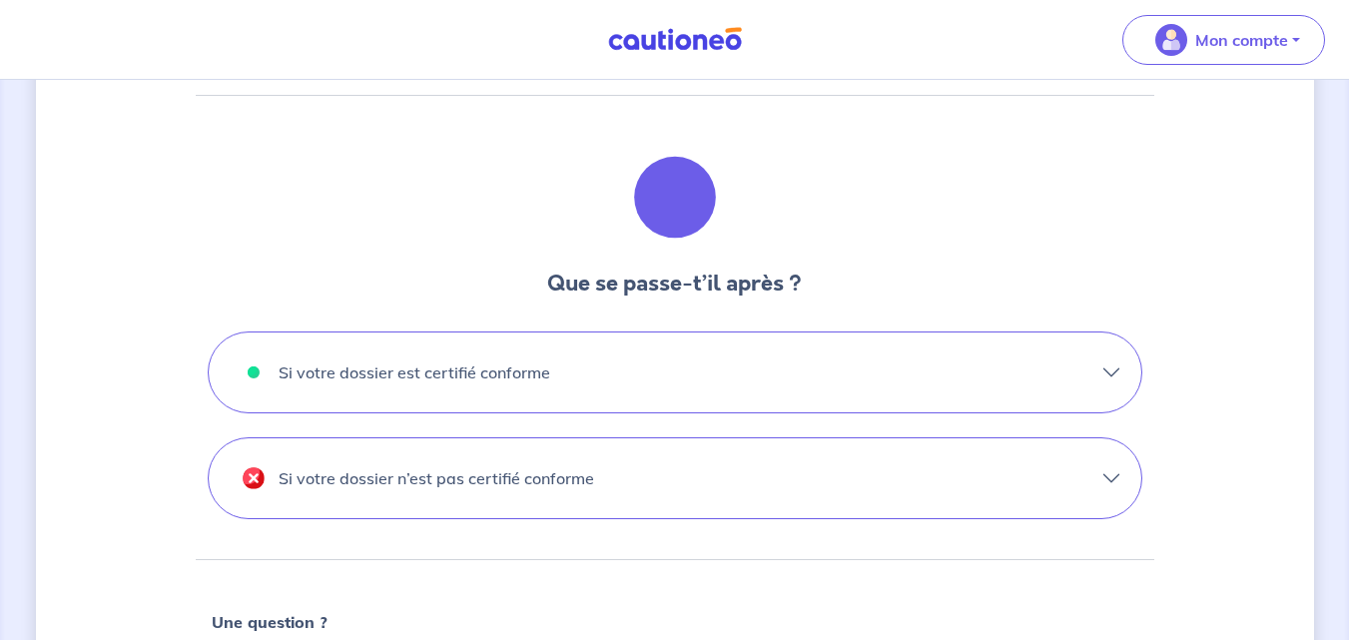
scroll to position [524, 0]
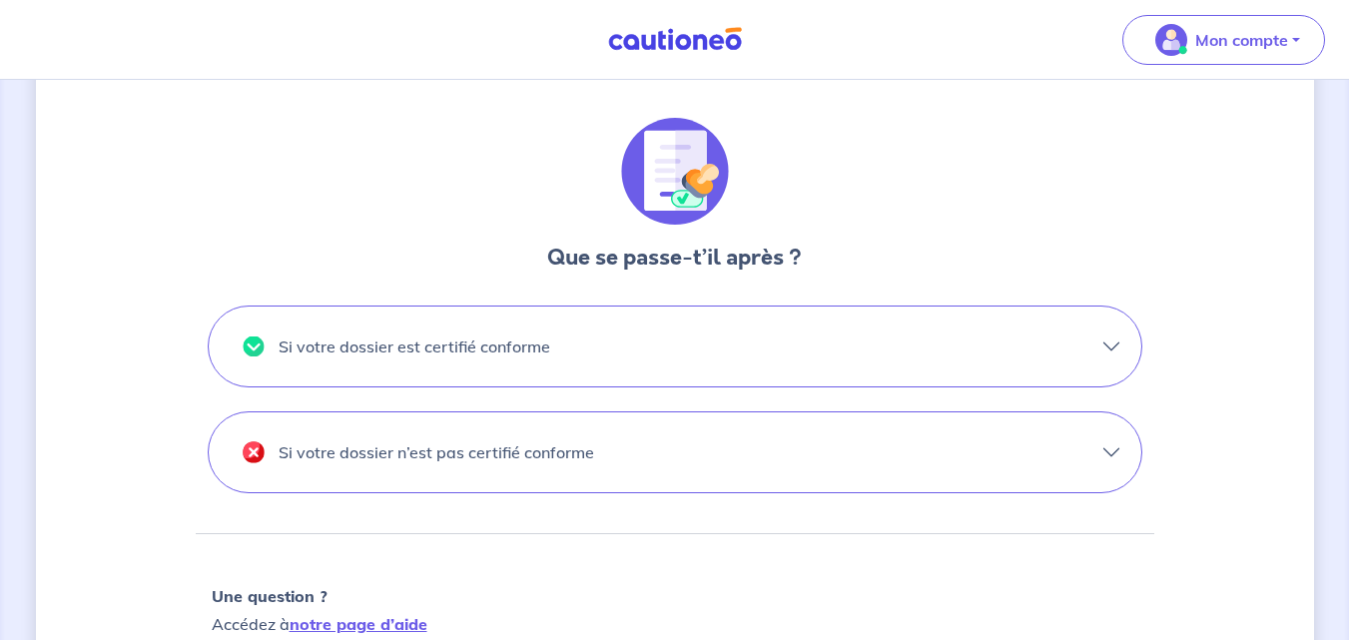
click at [454, 350] on p "Si votre dossier est certifié conforme" at bounding box center [415, 347] width 272 height 32
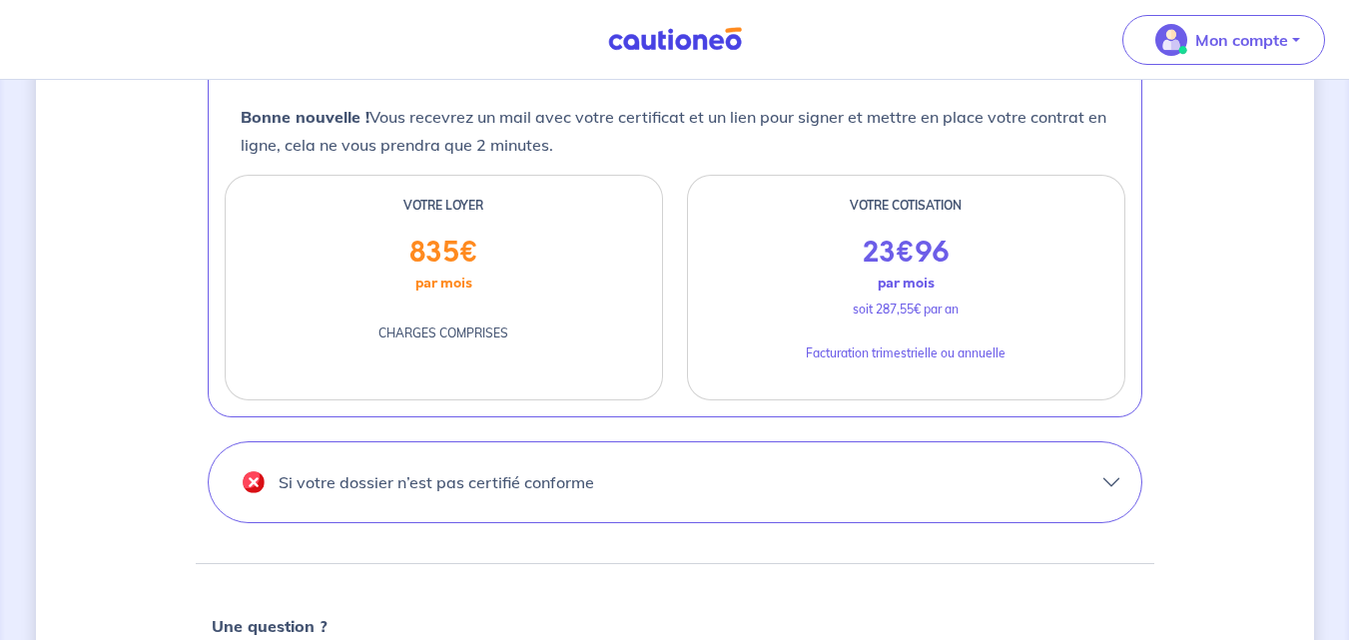
scroll to position [833, 0]
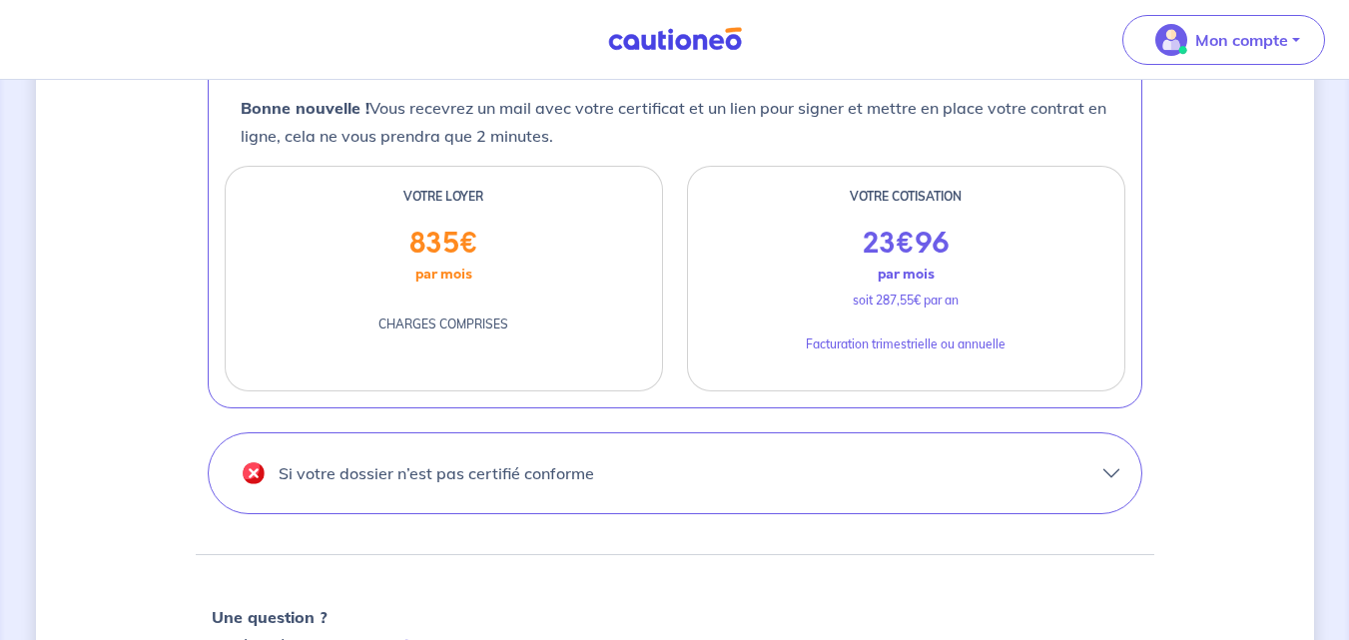
click at [884, 474] on button "Si votre dossier n’est pas certifié conforme" at bounding box center [675, 473] width 933 height 80
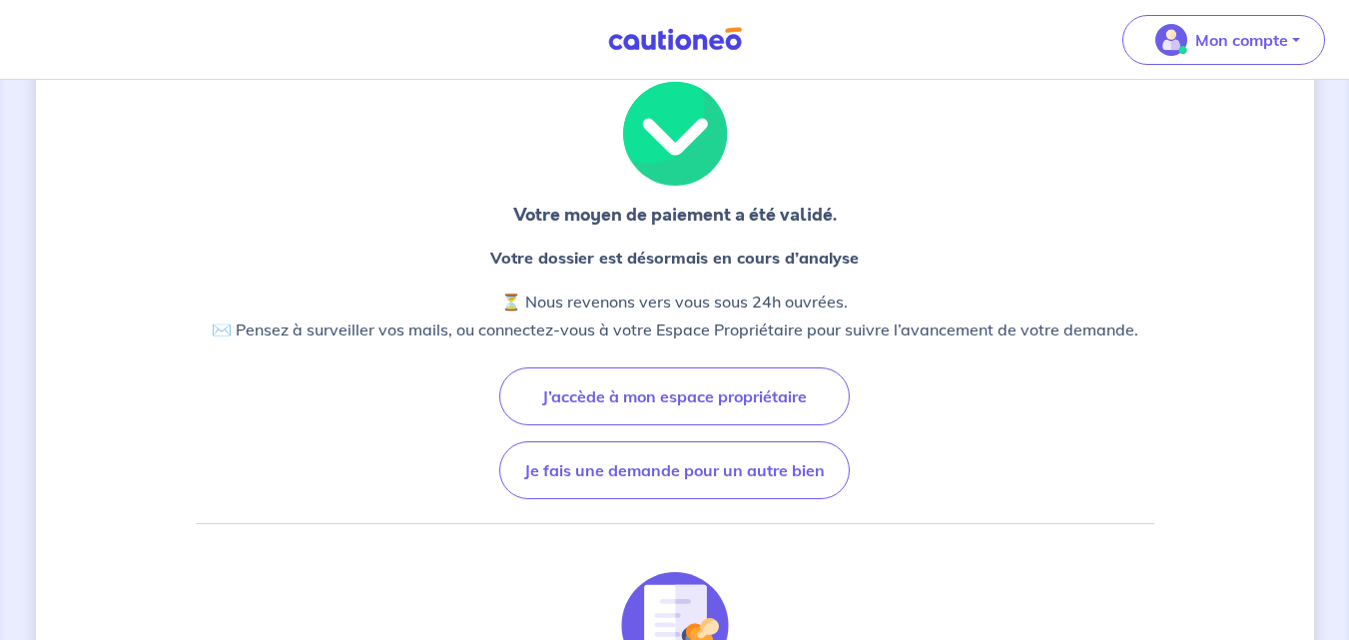
scroll to position [33, 0]
